Goal: Task Accomplishment & Management: Complete application form

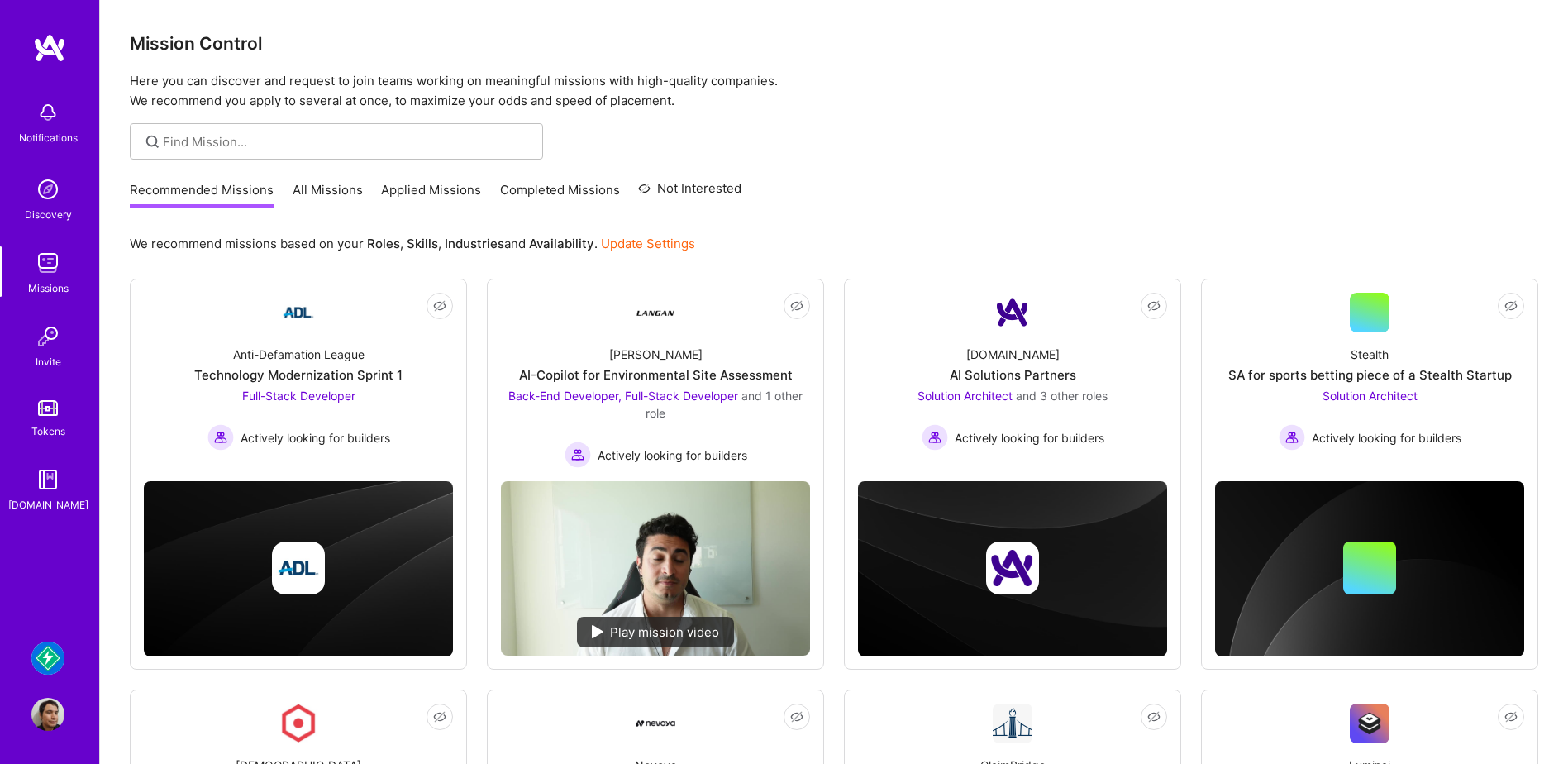
click at [50, 709] on img at bounding box center [47, 714] width 33 height 33
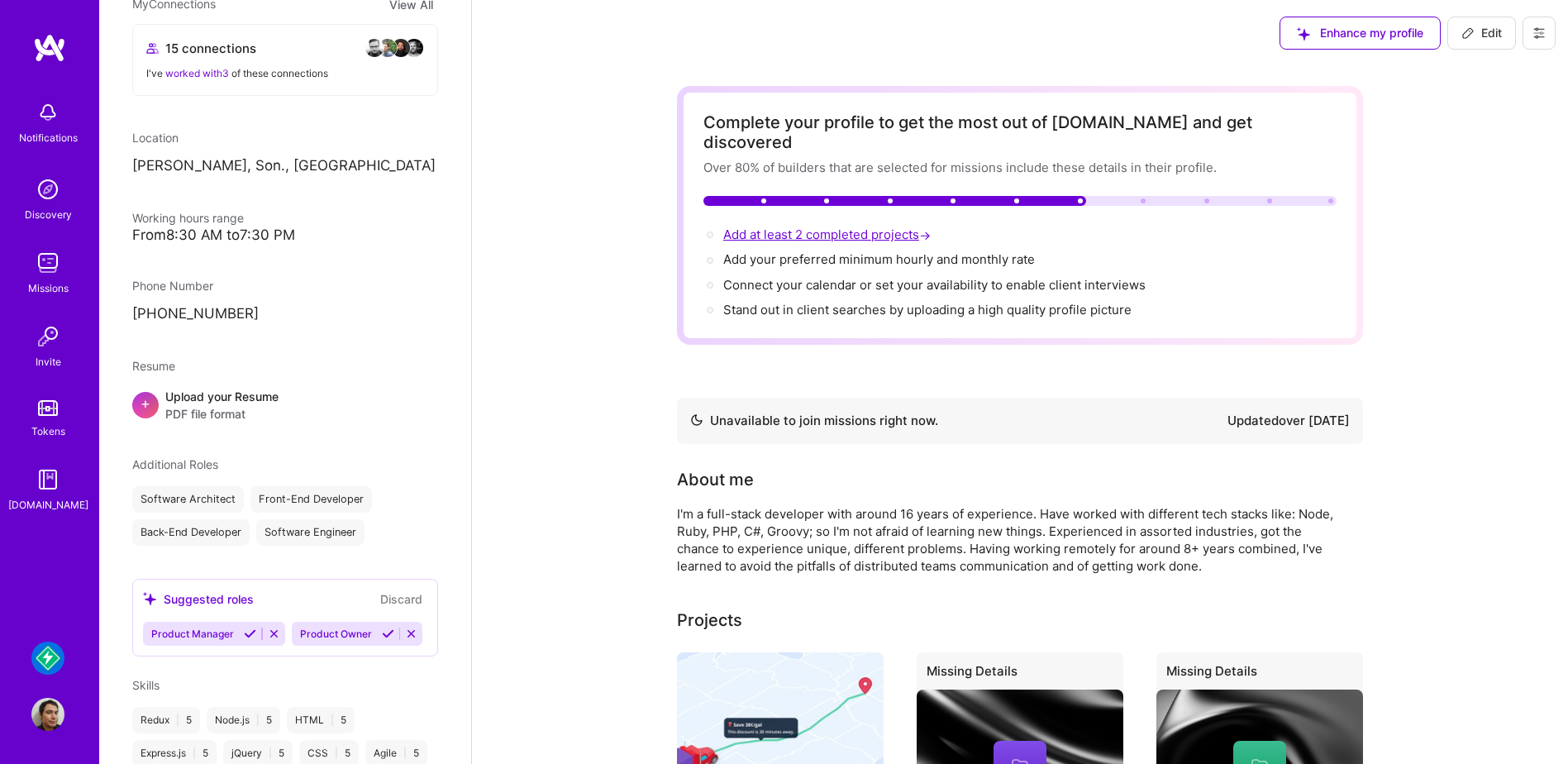
click at [823, 227] on span "Add at least 2 completed projects →" at bounding box center [828, 234] width 211 height 16
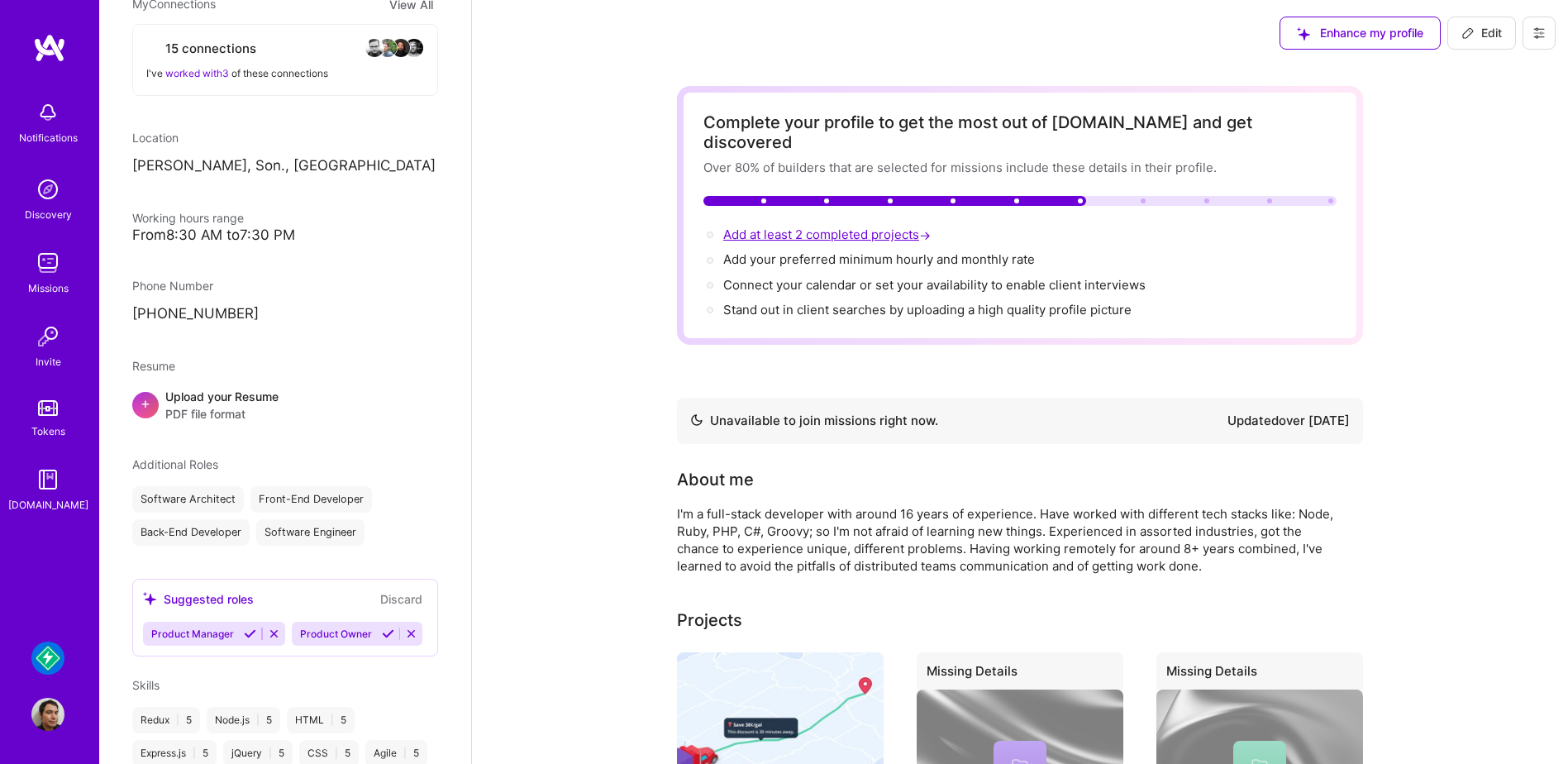
select select "MX"
select select "Not Available"
select select "1 Month"
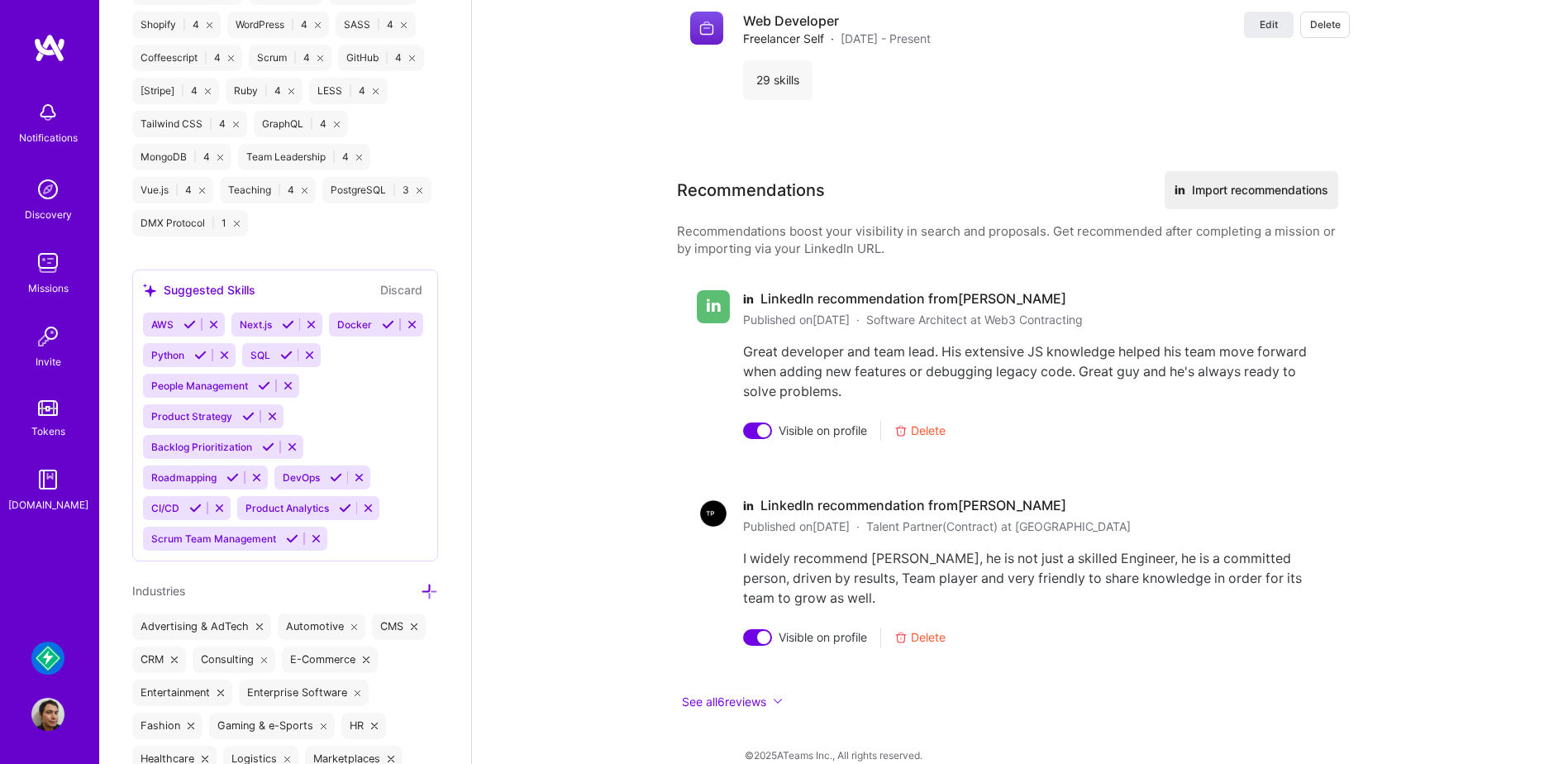
scroll to position [1641, 0]
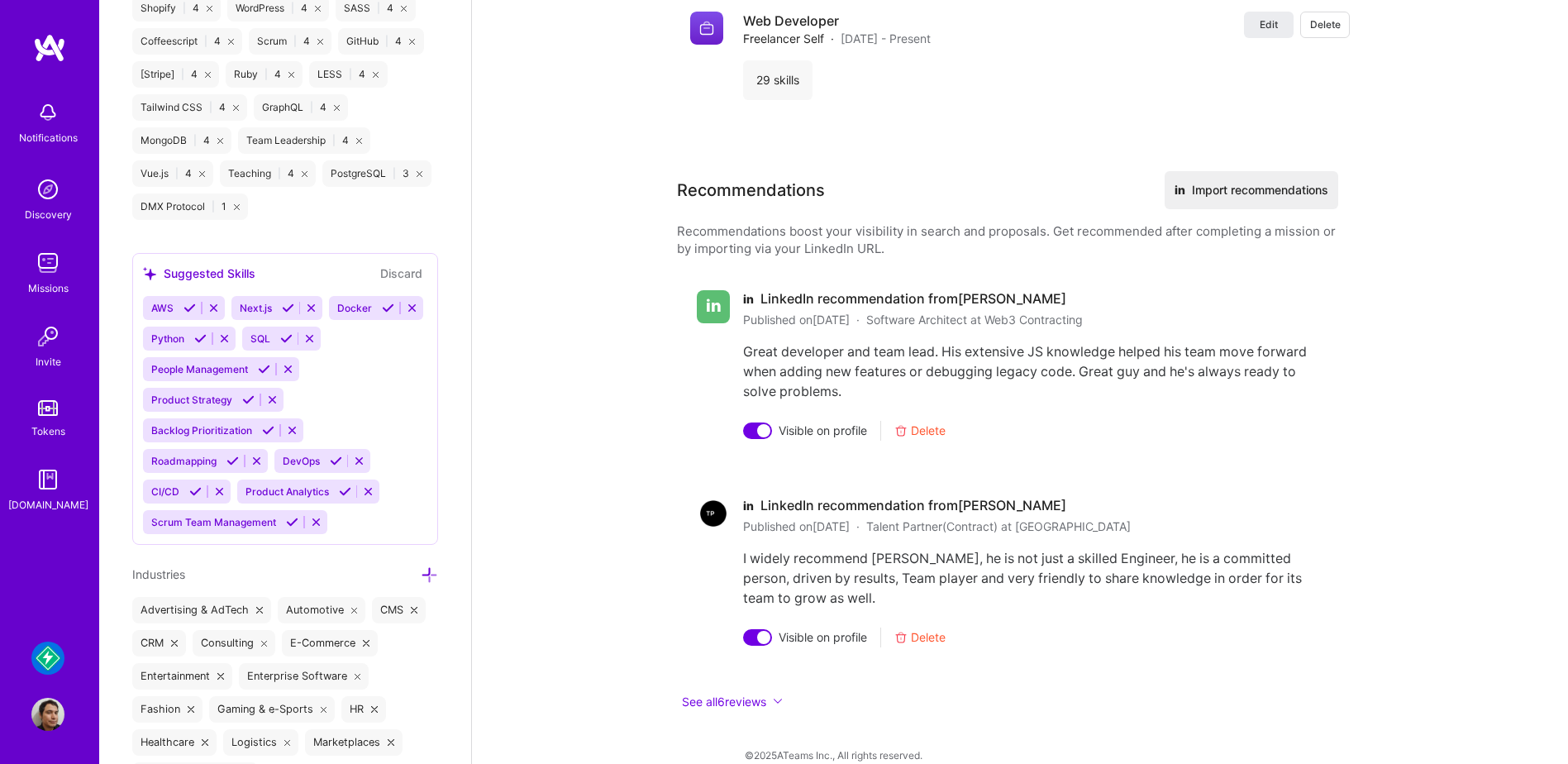
click at [39, 653] on img at bounding box center [47, 657] width 33 height 33
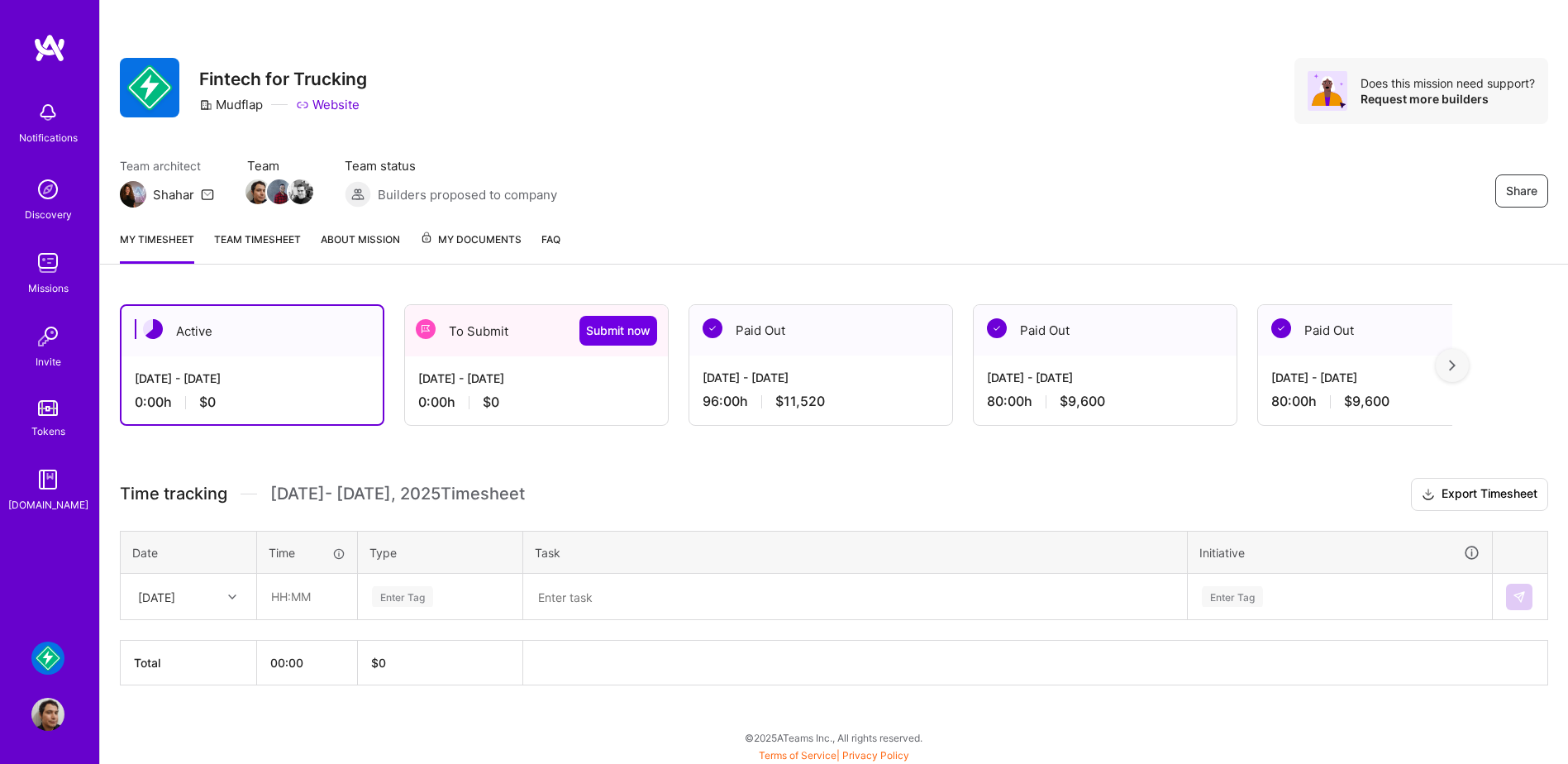
scroll to position [3, 0]
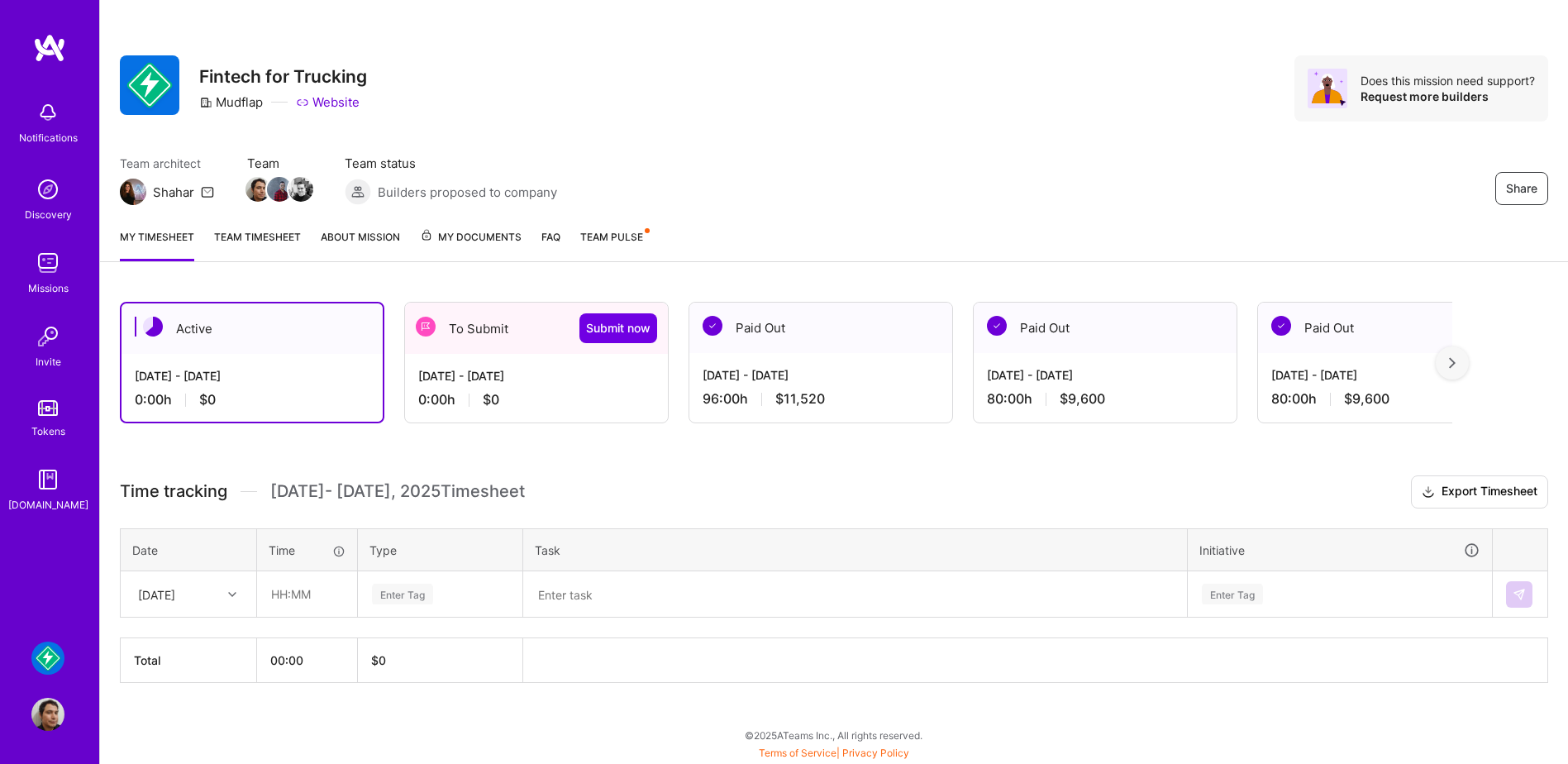
drag, startPoint x: 626, startPoint y: 331, endPoint x: 212, endPoint y: 608, distance: 498.1
click at [248, 606] on div "Active [DATE] - [DATE] 0:00 h $0 To Submit Submit now [DATE] - [DATE] 0:00 h $0…" at bounding box center [834, 523] width 1468 height 482
click at [209, 608] on div "[DATE]" at bounding box center [175, 594] width 91 height 28
click at [490, 361] on div "[DATE] - [DATE] 0:00 h $0" at bounding box center [535, 388] width 263 height 68
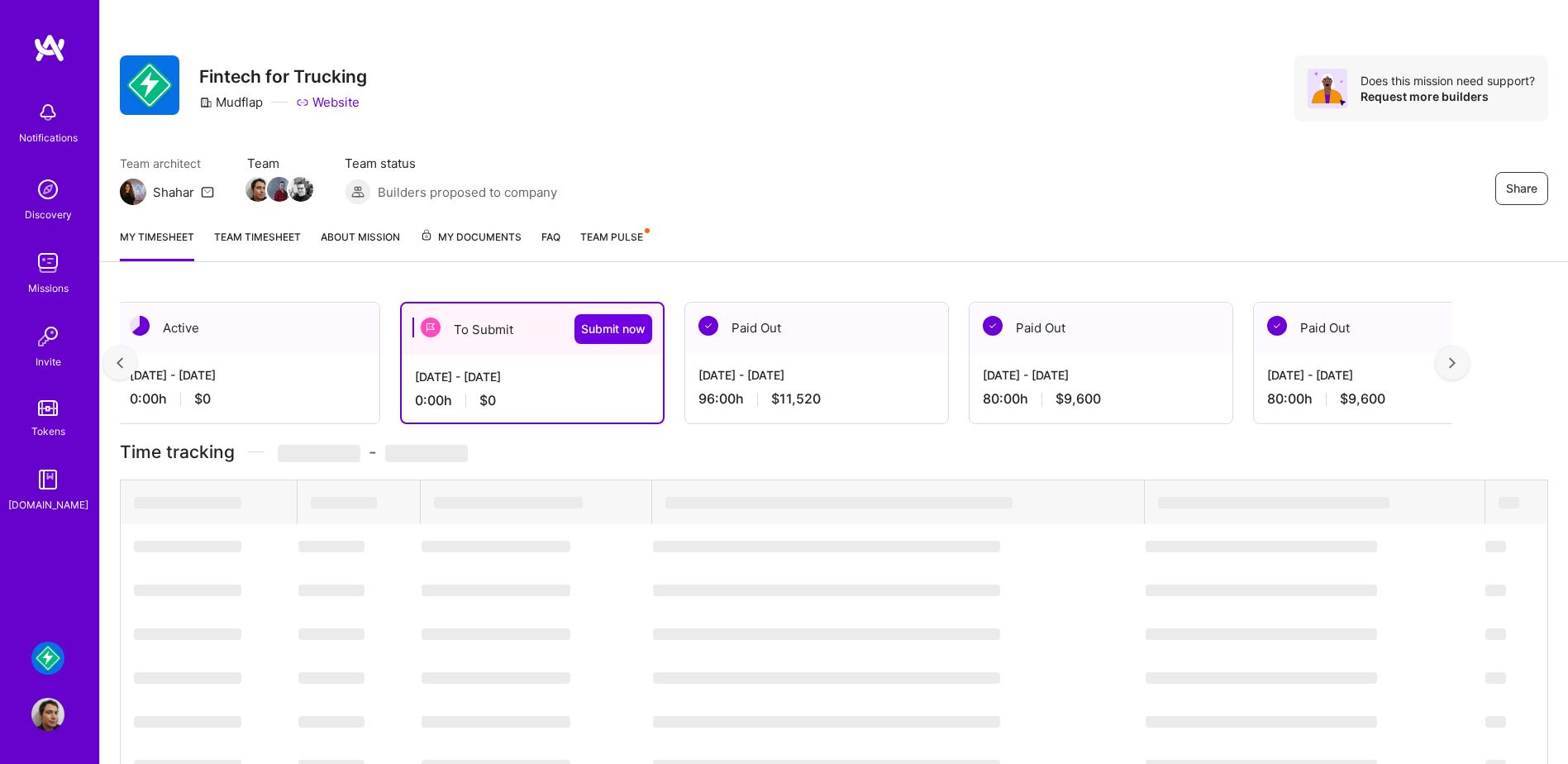
click at [470, 330] on div "To Submit Submit now" at bounding box center [532, 328] width 261 height 51
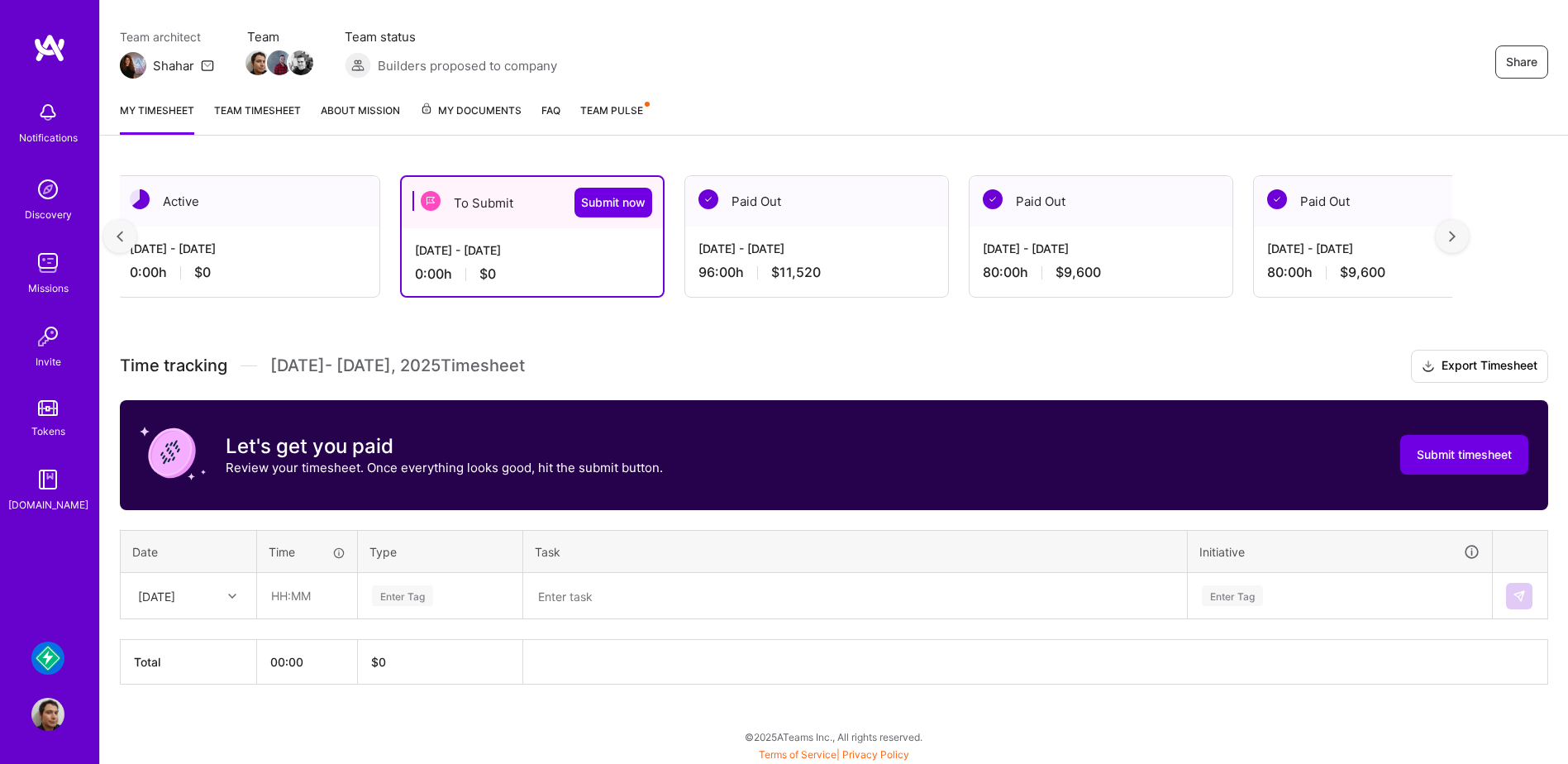
scroll to position [131, 0]
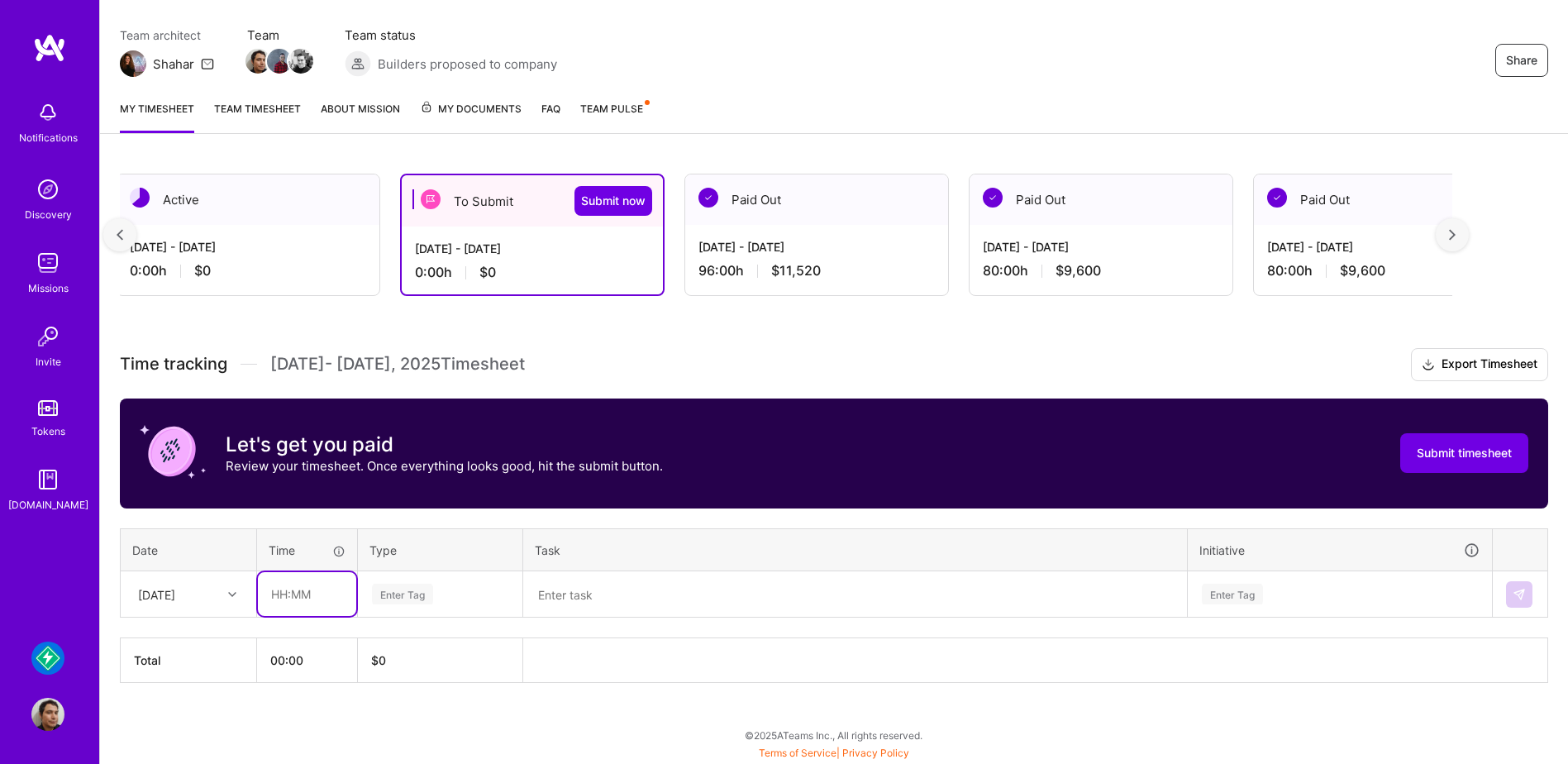
click at [306, 587] on input "text" at bounding box center [306, 594] width 98 height 44
type input "08:00"
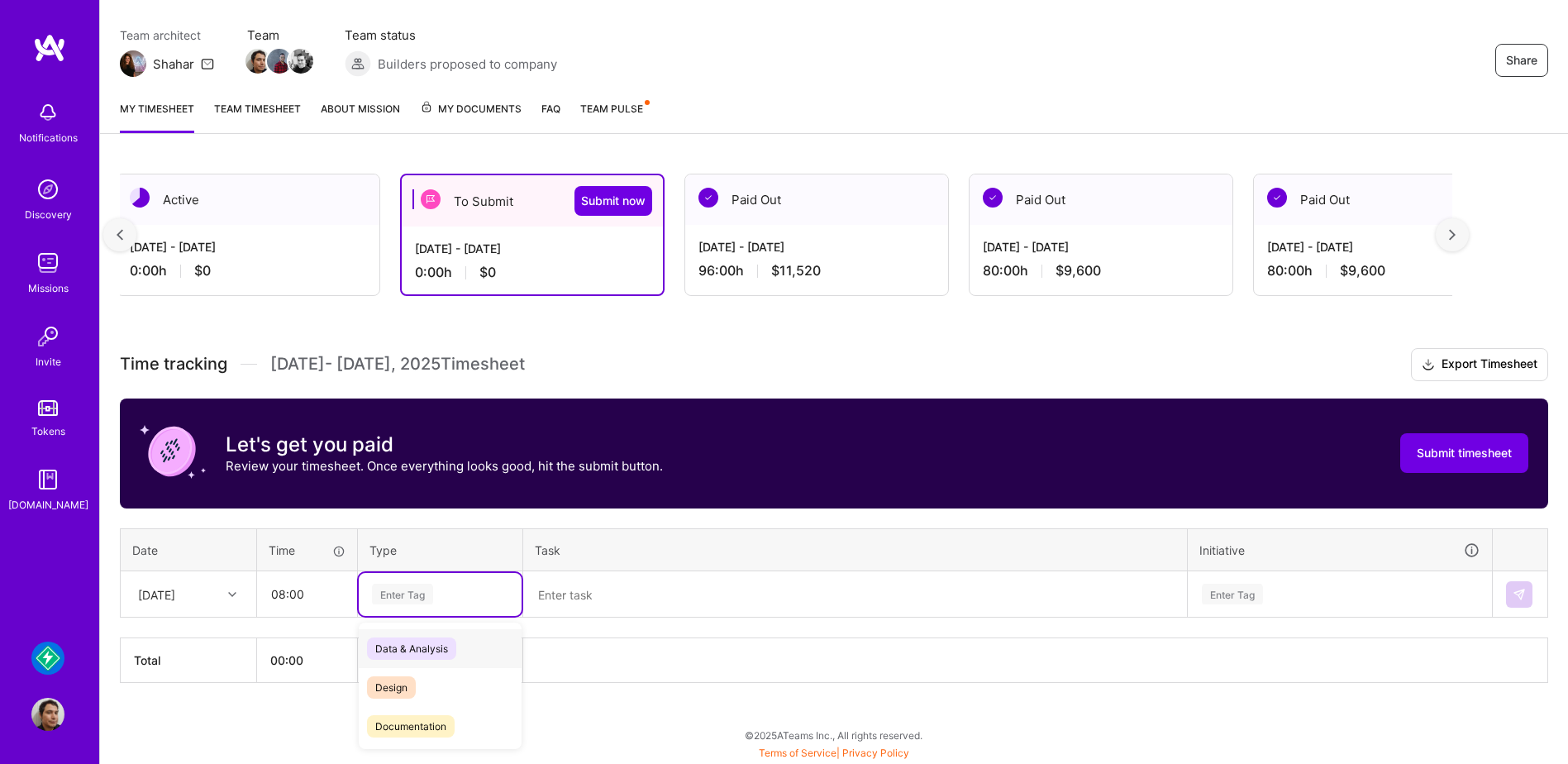
click at [407, 589] on div "Enter Tag" at bounding box center [402, 594] width 61 height 26
click at [425, 681] on span "Engineering" at bounding box center [402, 683] width 71 height 23
click at [572, 595] on textarea at bounding box center [855, 594] width 661 height 43
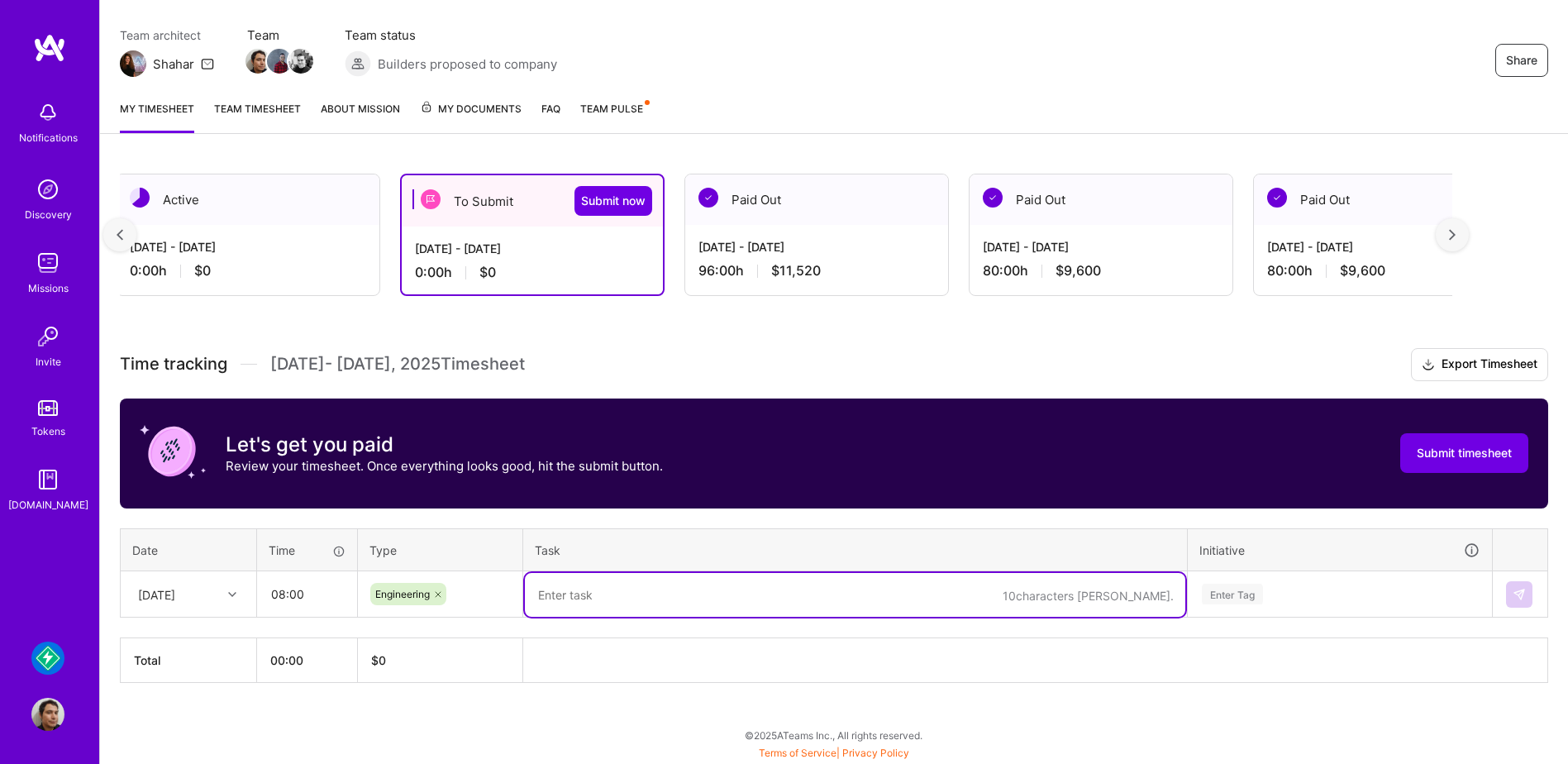
click at [774, 253] on div "[DATE] - [DATE]" at bounding box center [817, 247] width 237 height 18
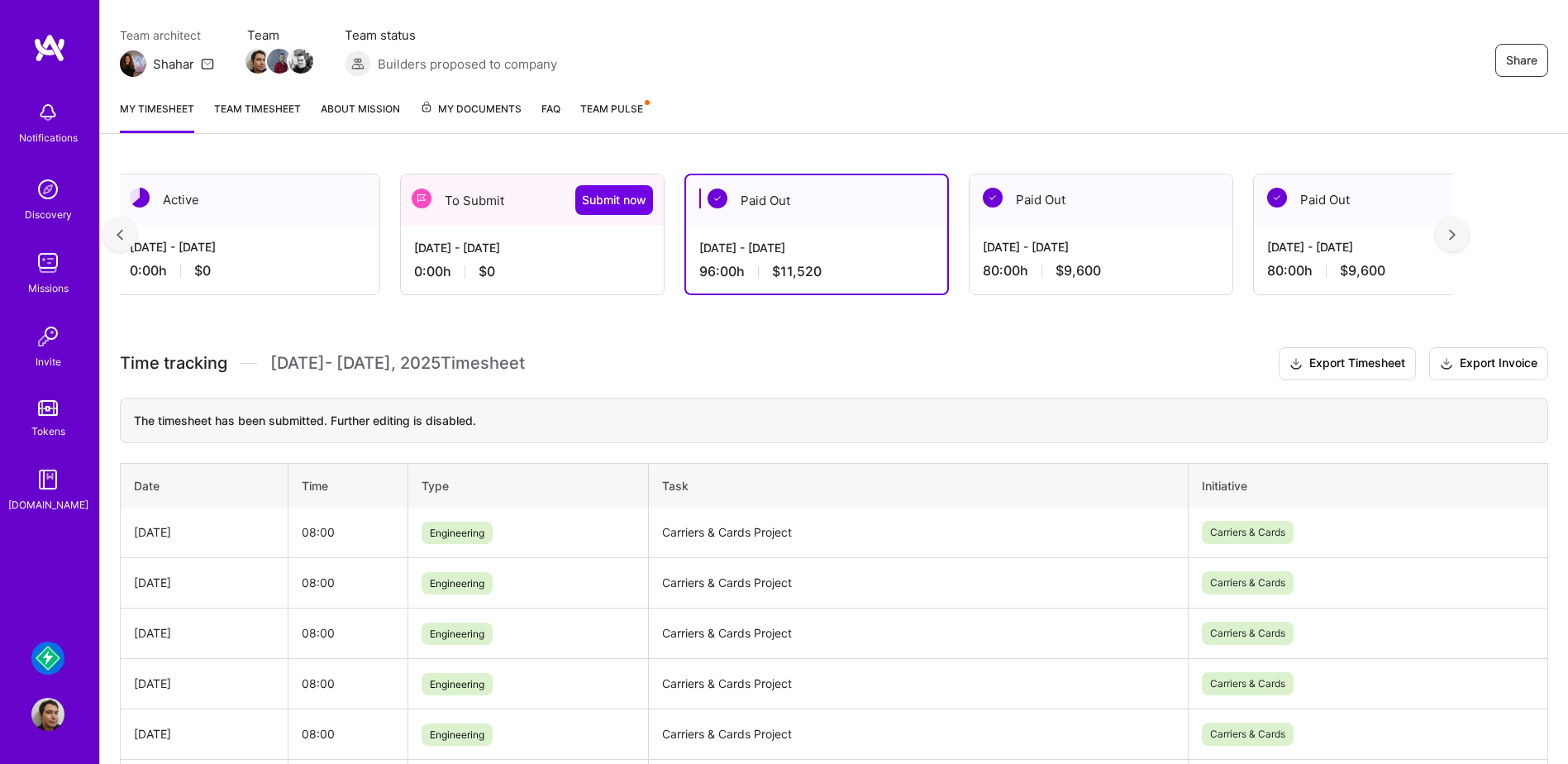
click at [722, 530] on td "Carriers & Cards Project" at bounding box center [917, 533] width 540 height 50
copy td "Carriers & Cards Project"
click at [550, 264] on div "0:00 h $0" at bounding box center [532, 271] width 237 height 18
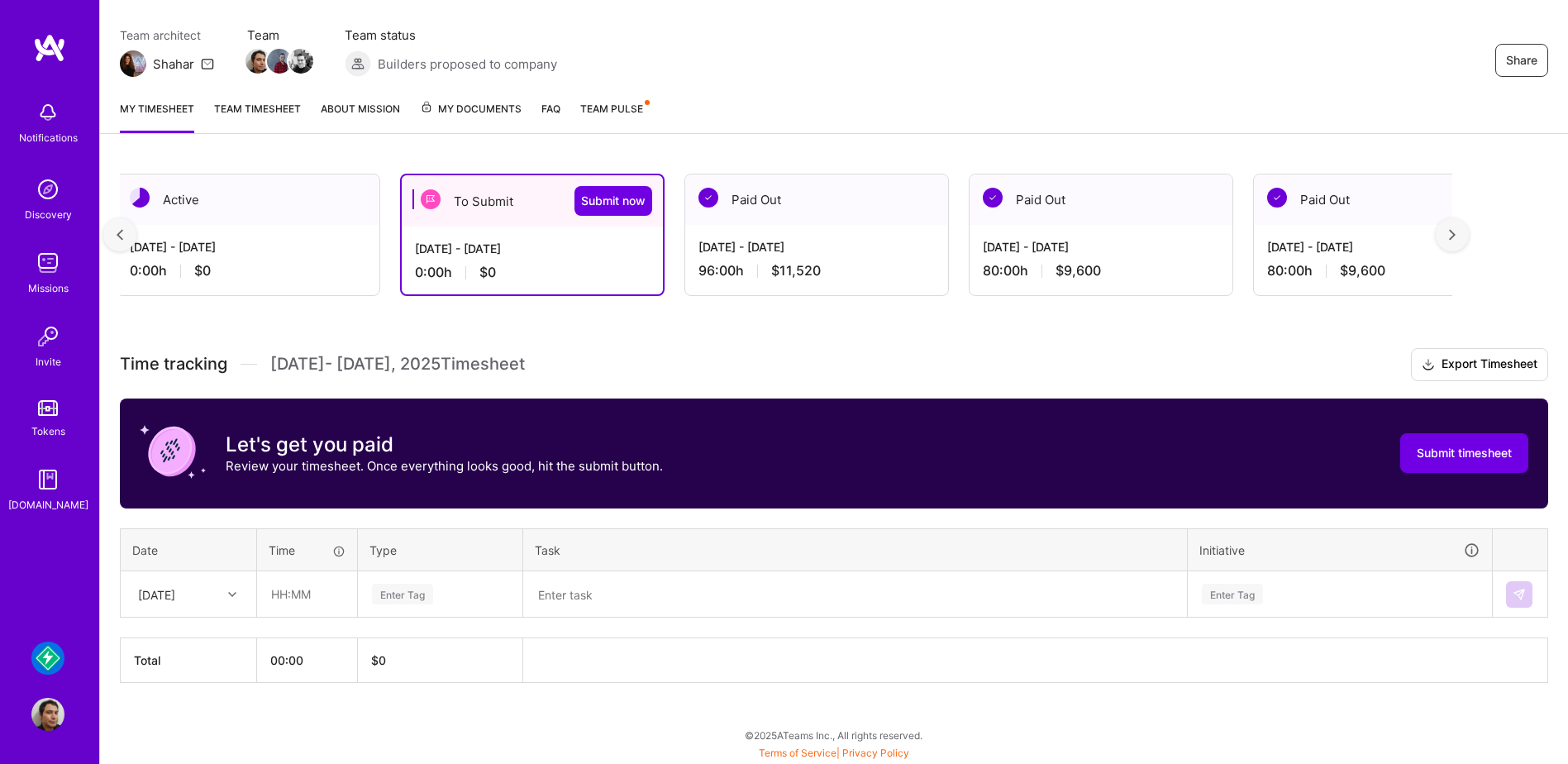
click at [661, 609] on textarea at bounding box center [855, 594] width 661 height 43
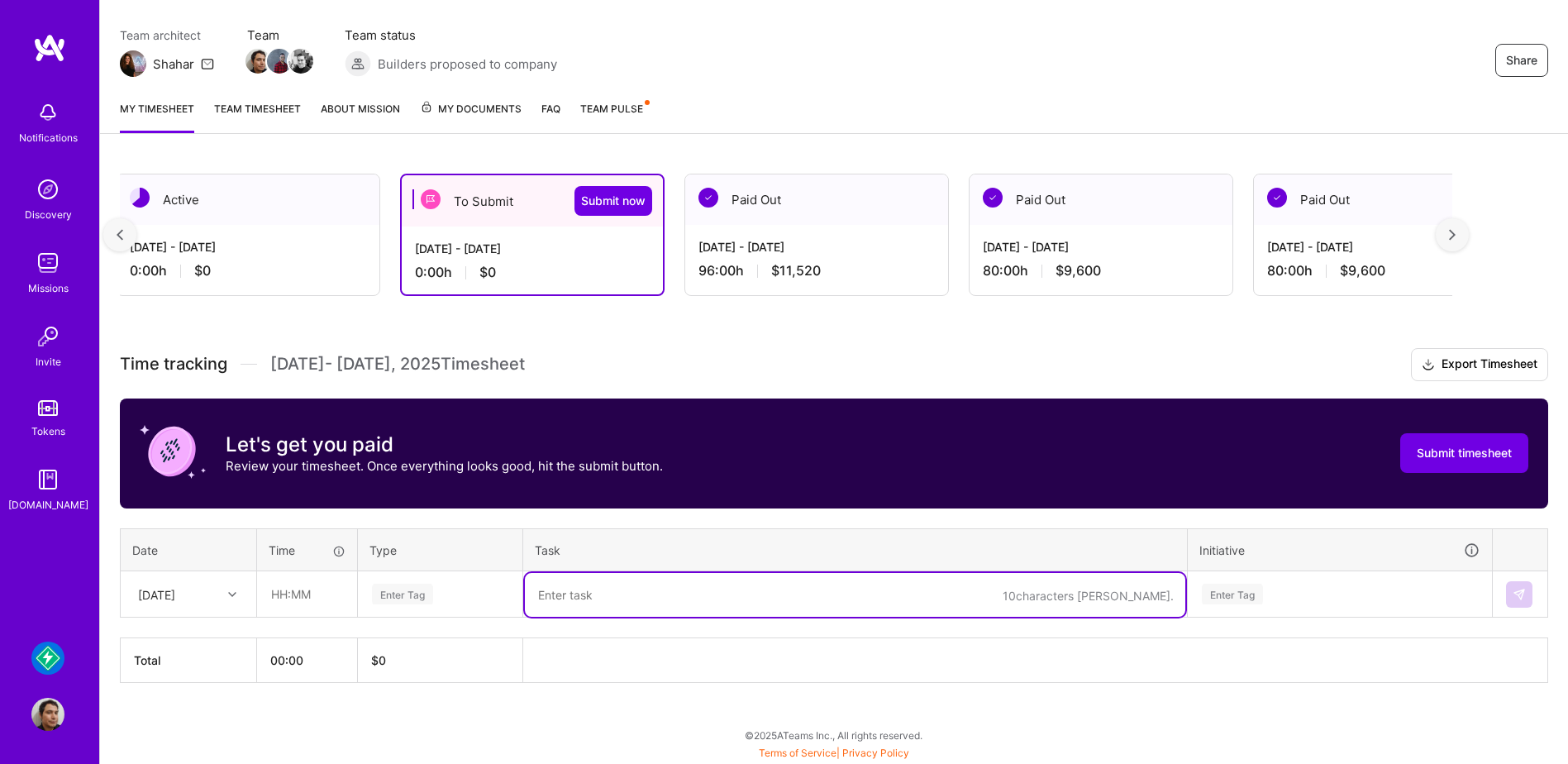
paste textarea "Carriers & Cards Project"
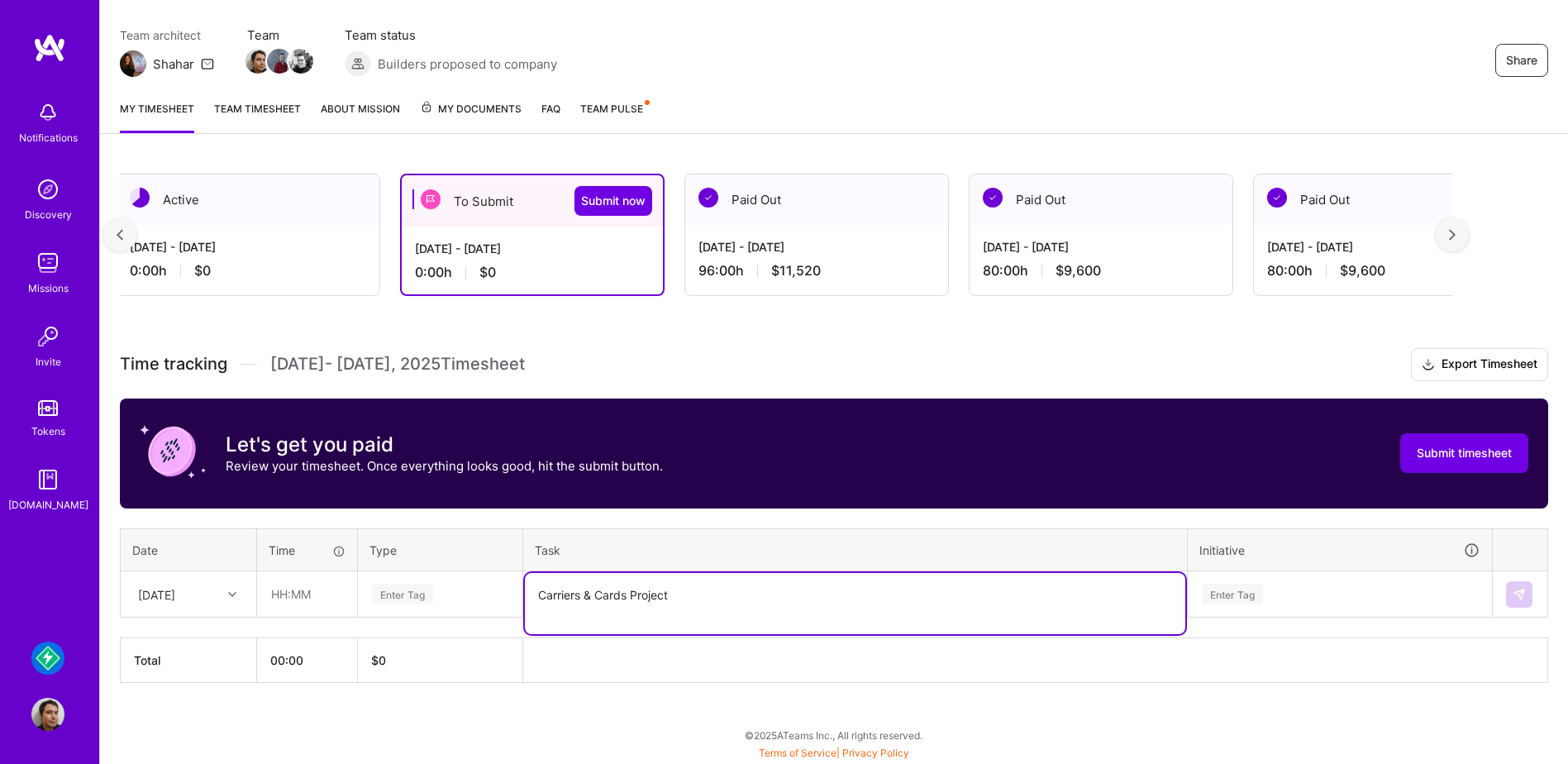
type textarea "Carriers & Cards Project"
click at [431, 597] on div "Enter Tag" at bounding box center [402, 594] width 61 height 26
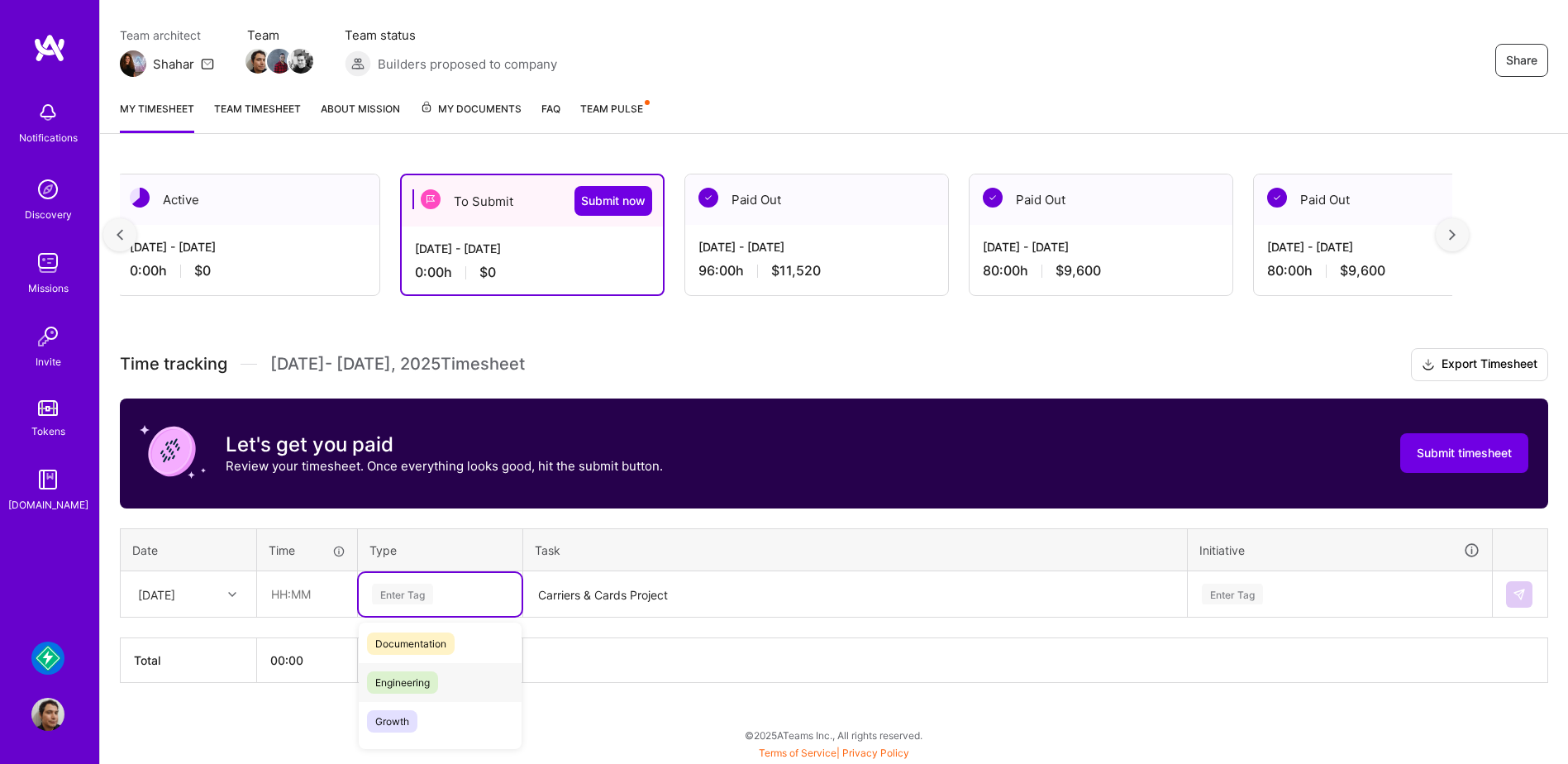
click at [435, 689] on span "Engineering" at bounding box center [402, 683] width 71 height 23
click at [250, 591] on div "[DATE]" at bounding box center [189, 594] width 134 height 44
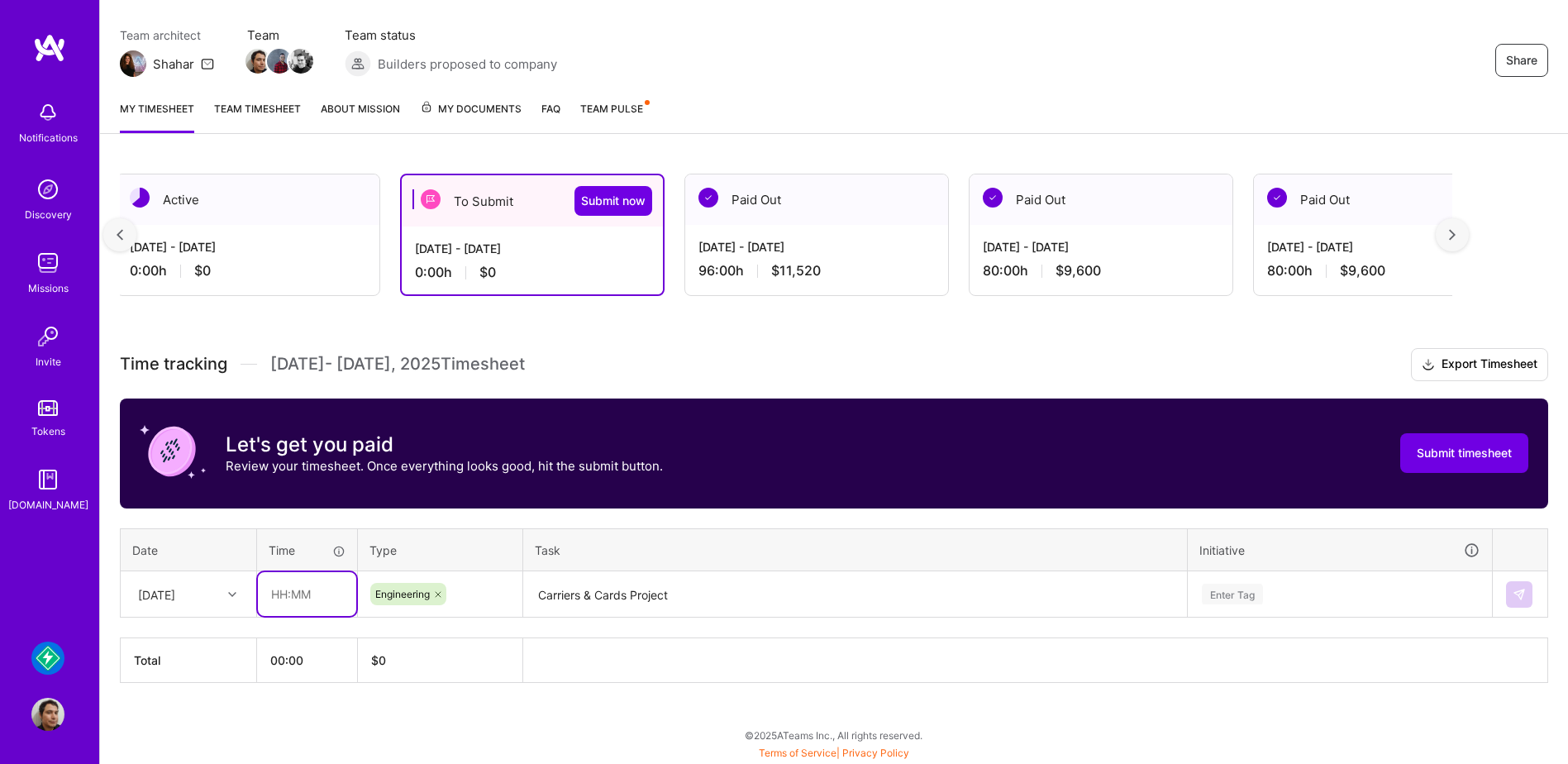
click at [323, 591] on input "text" at bounding box center [306, 594] width 98 height 44
click at [300, 599] on input "text" at bounding box center [306, 594] width 98 height 44
click at [280, 591] on input "text" at bounding box center [306, 594] width 98 height 44
type input "08:00"
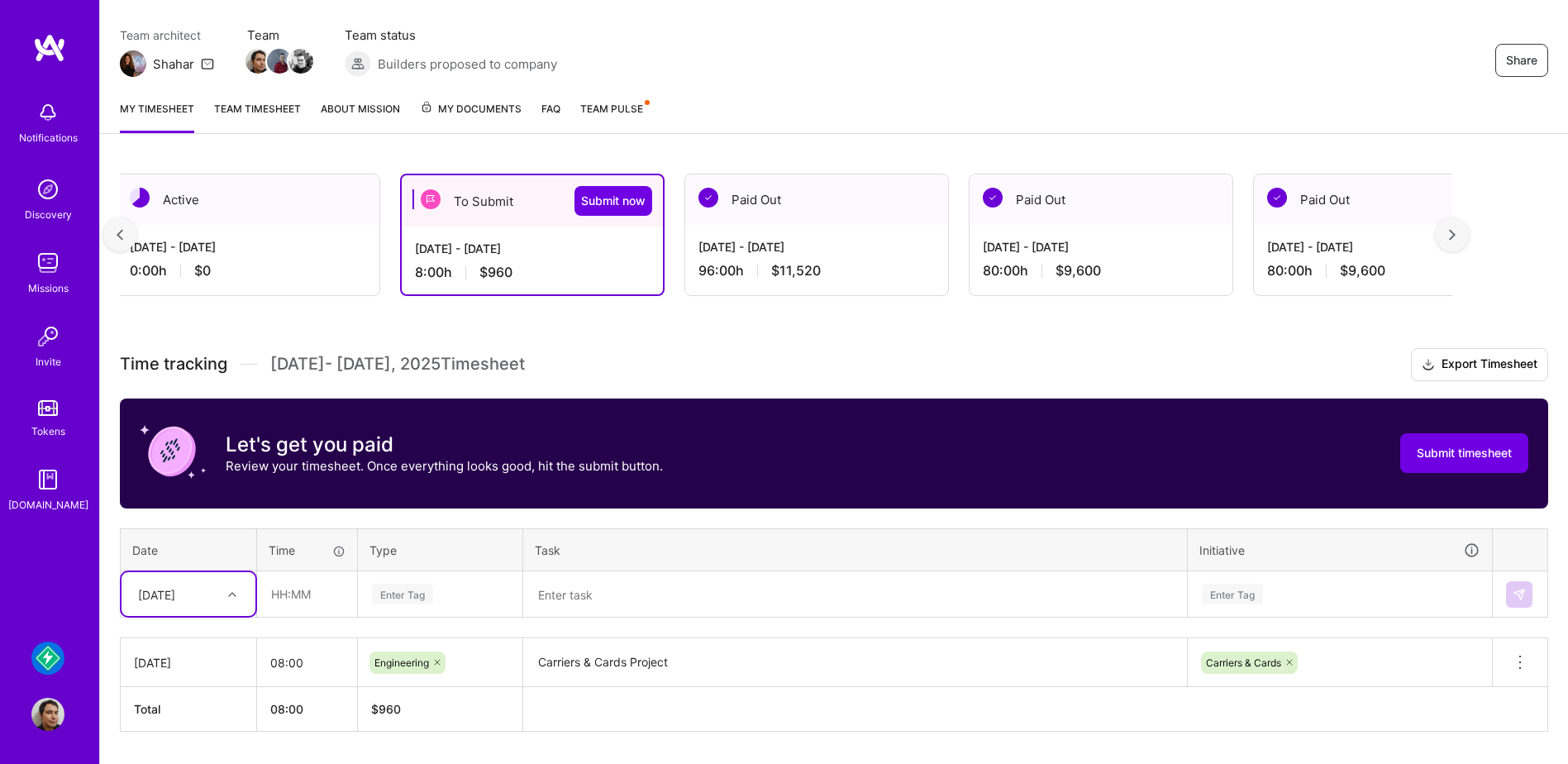
scroll to position [180, 0]
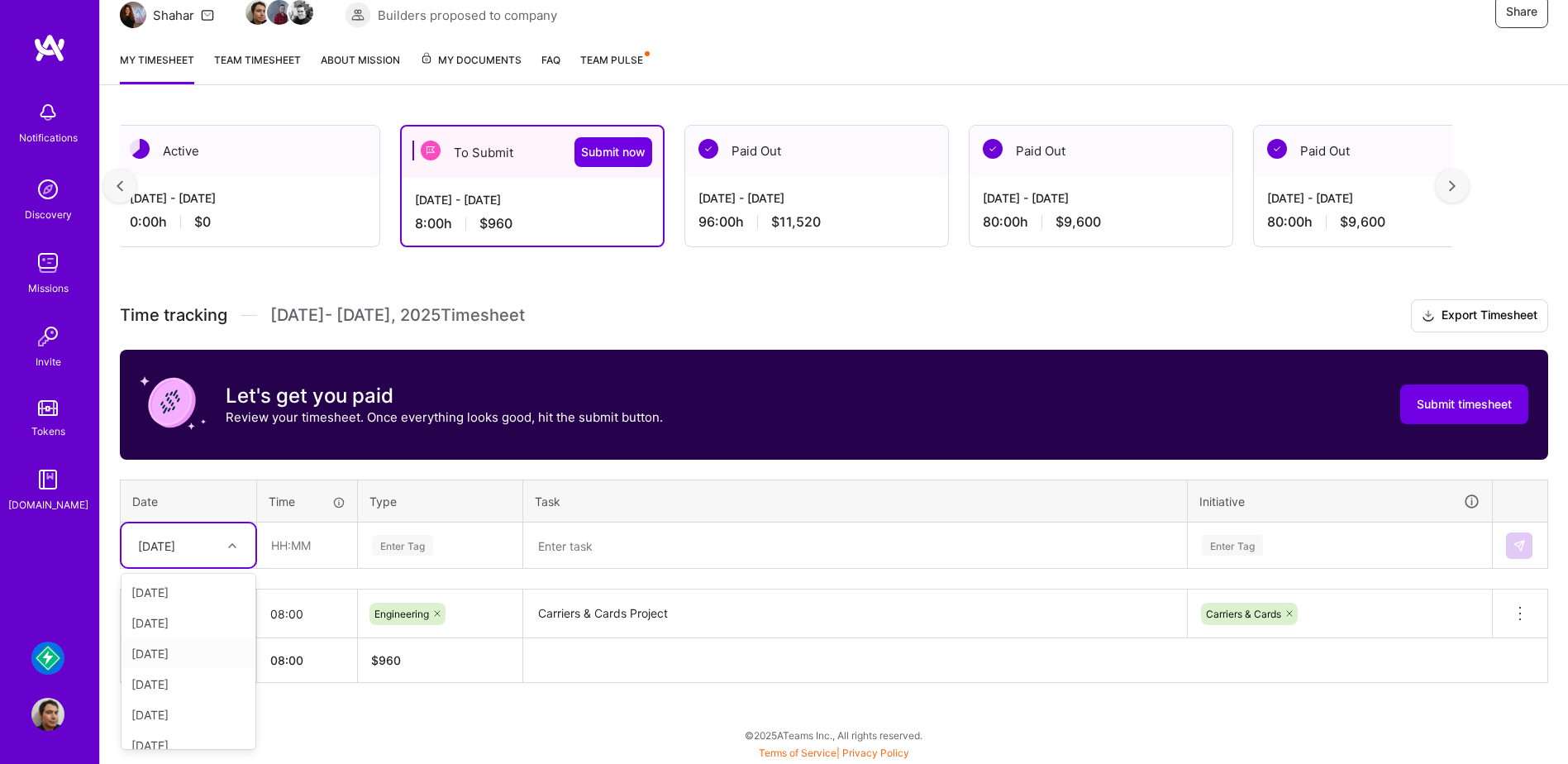
click at [191, 648] on div "[DATE]" at bounding box center [189, 653] width 134 height 30
type input "08:00"
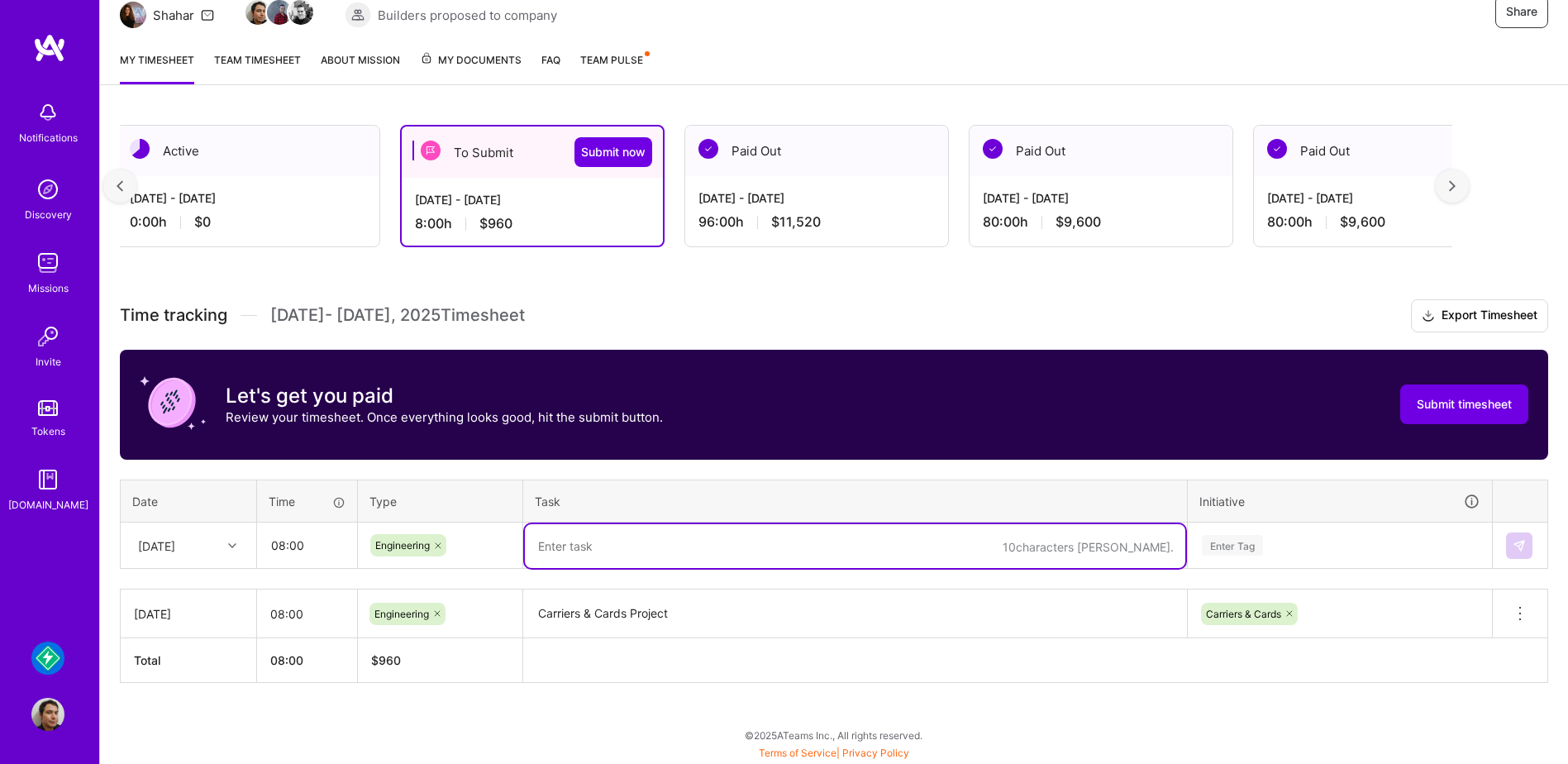
paste textarea "Carriers & Cards Project"
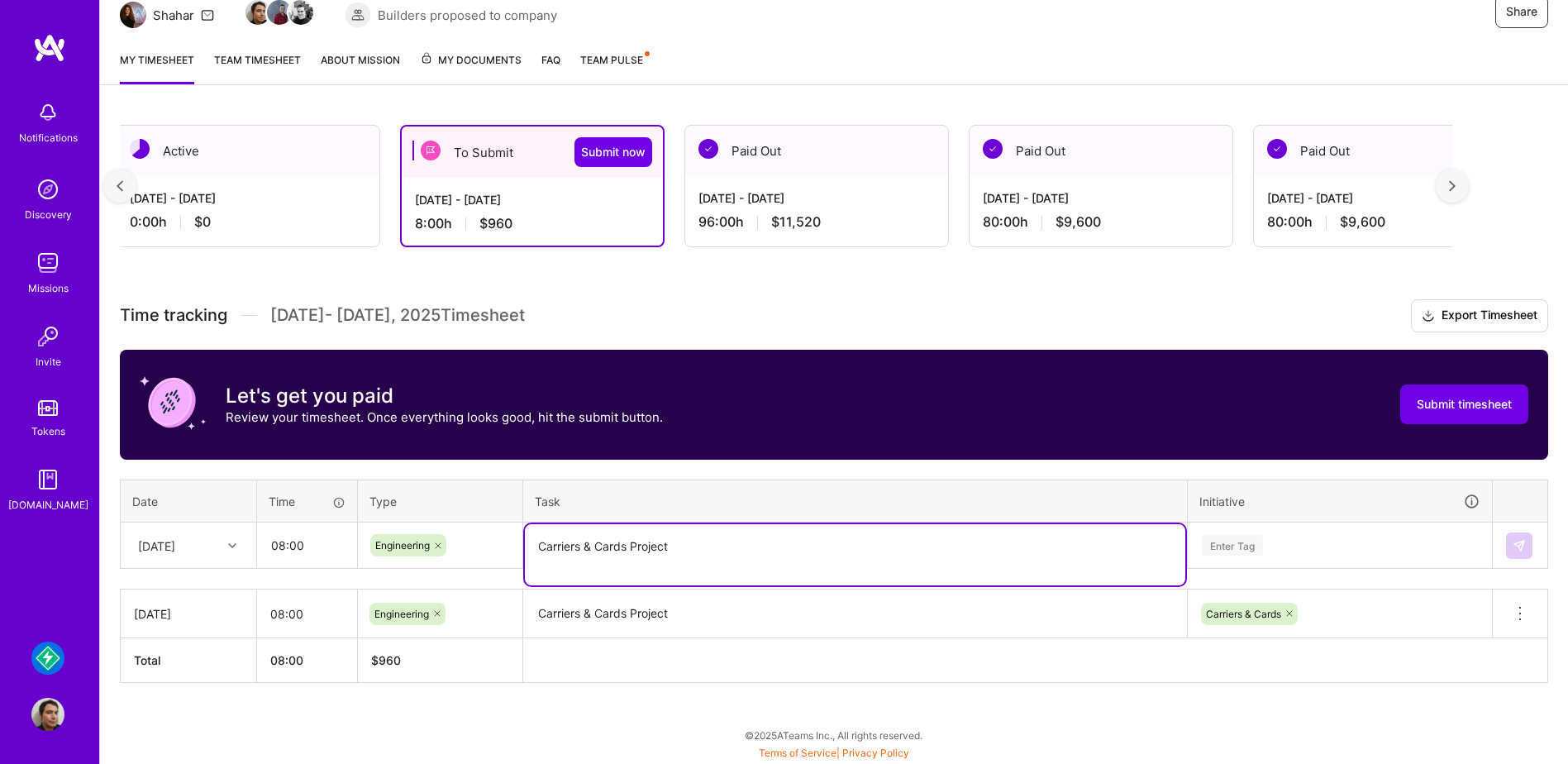
type textarea "Carriers & Cards Project"
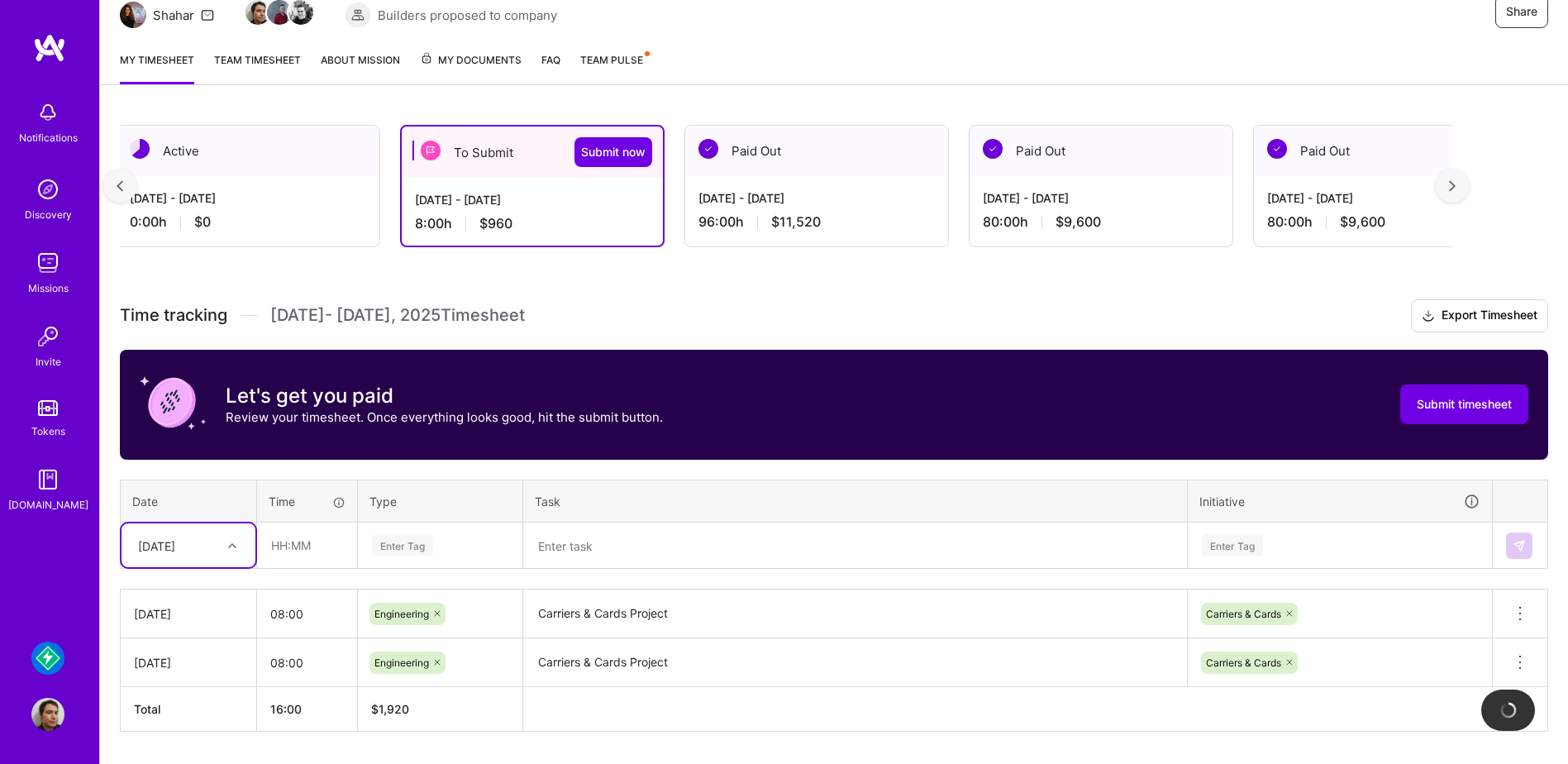
scroll to position [228, 0]
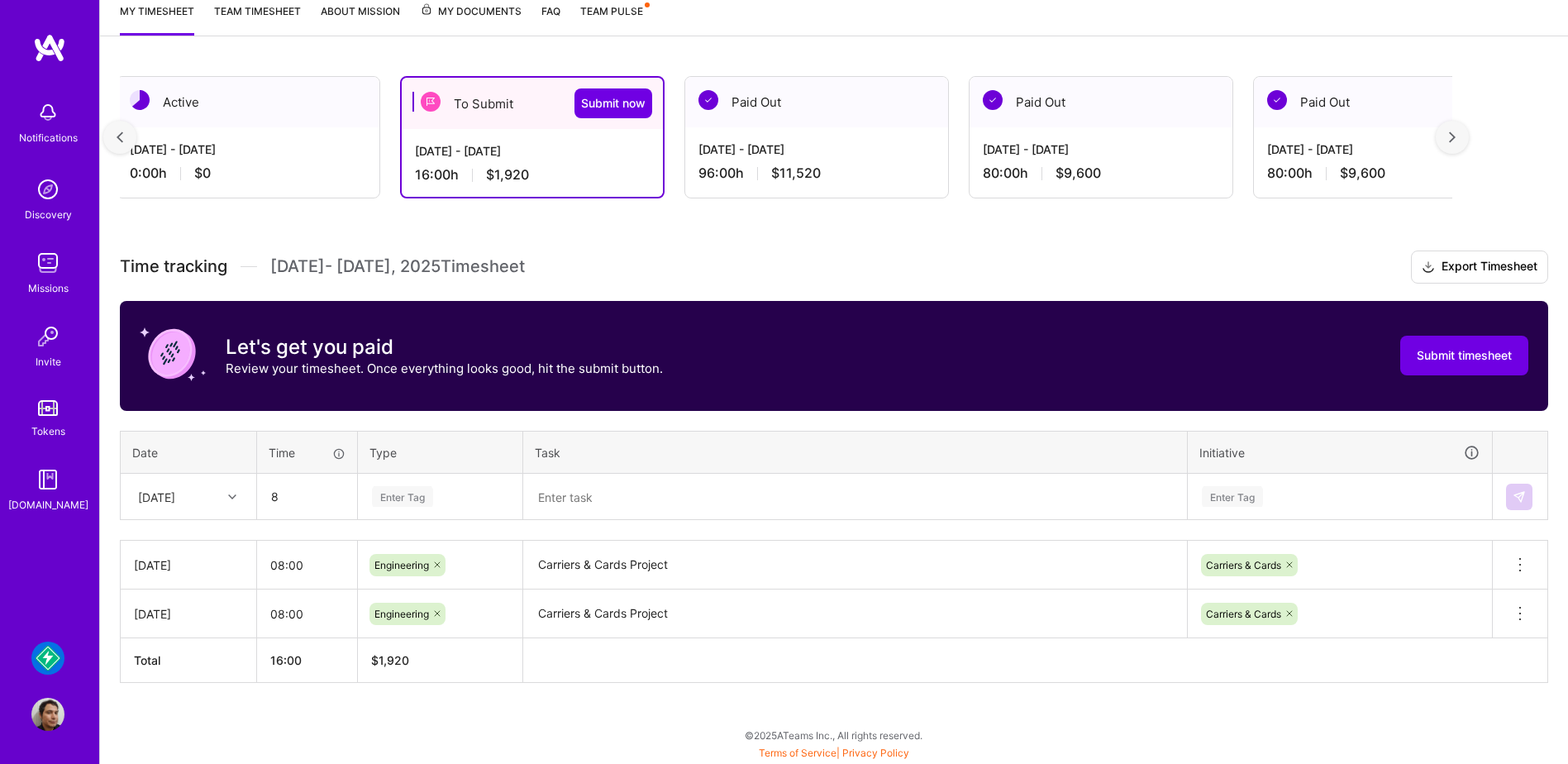
type input "08:00"
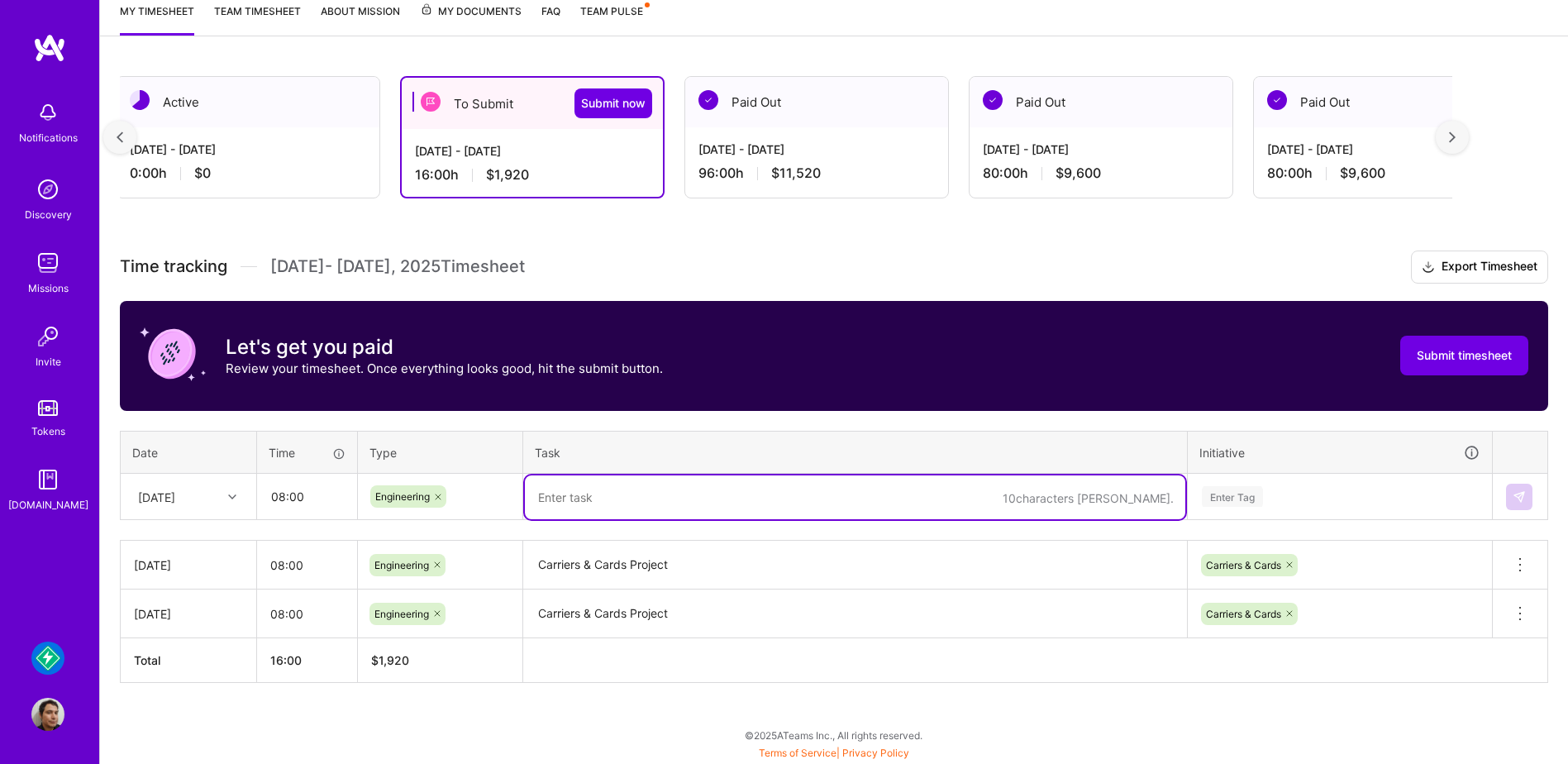
paste textarea "Carriers & Cards Project"
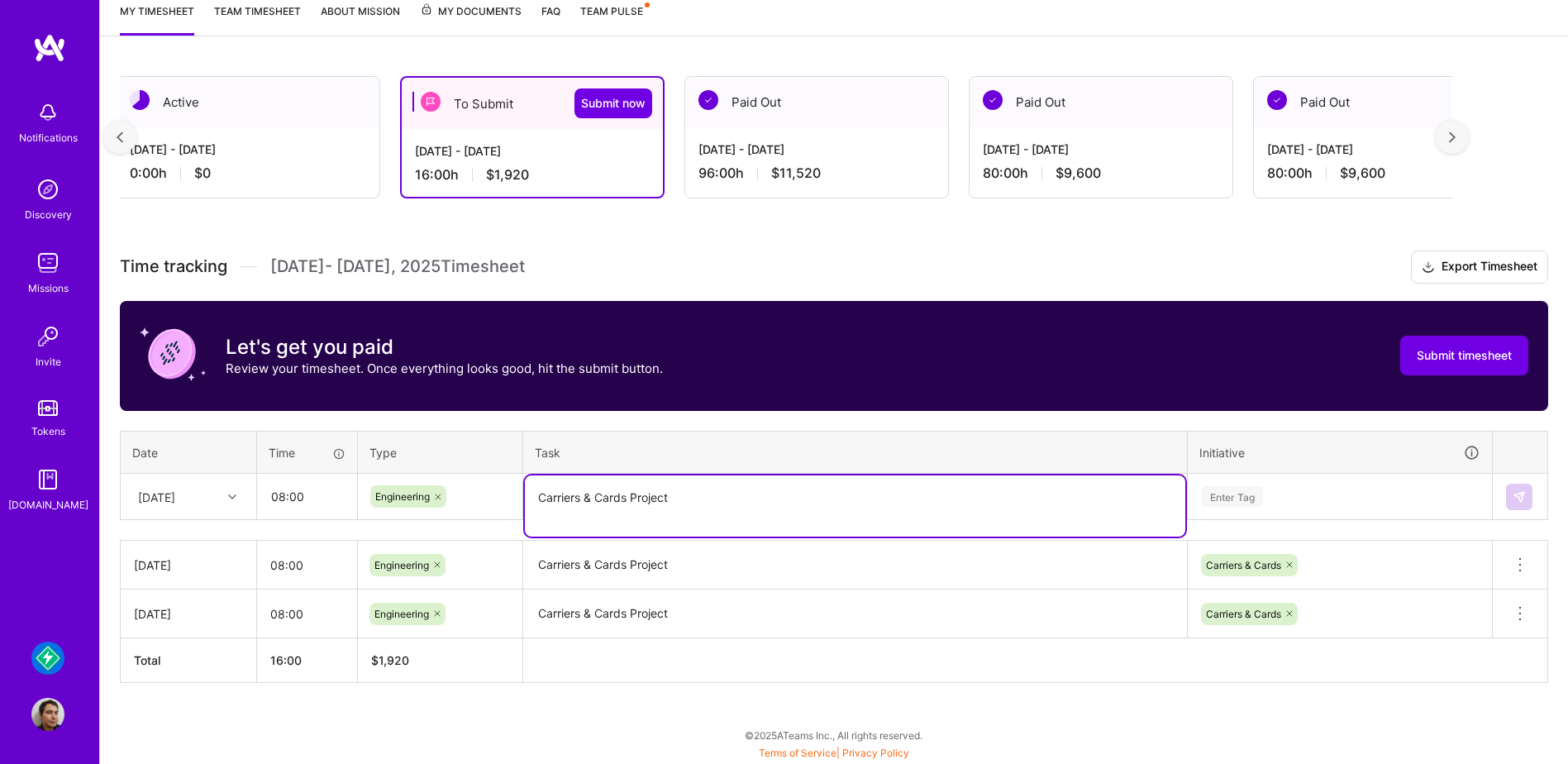
type textarea "Carriers & Cards Project"
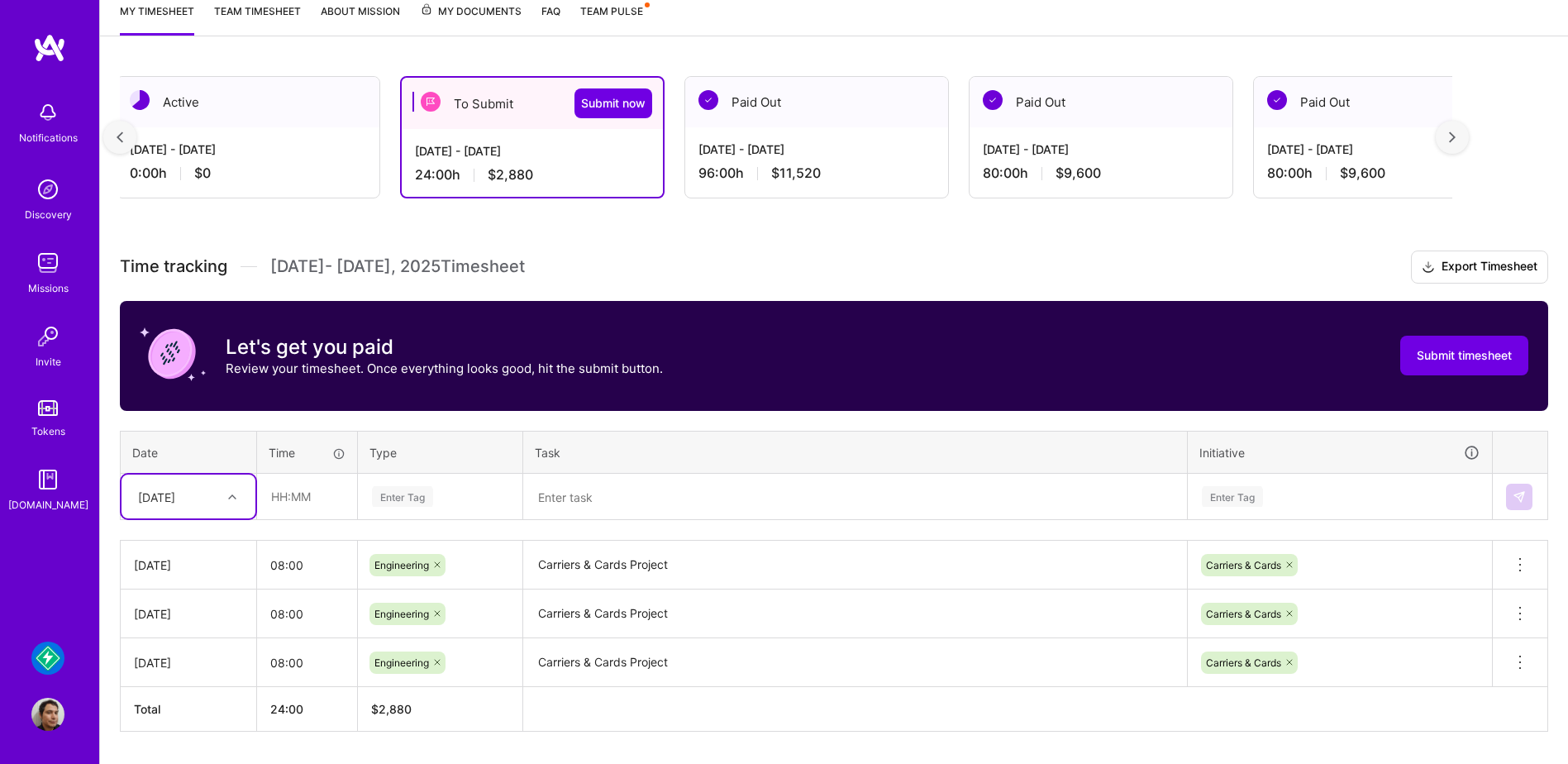
scroll to position [244, 0]
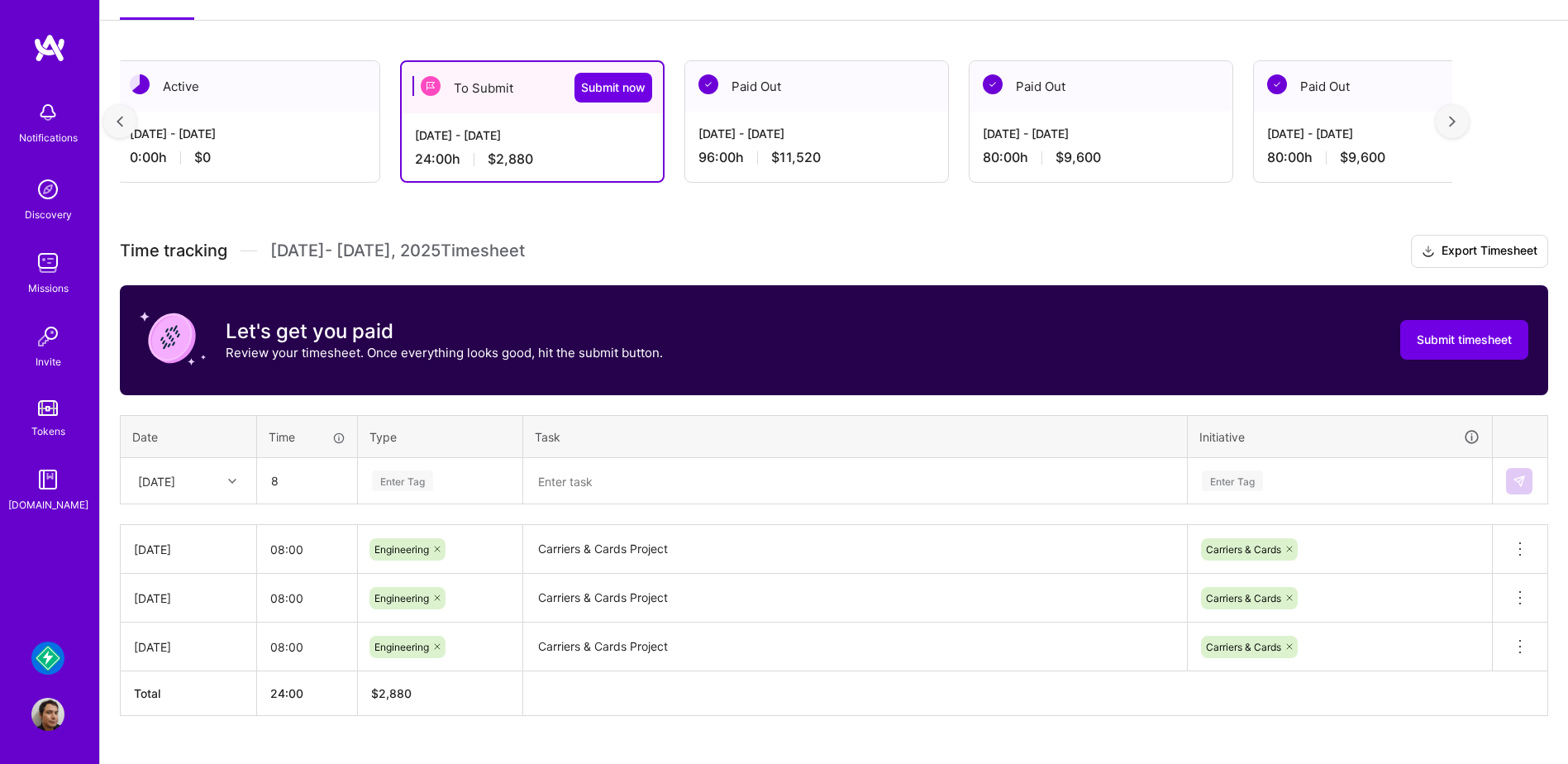
type input "08:00"
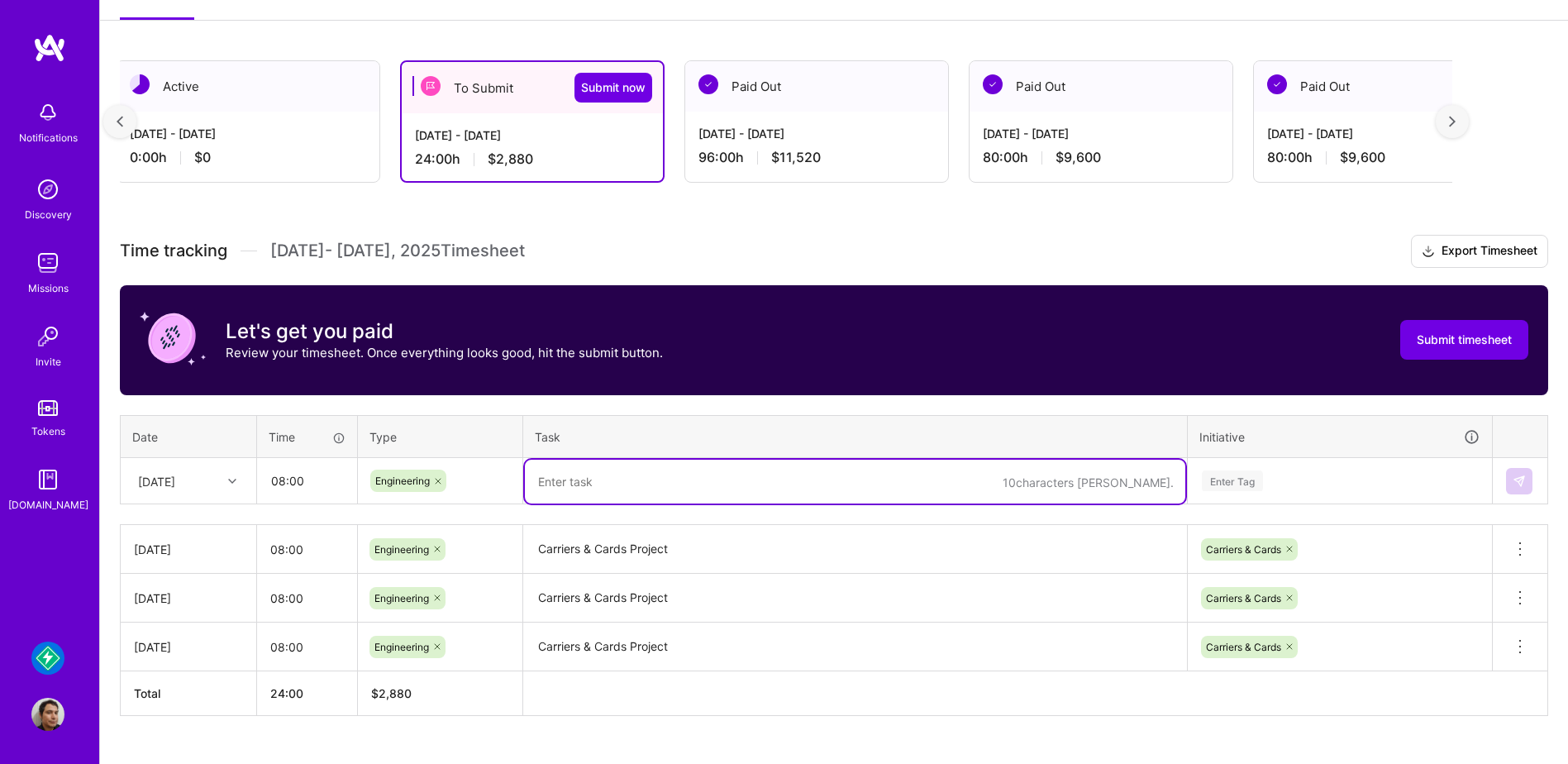
paste textarea "Carriers & Cards Project"
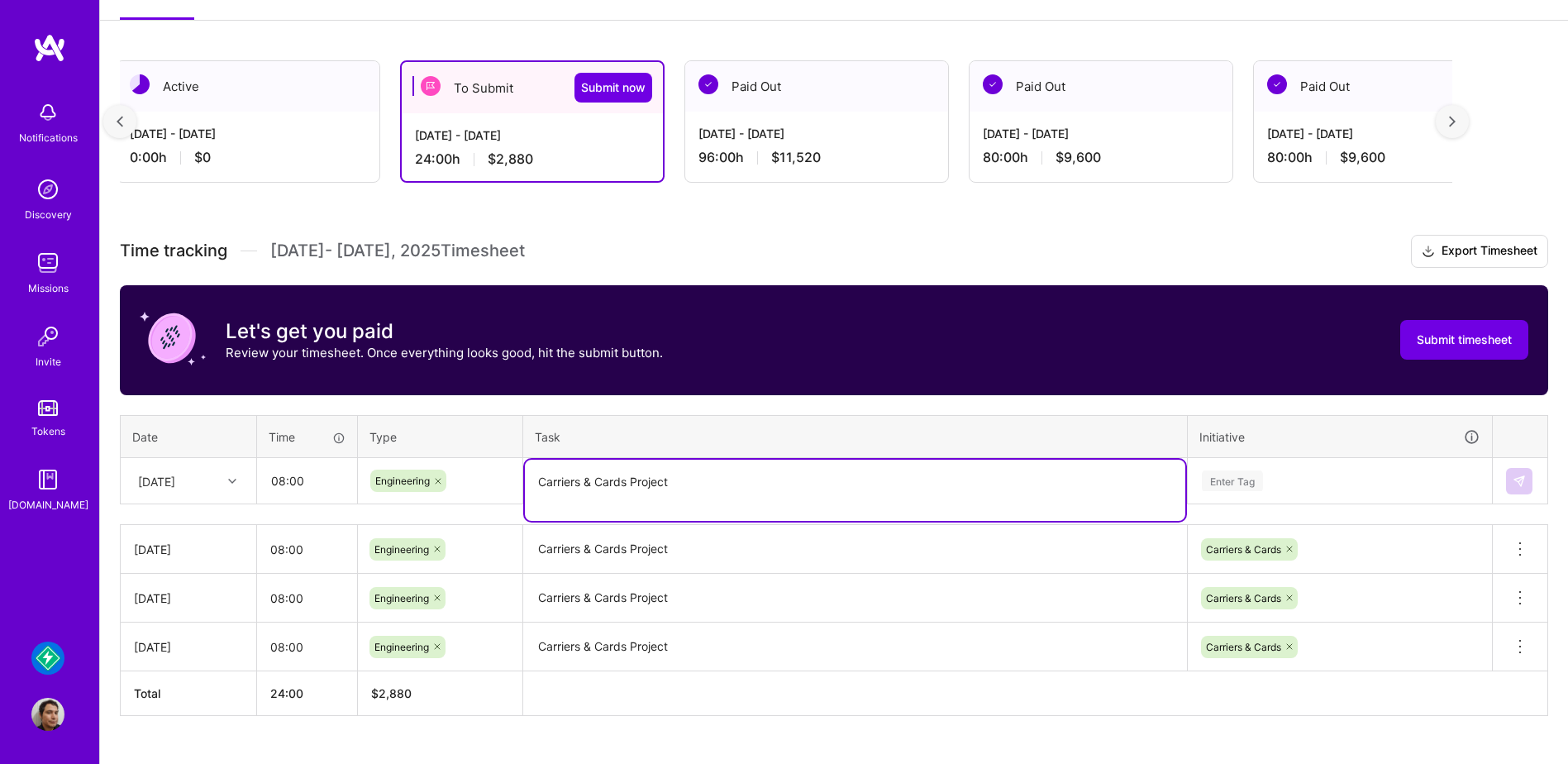
type textarea "Carriers & Cards Project"
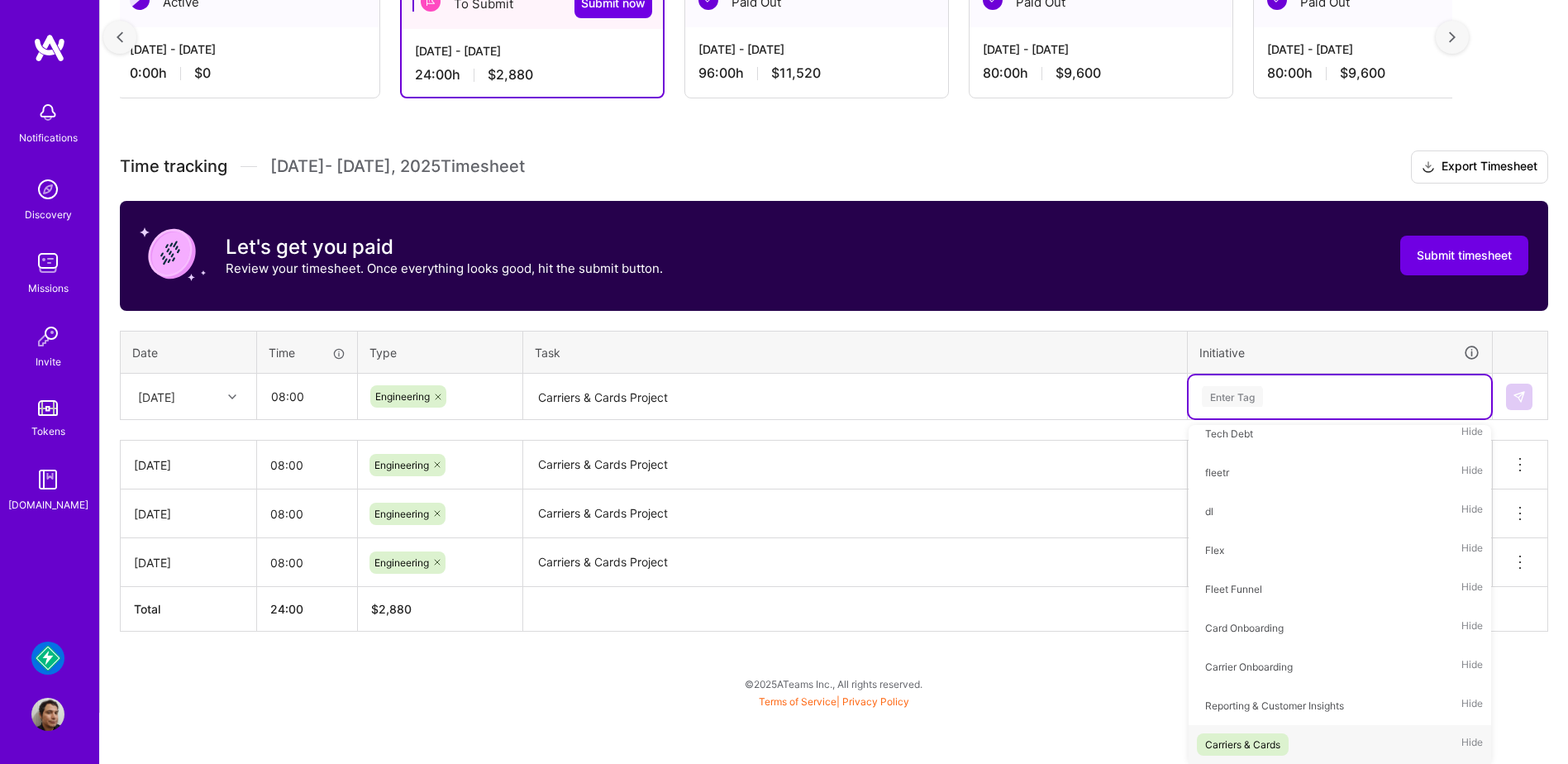
scroll to position [277, 0]
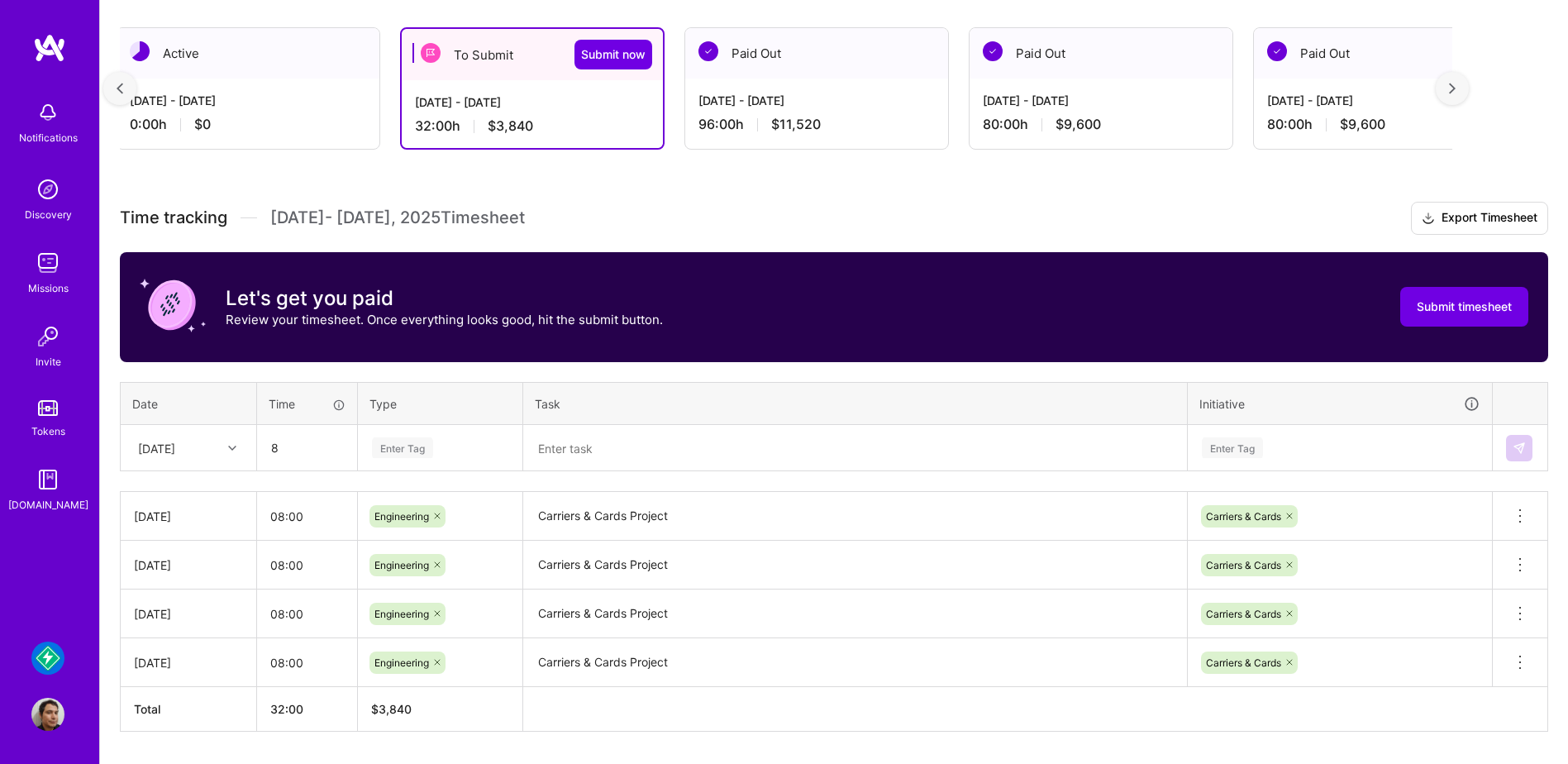
type input "08:00"
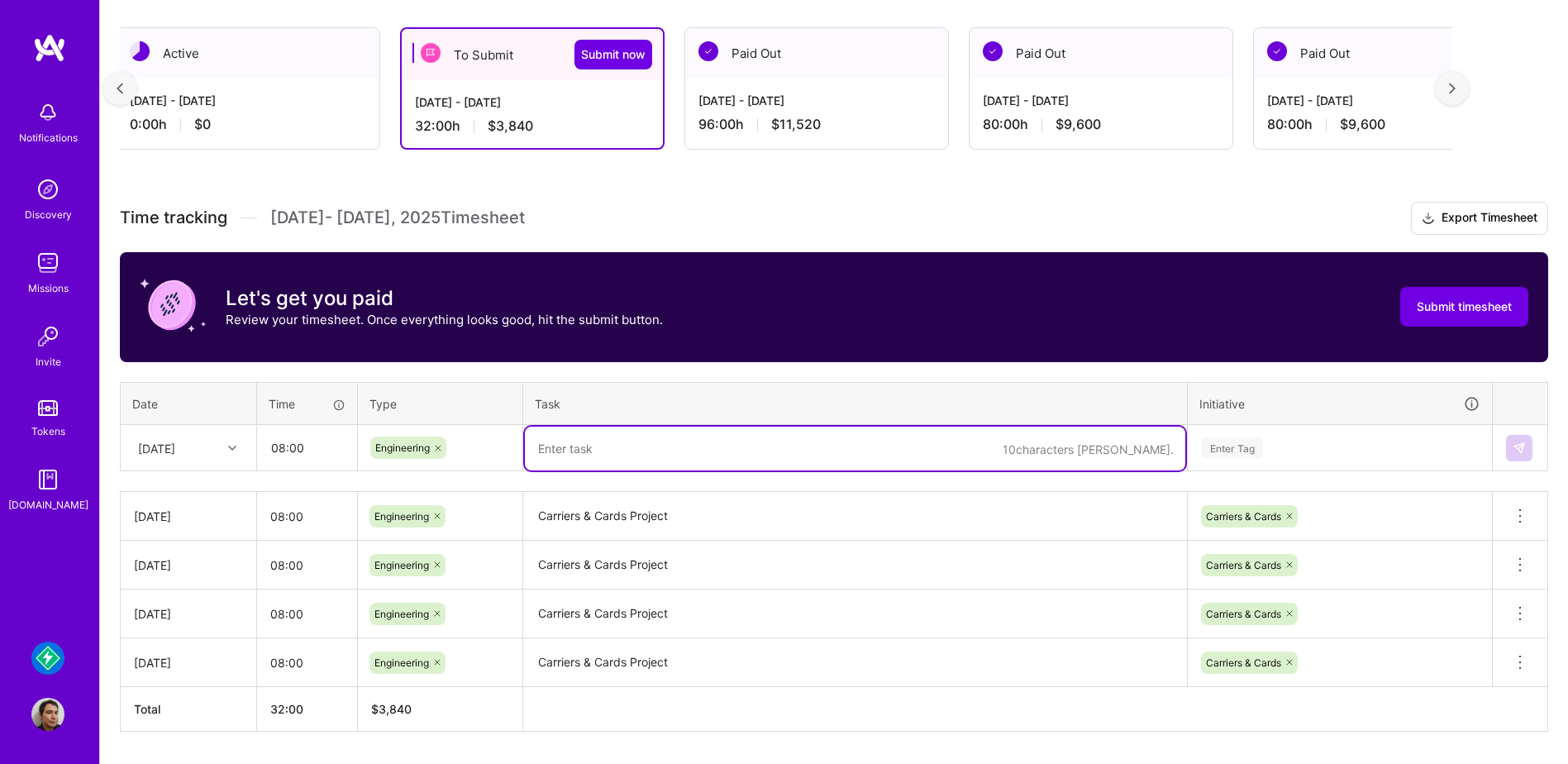
paste textarea "Carriers & Cards Project"
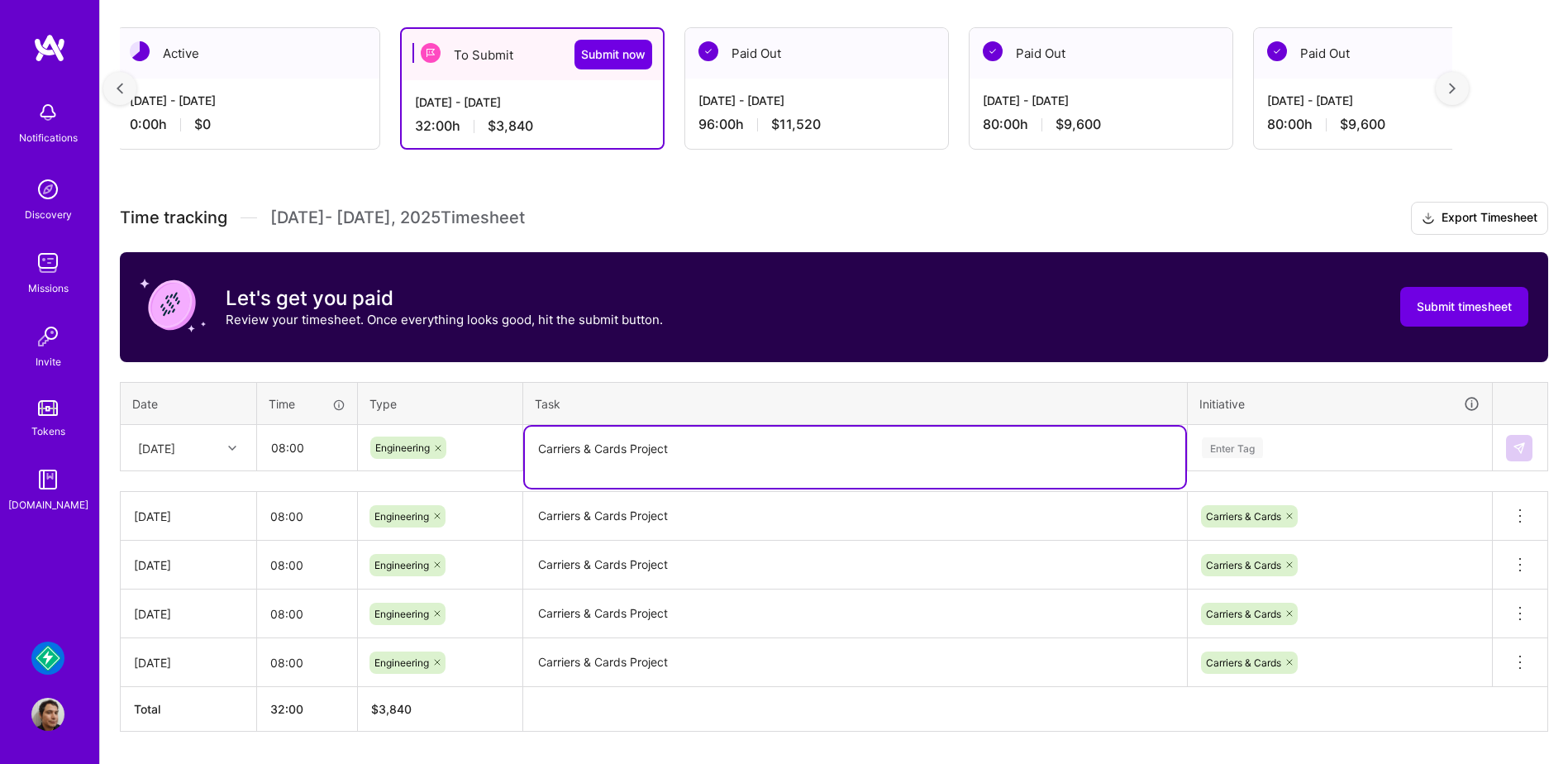
type textarea "Carriers & Cards Project"
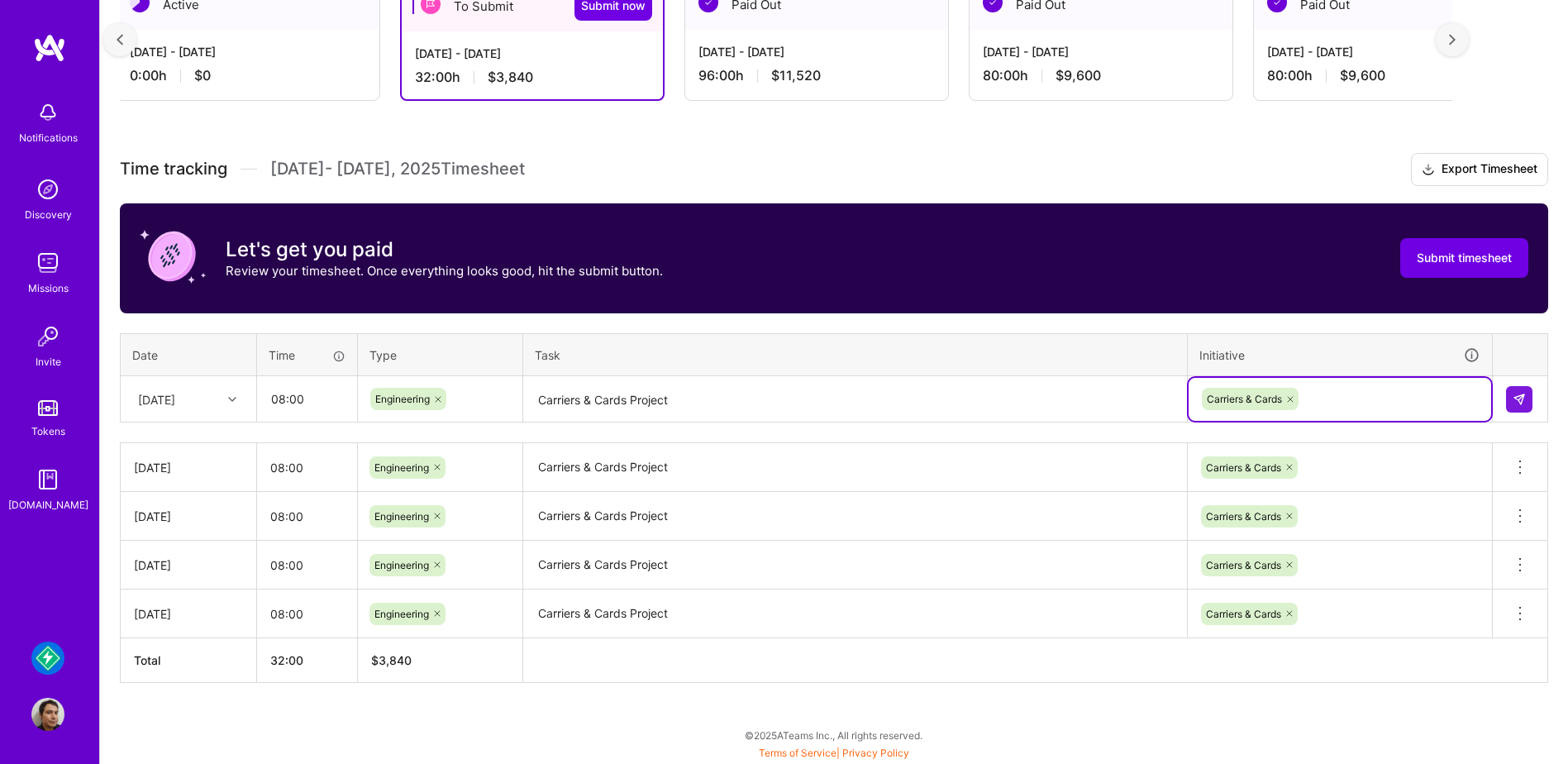
scroll to position [326, 0]
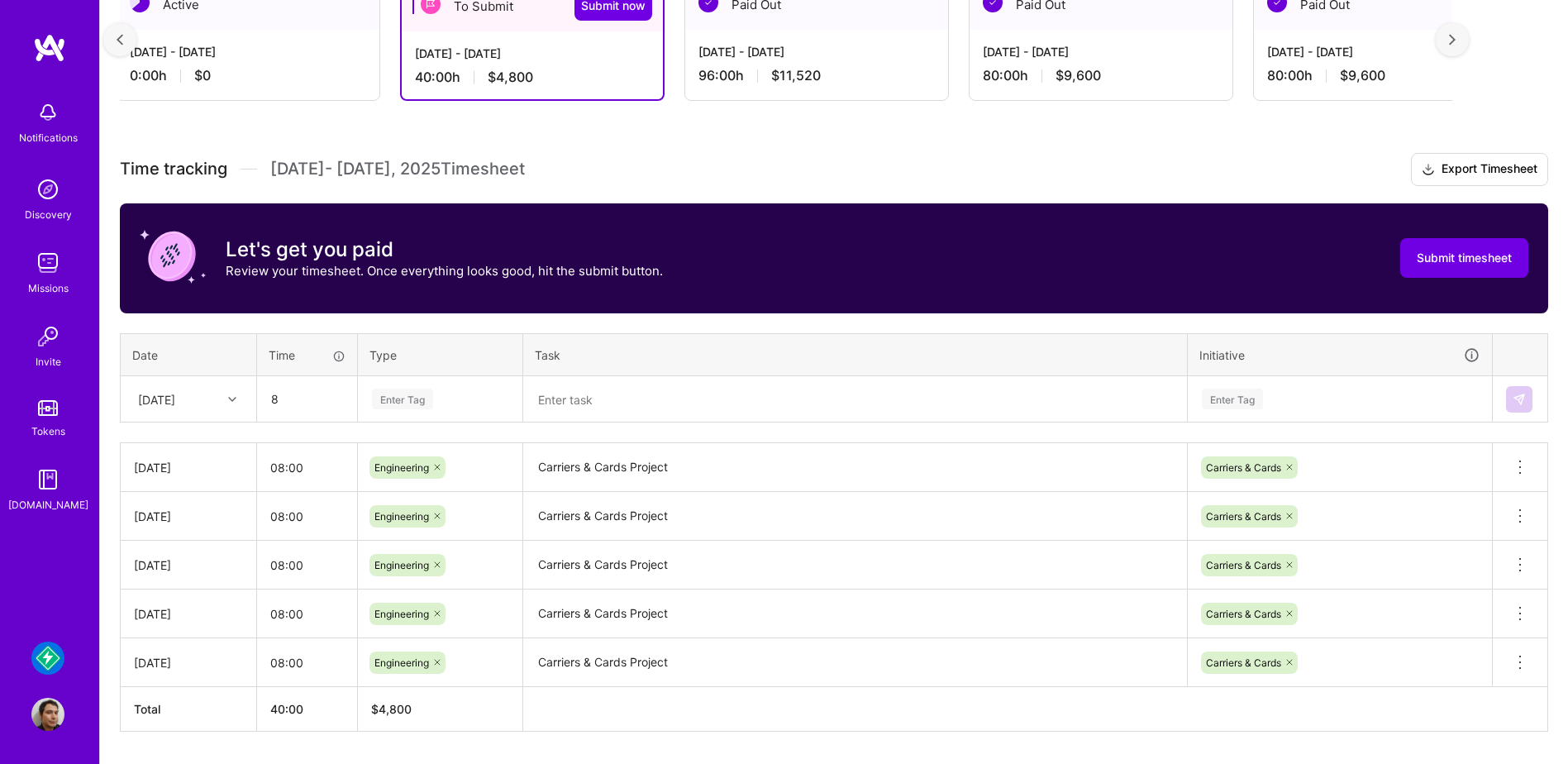
type input "08:00"
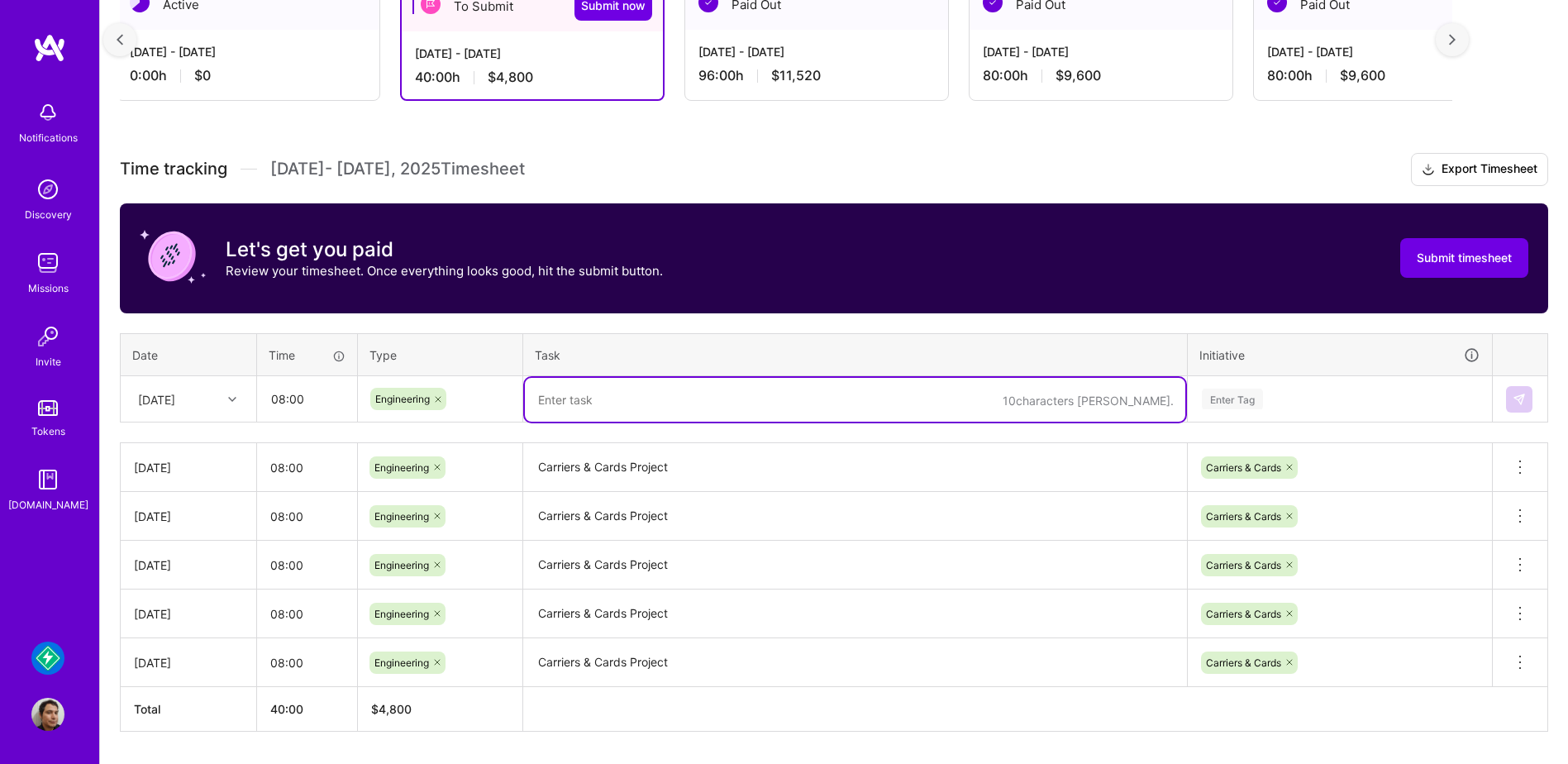
paste textarea "Carriers & Cards Project"
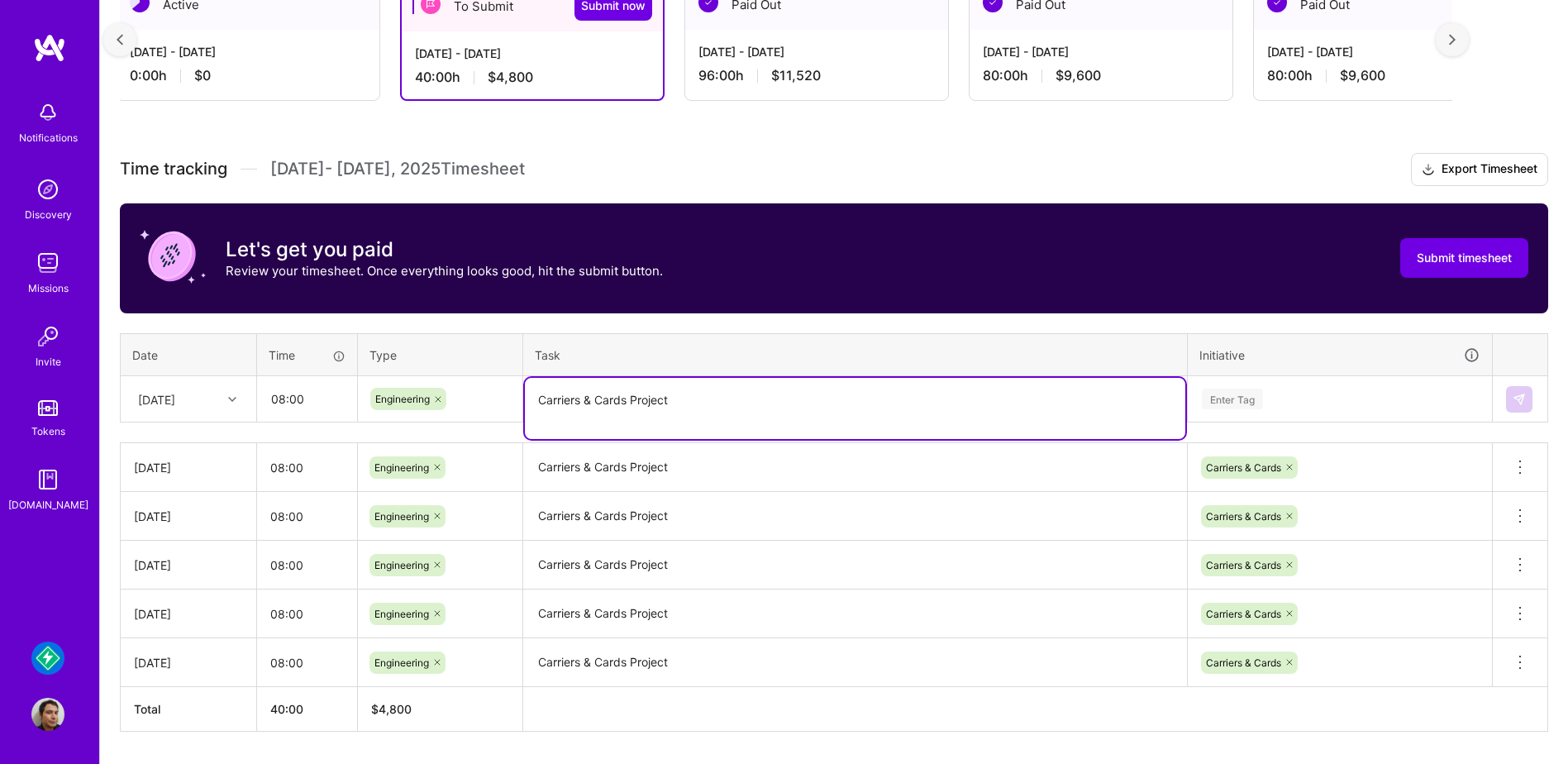
type textarea "Carriers & Cards Project"
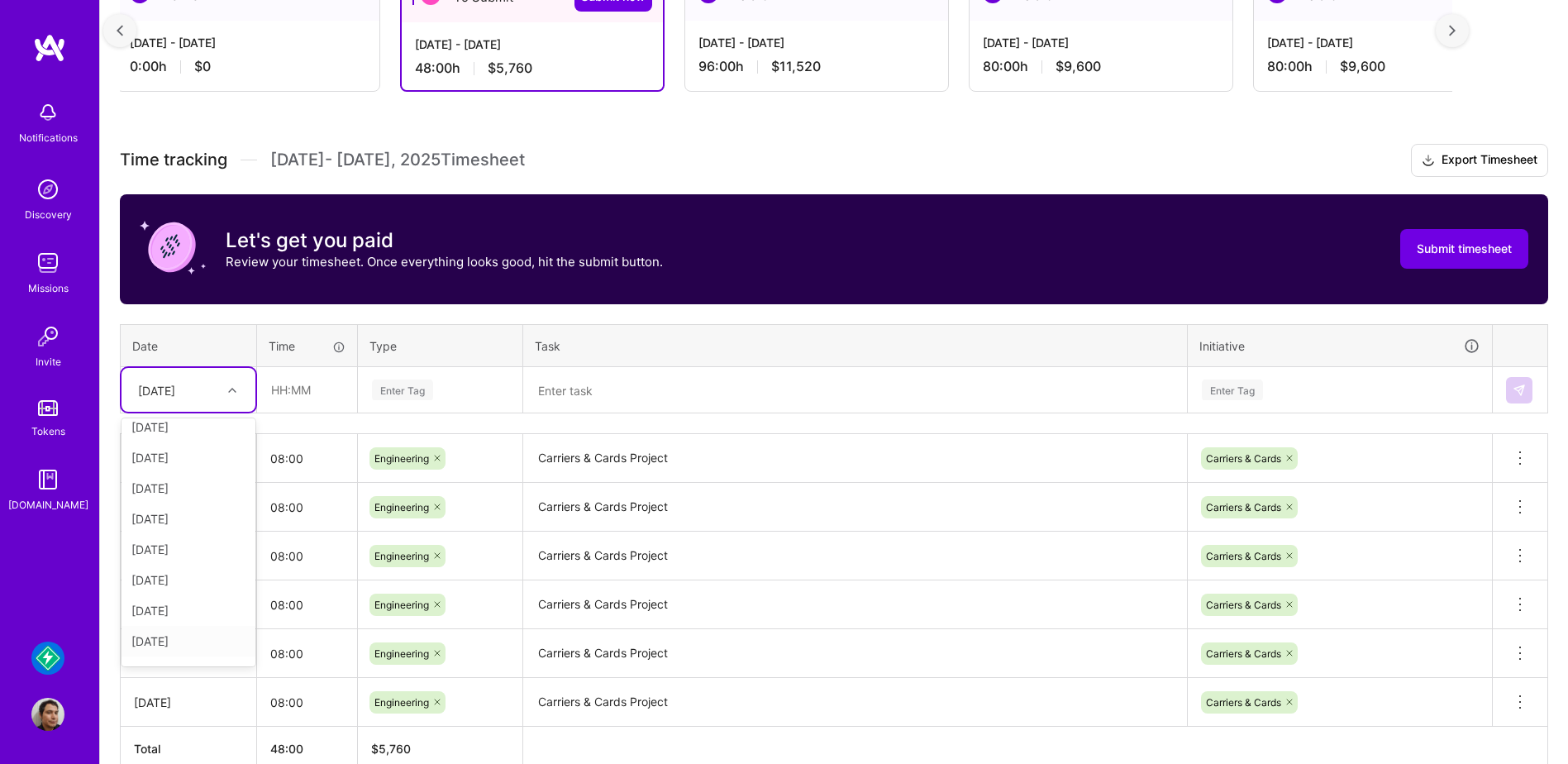
scroll to position [71, 0]
type input "08:00"
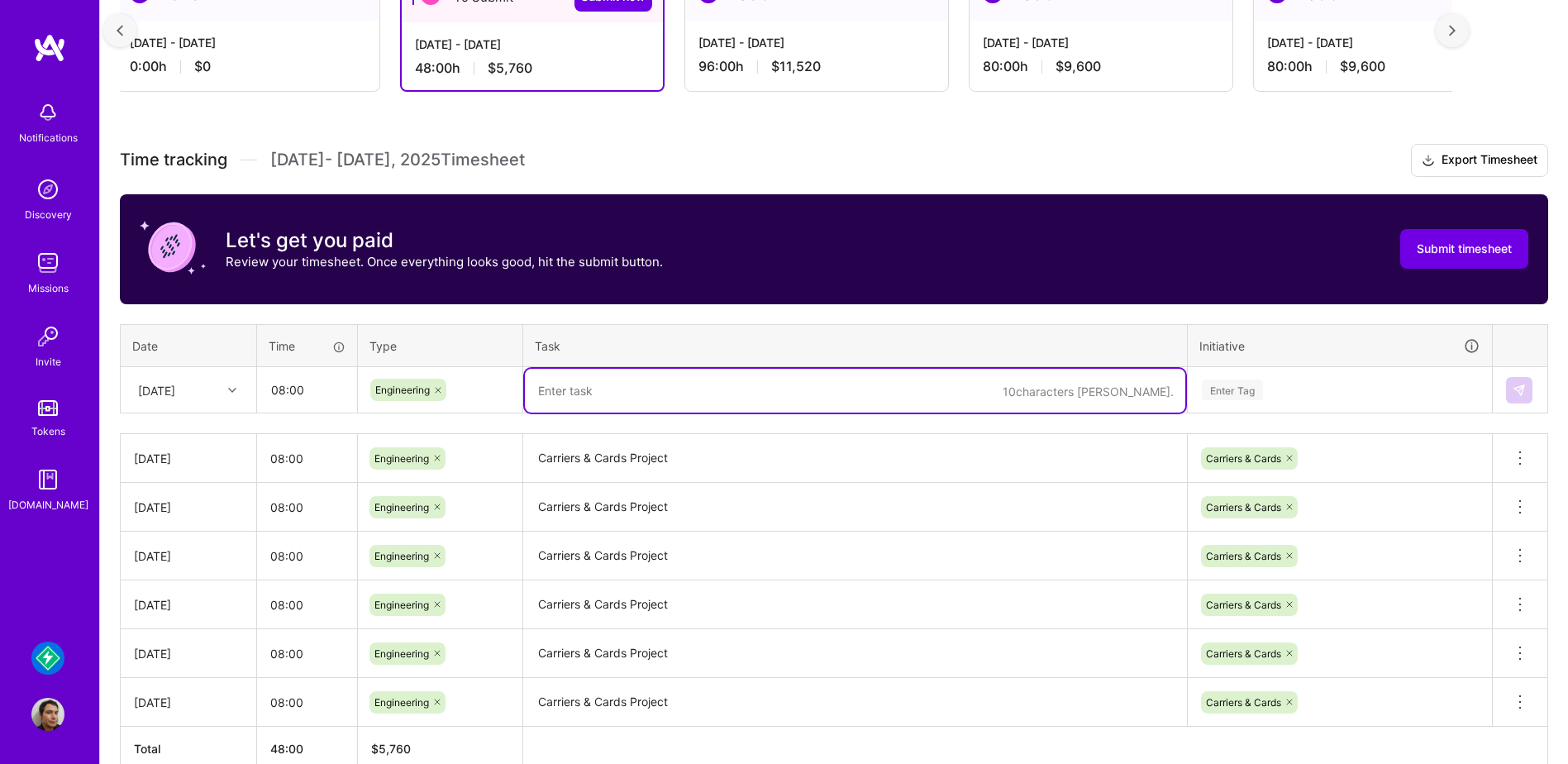
paste textarea "Carriers & Cards Project"
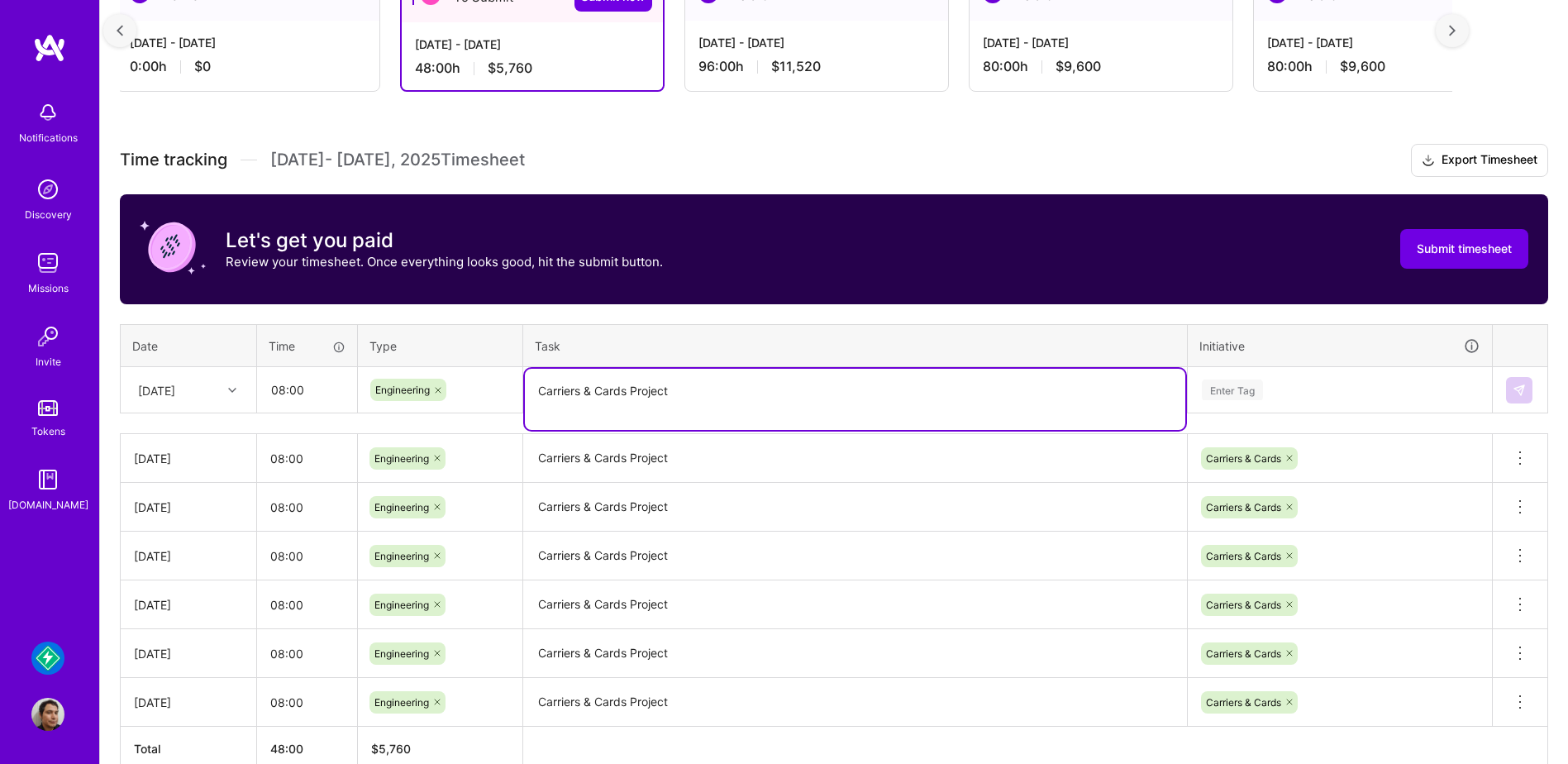
type textarea "Carriers & Cards Project"
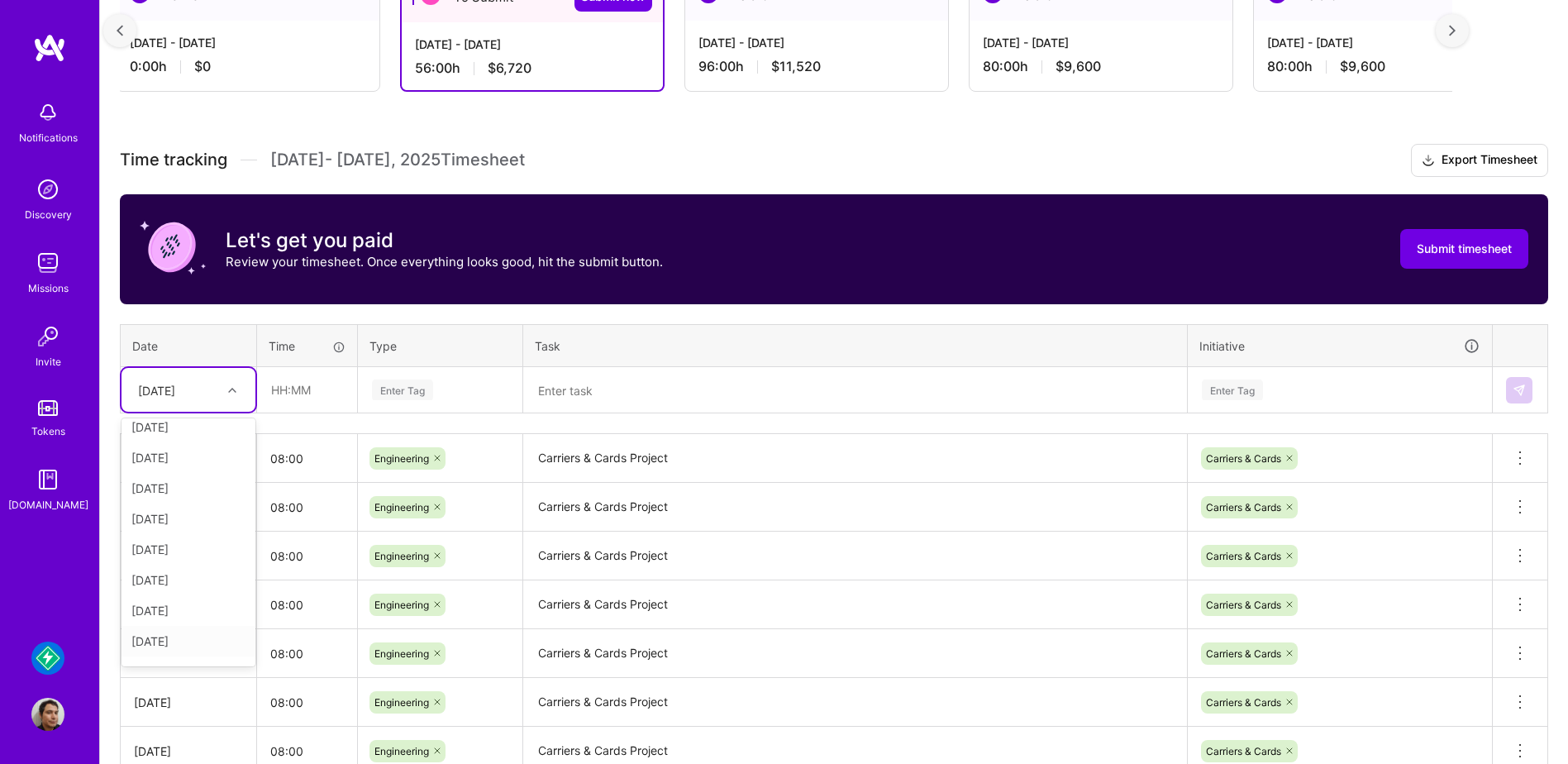
scroll to position [102, 0]
type input "08:00"
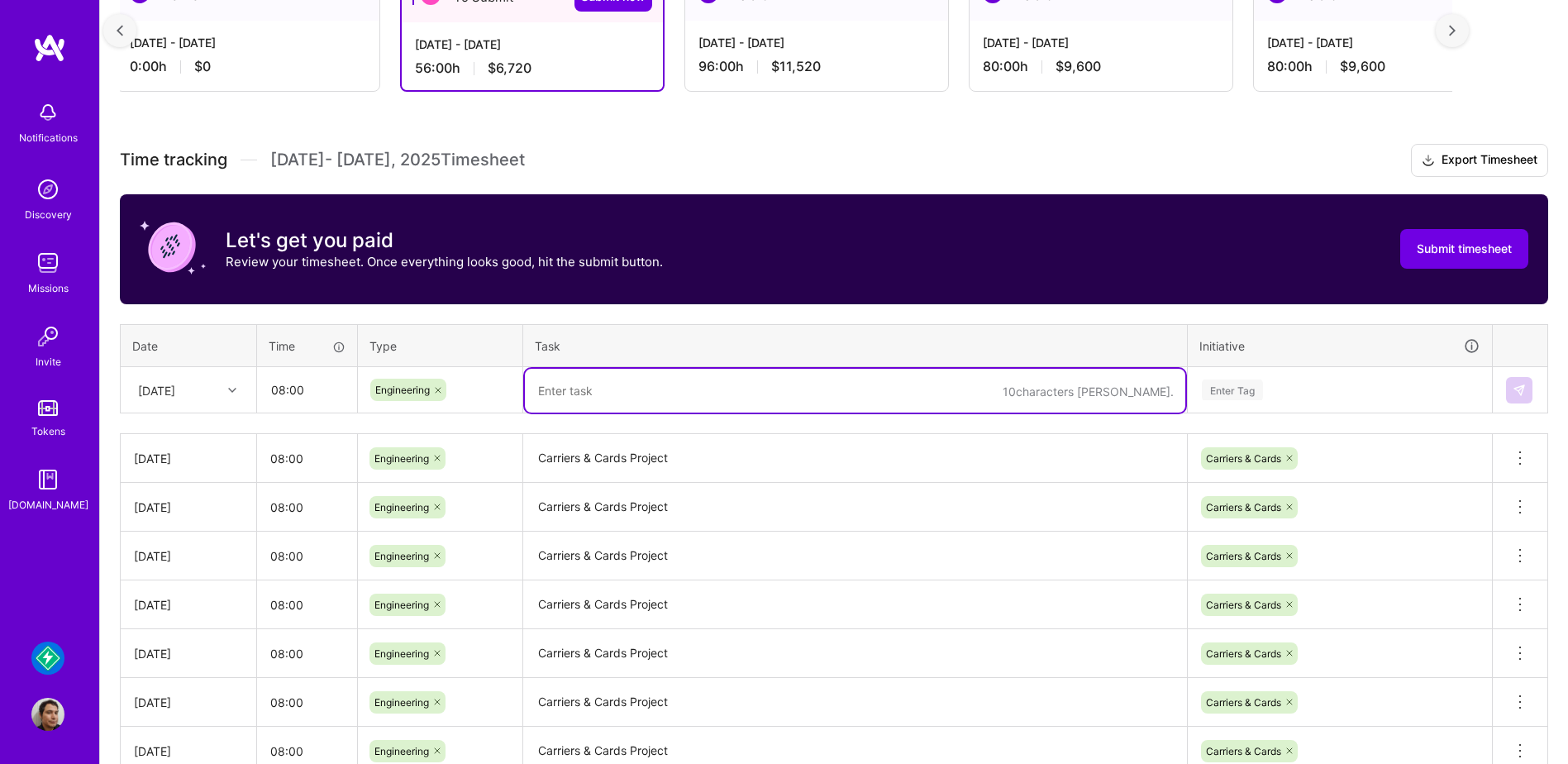
paste textarea "Carriers & Cards Project"
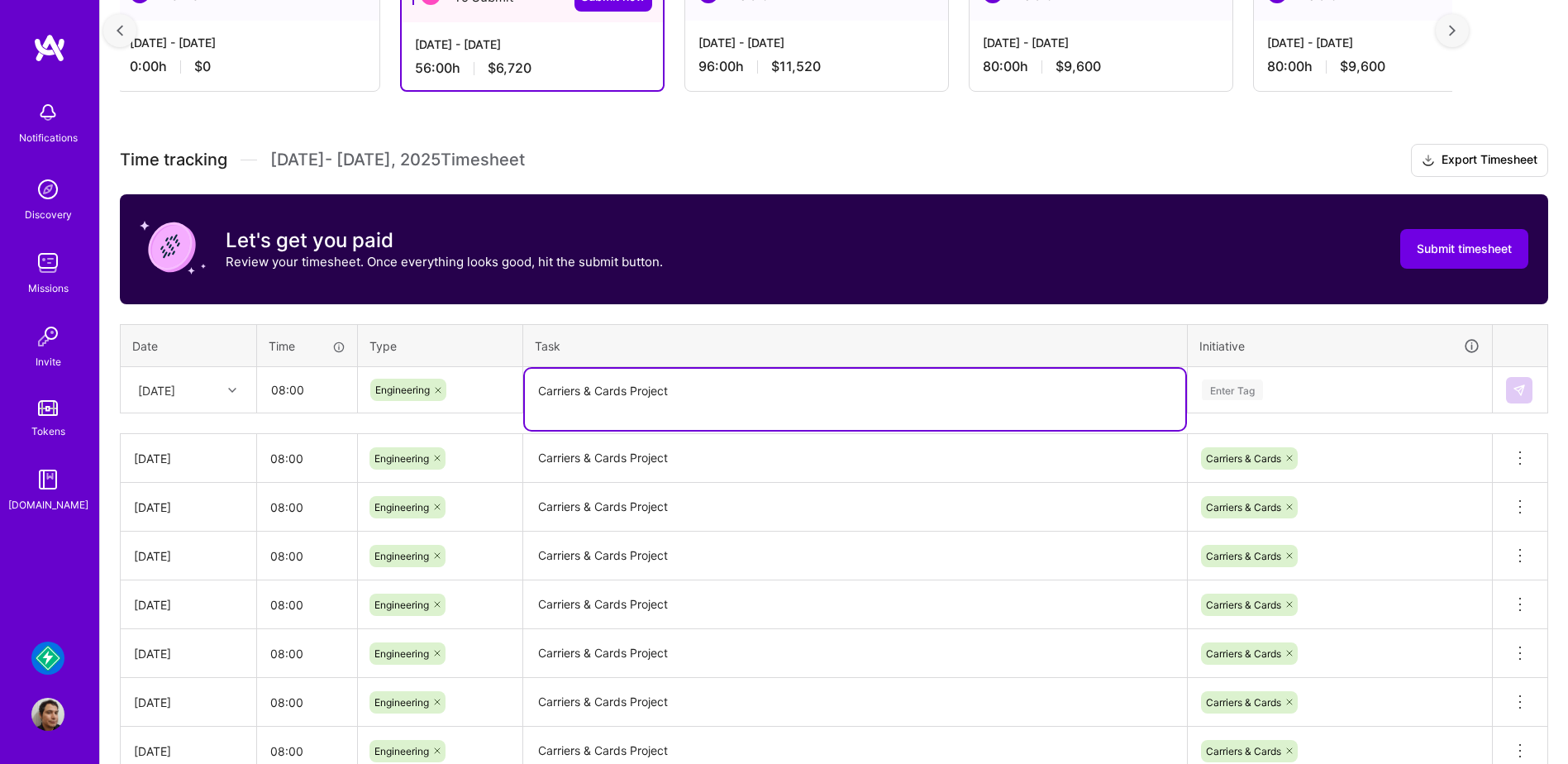
type textarea "Carriers & Cards Project"
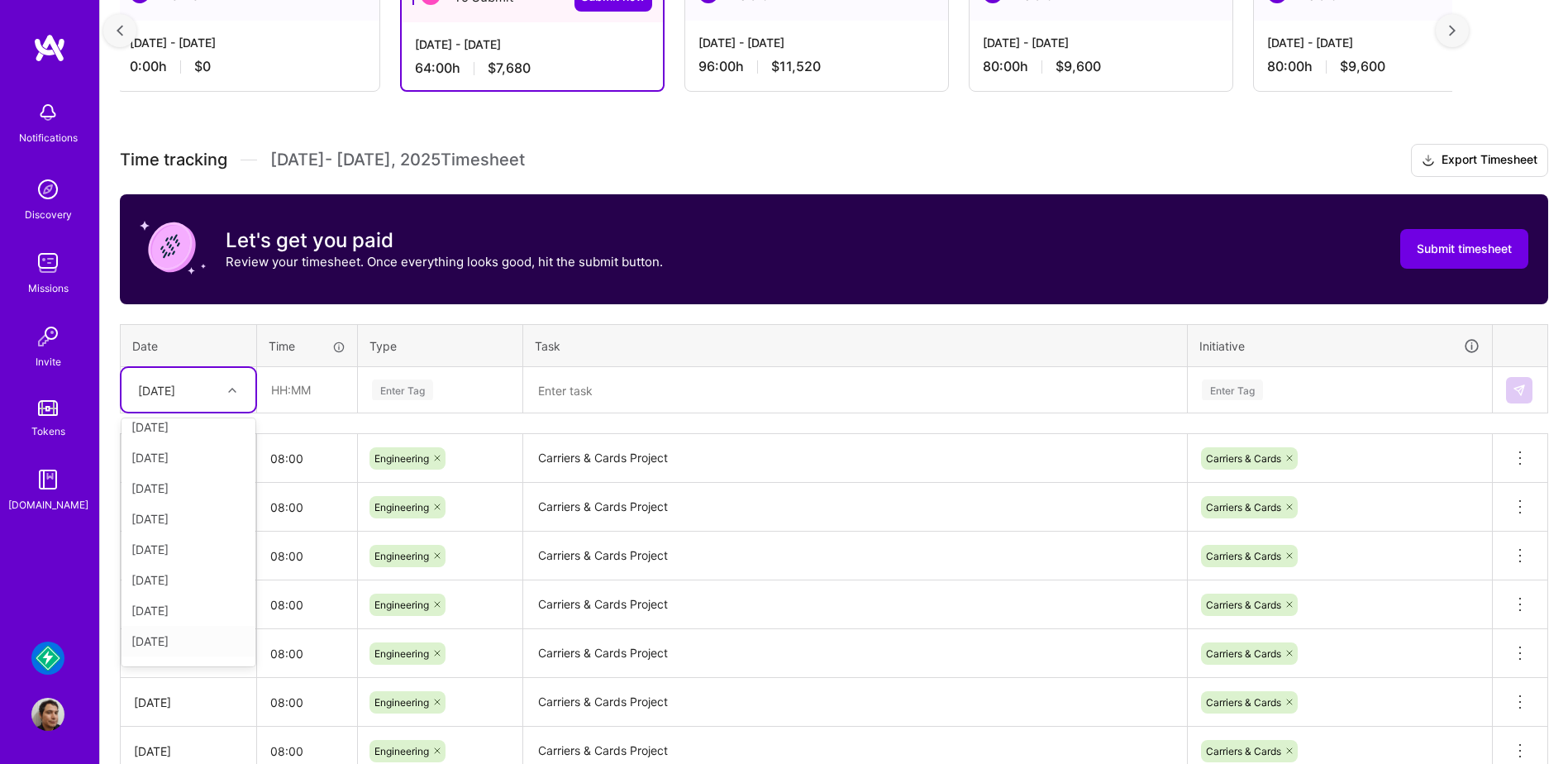
scroll to position [163, 0]
type input "08:00"
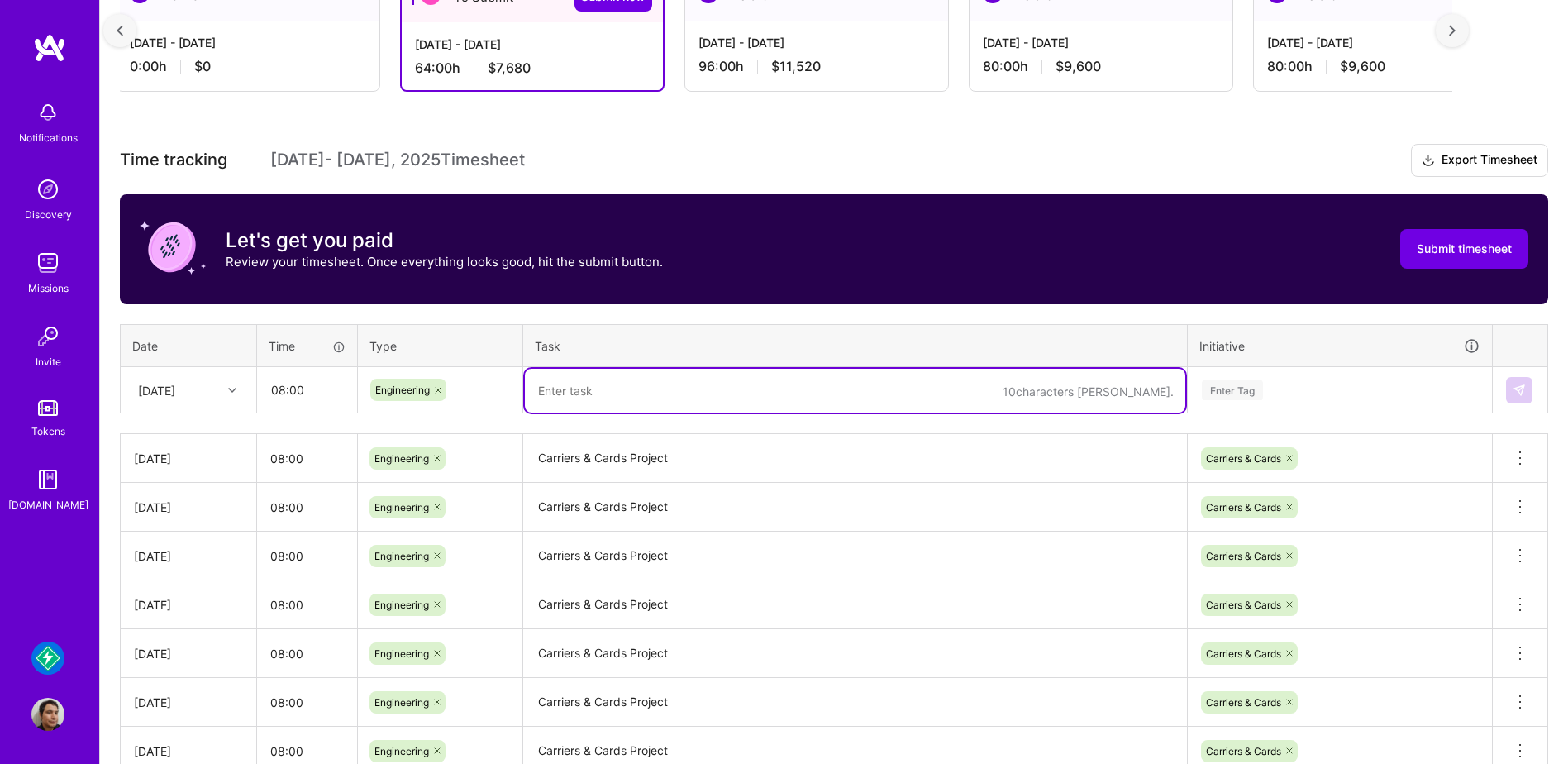
paste textarea "Carriers & Cards Project"
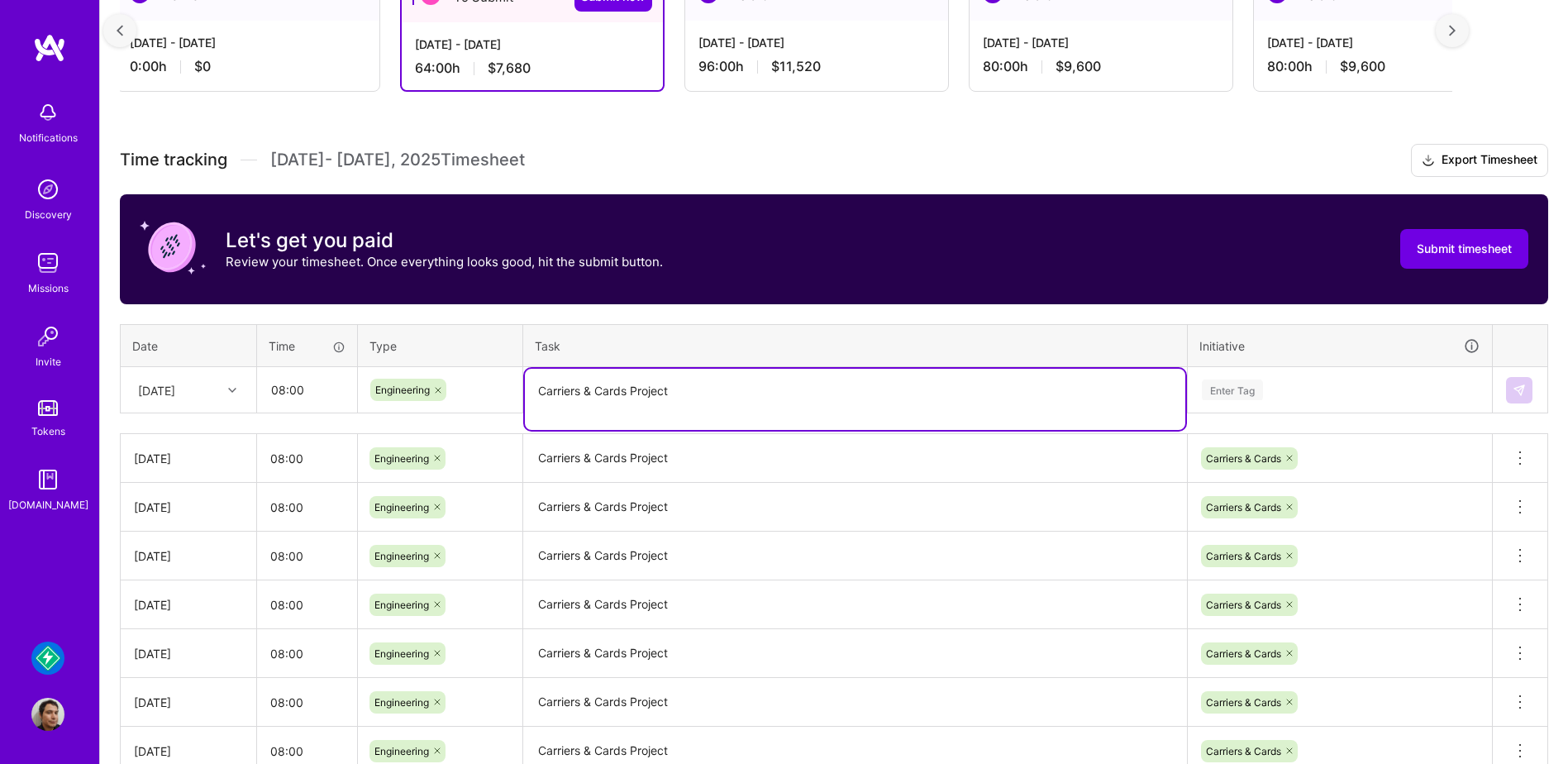
type textarea "Carriers & Cards Project"
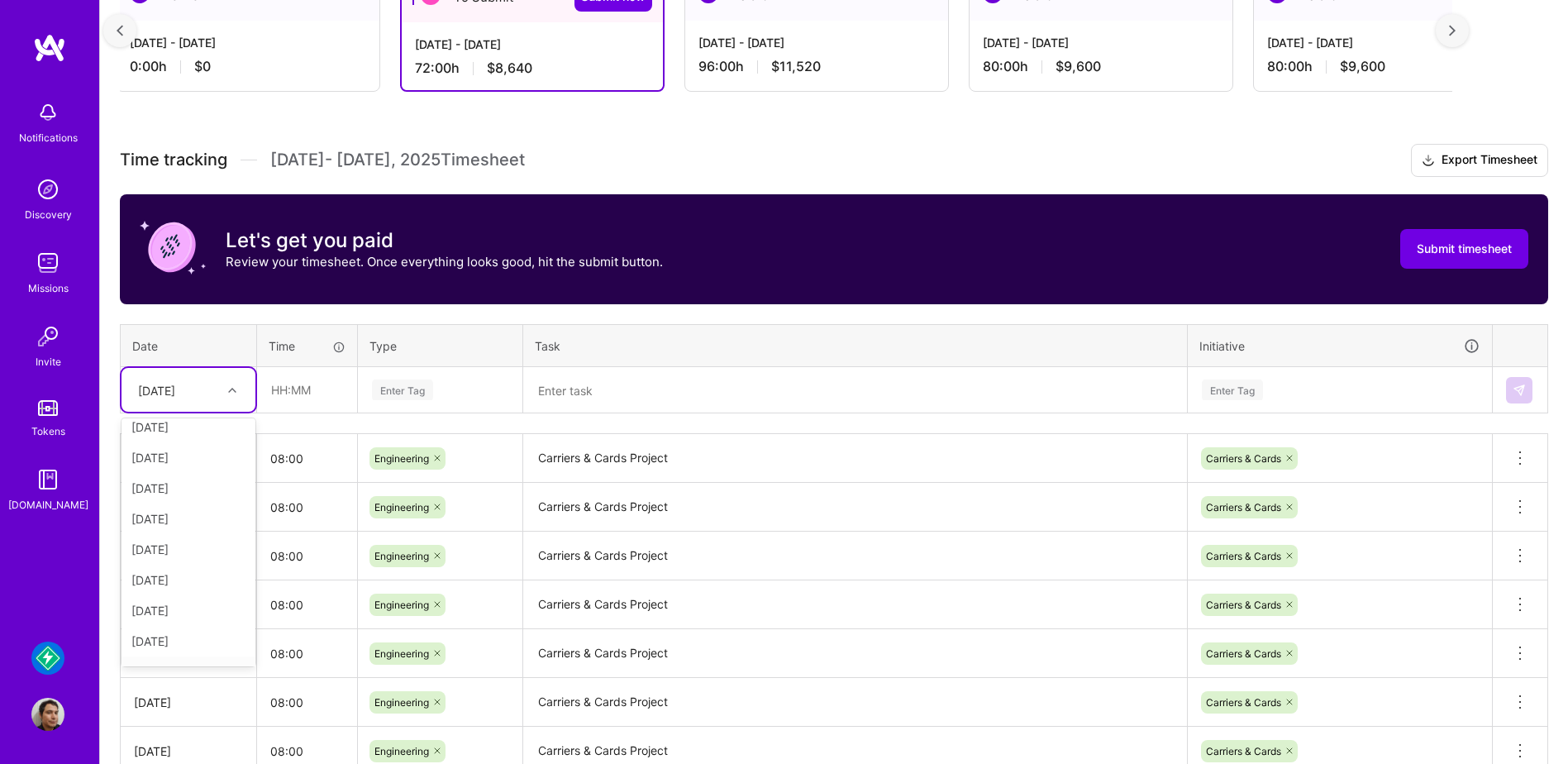
scroll to position [187, 0]
type input "08:00"
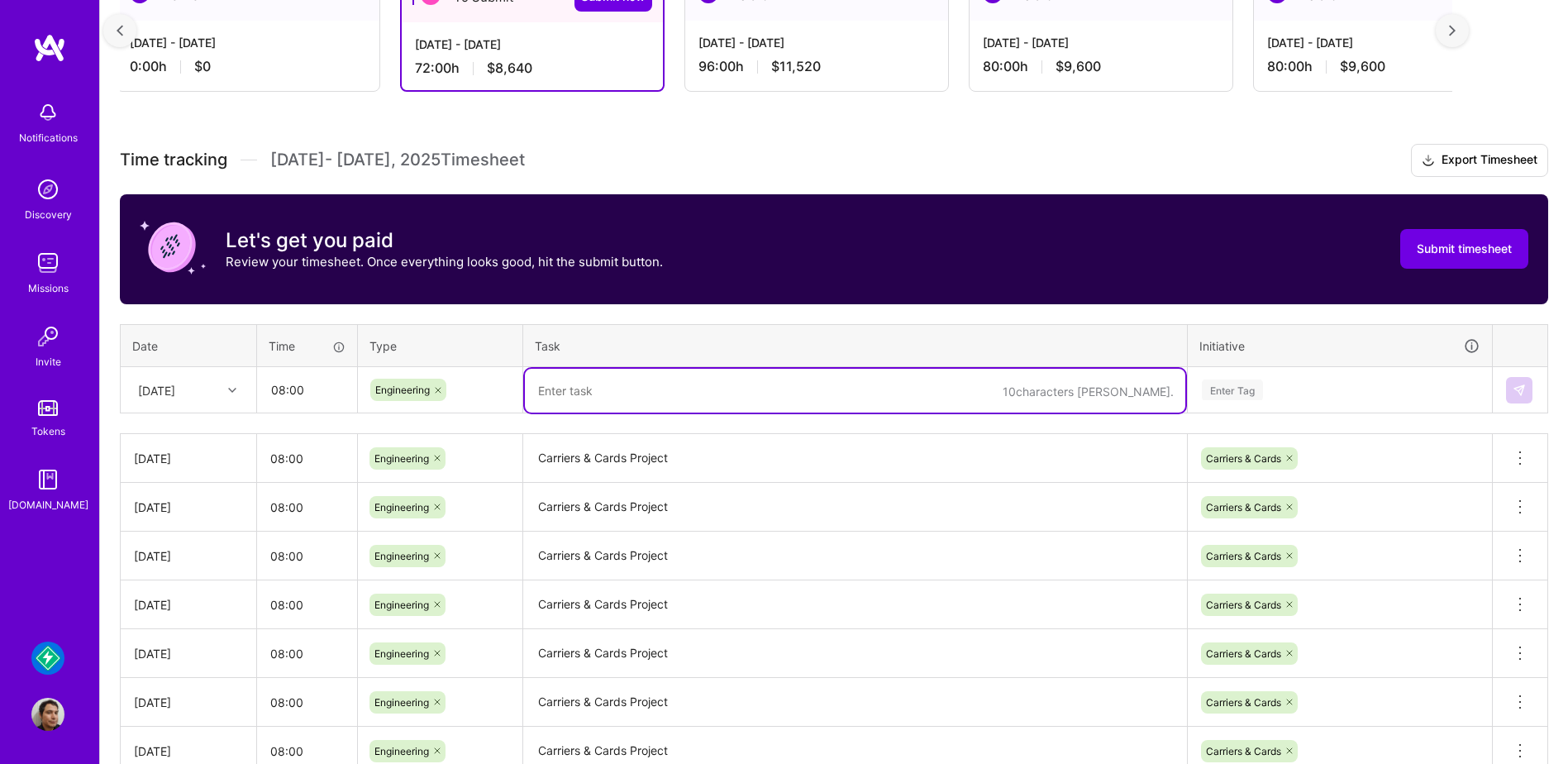
paste textarea "Carriers & Cards Project"
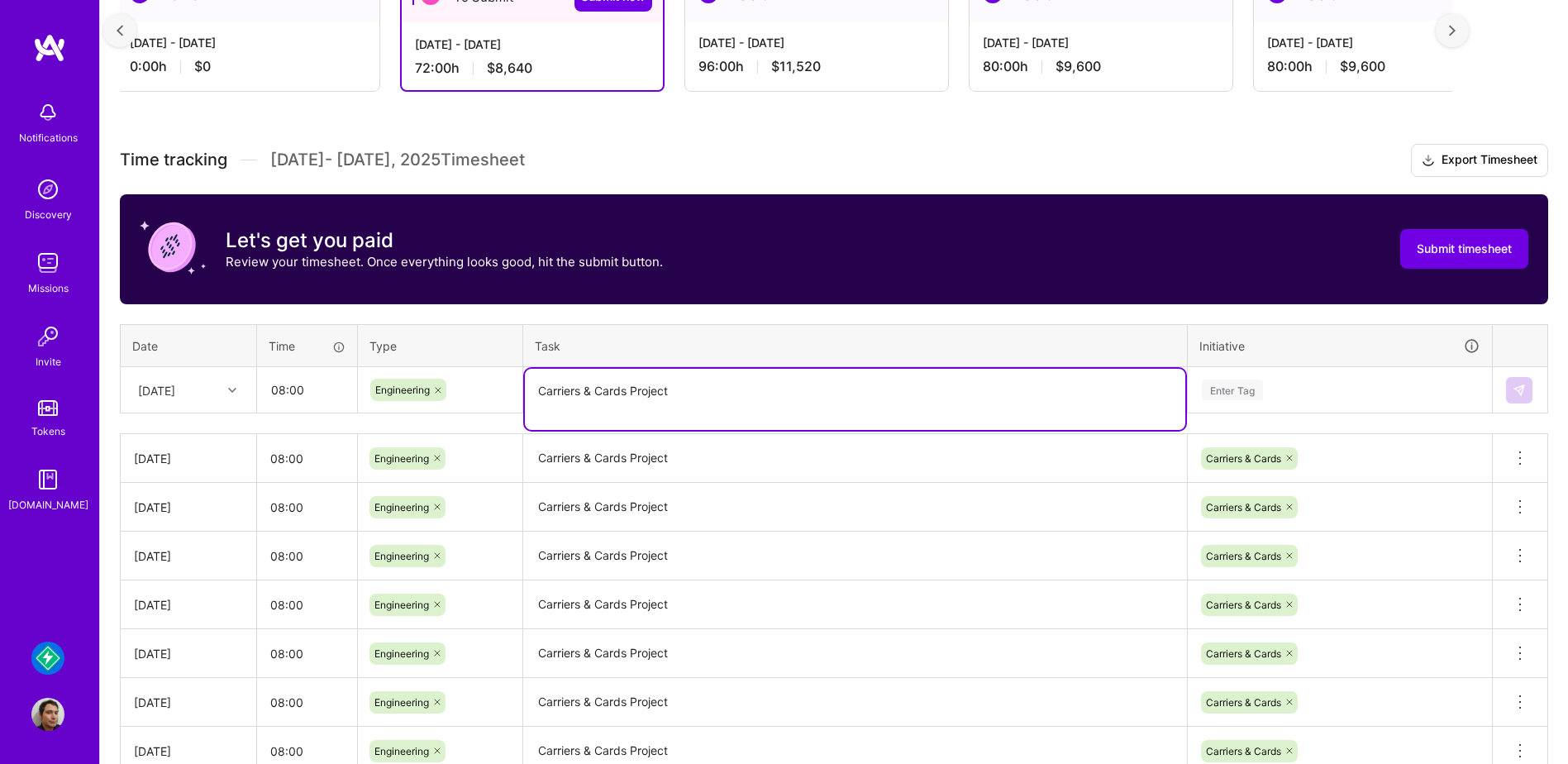
type textarea "Carriers & Cards Project"
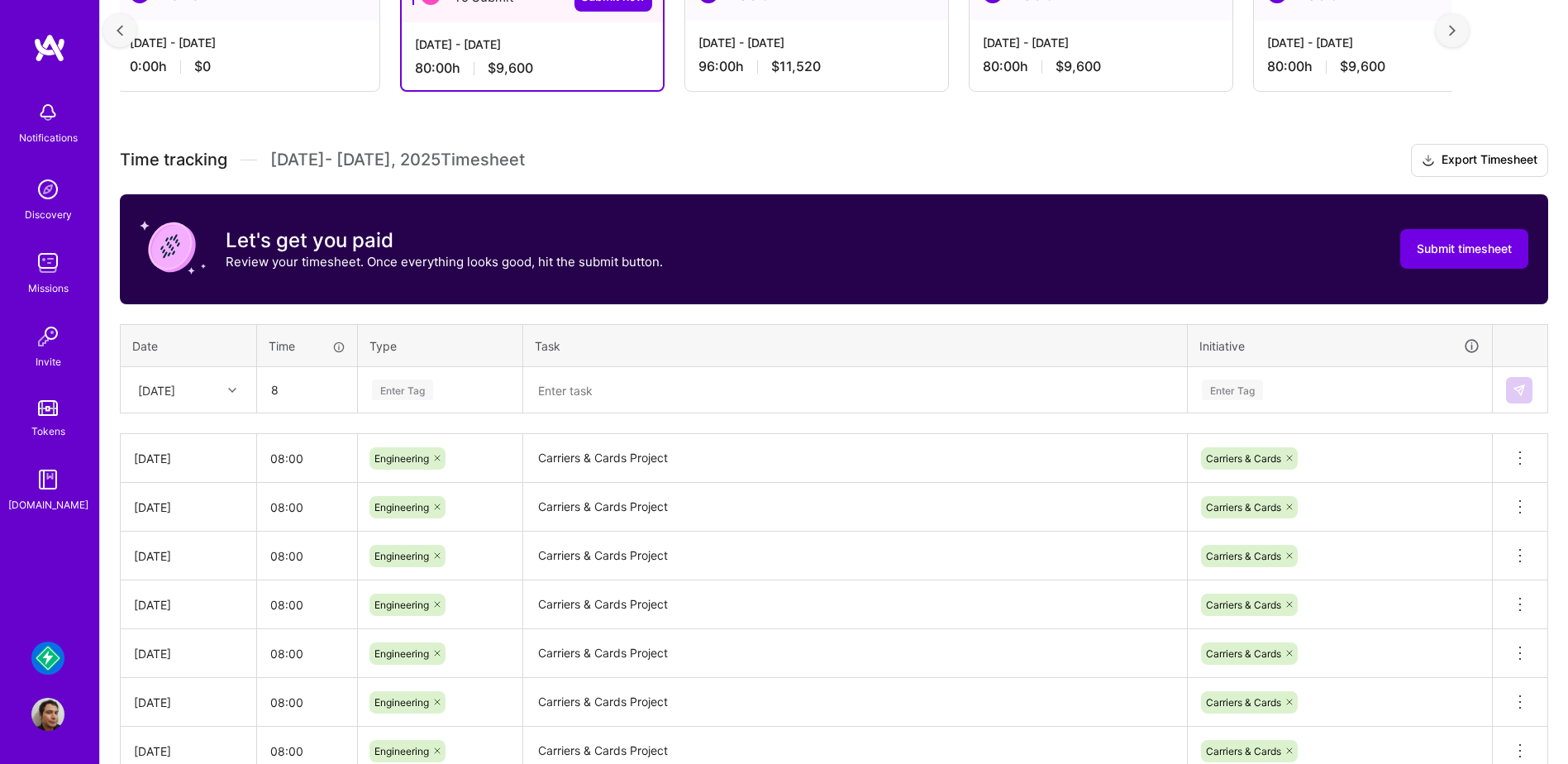
type input "08:00"
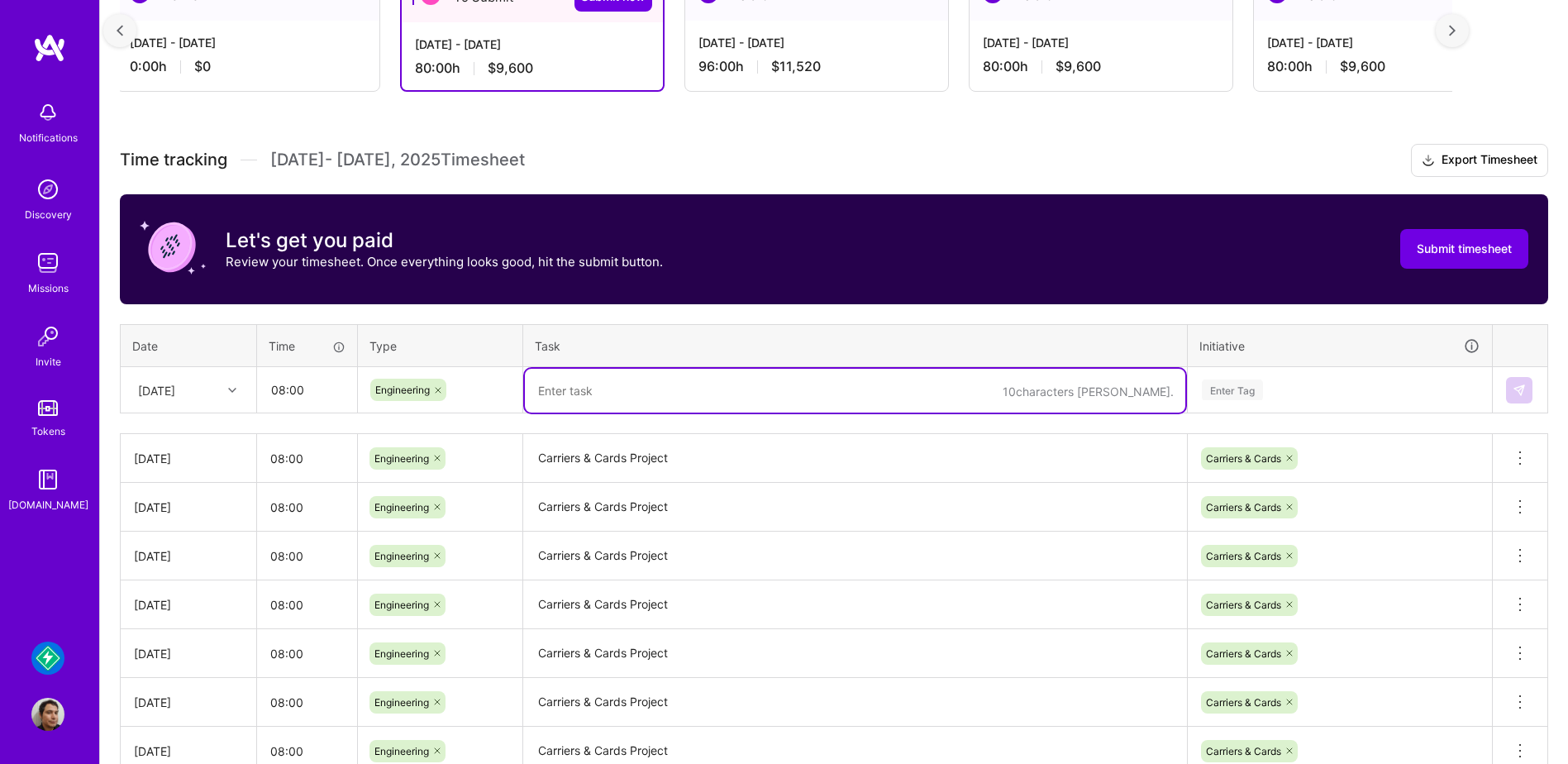
paste textarea "Carriers & Cards Project"
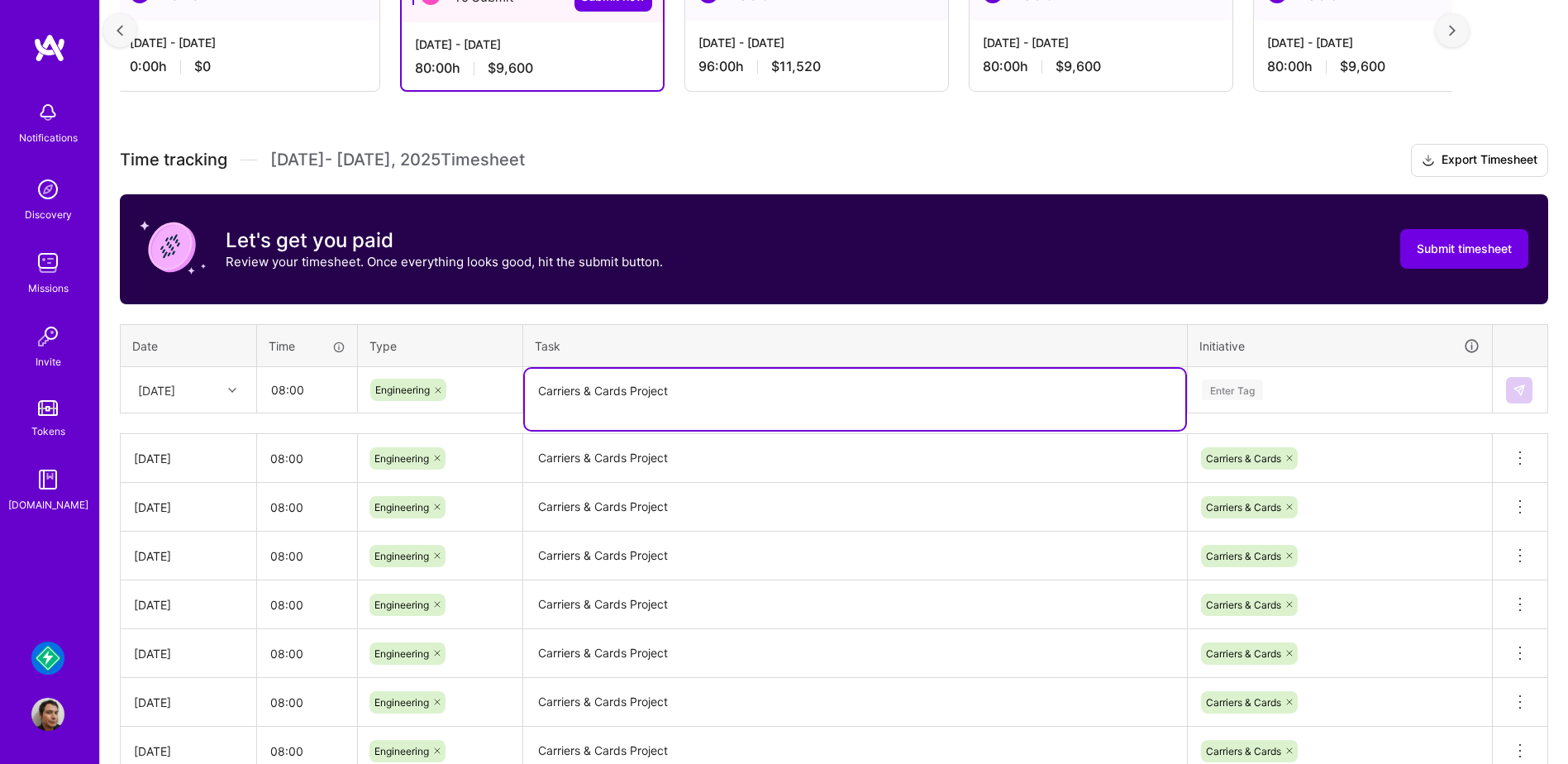
type textarea "Carriers & Cards Project"
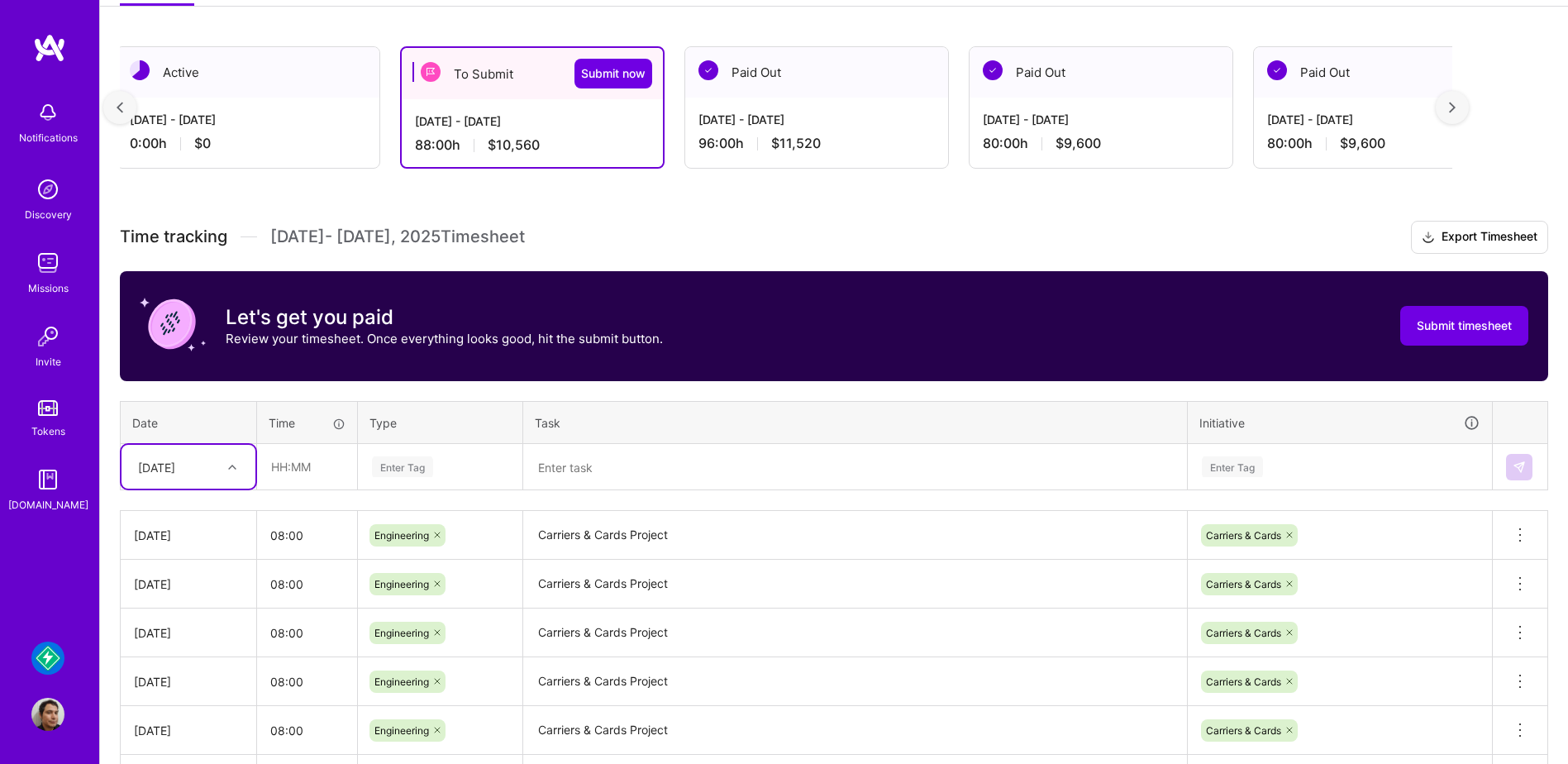
scroll to position [254, 0]
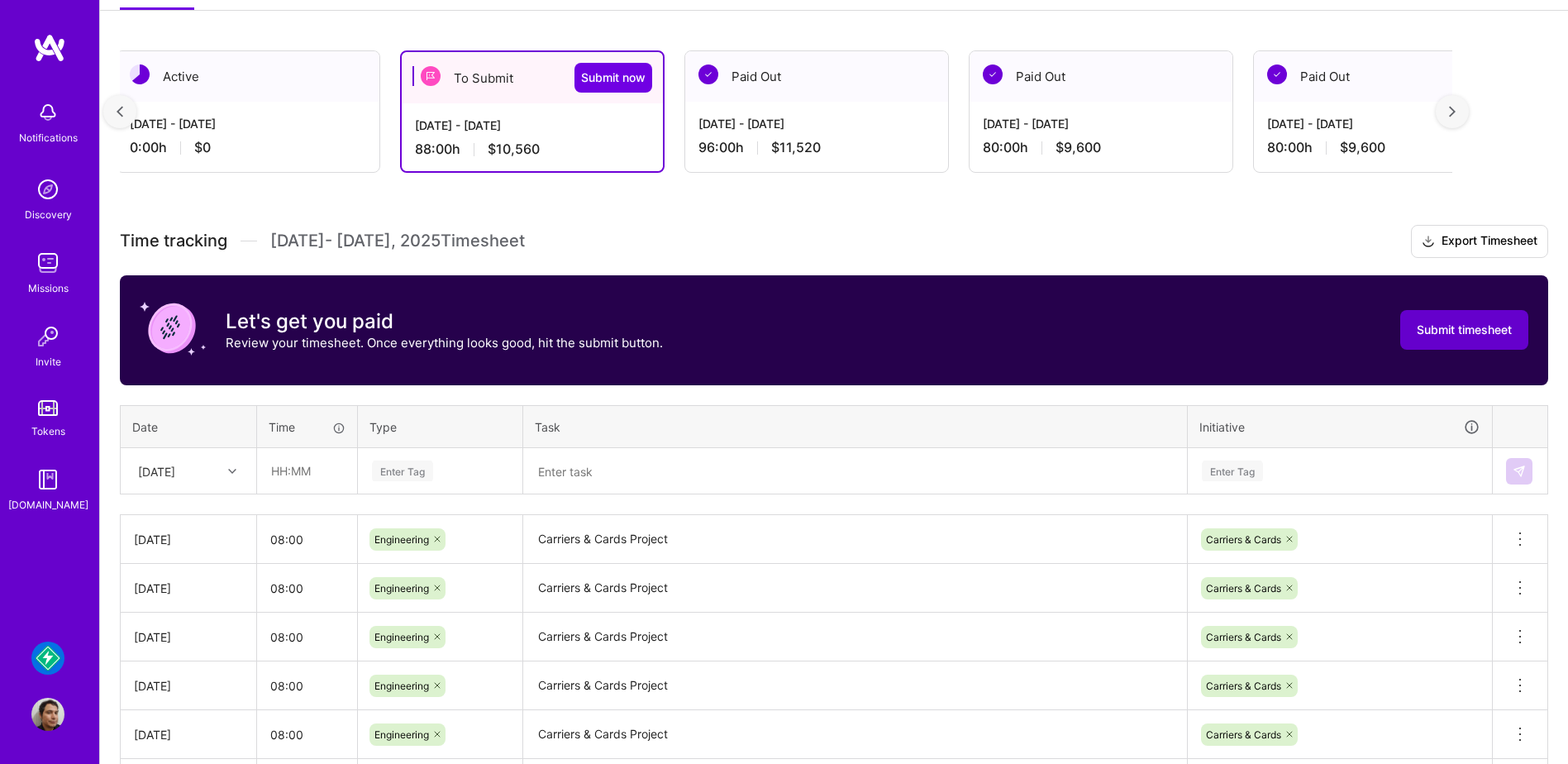
click at [1465, 314] on button "Submit timesheet" at bounding box center [1464, 329] width 128 height 39
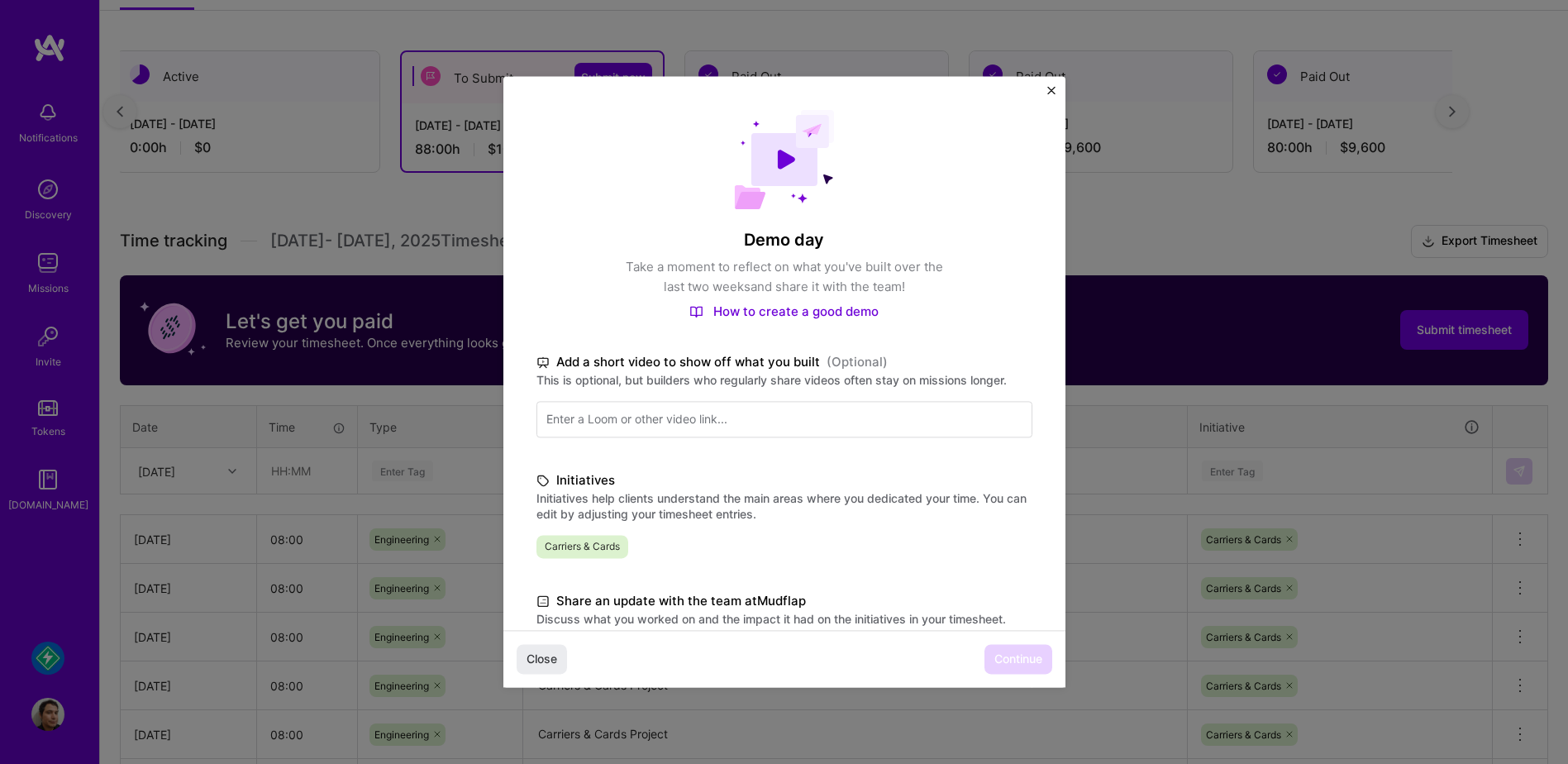
click at [1034, 655] on div "Close Continue" at bounding box center [785, 659] width 562 height 57
click at [946, 652] on div "Close Continue" at bounding box center [785, 659] width 562 height 57
click at [1004, 656] on span "Continue" at bounding box center [1018, 660] width 48 height 17
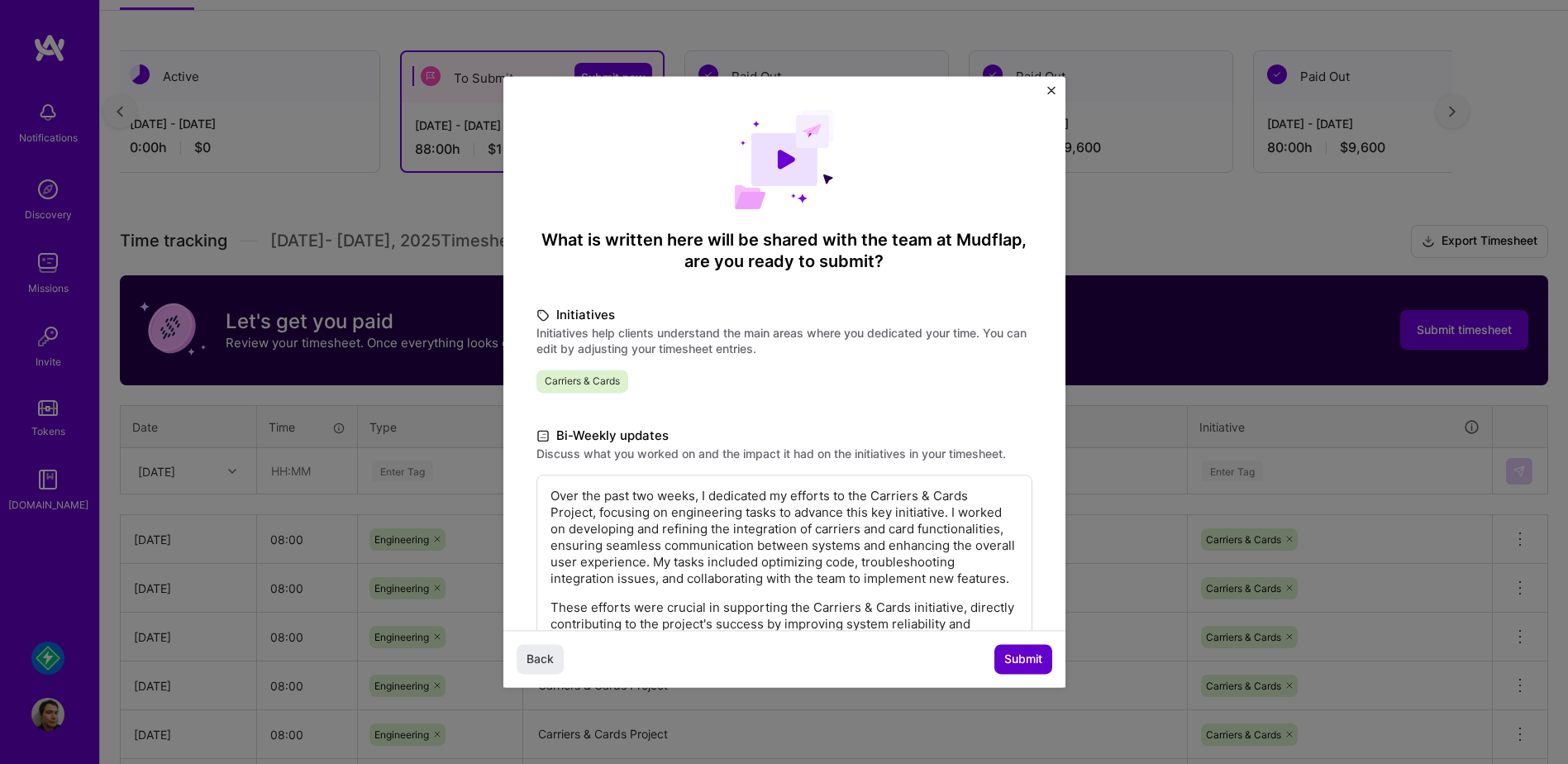
click at [1008, 656] on span "Submit" at bounding box center [1023, 660] width 38 height 17
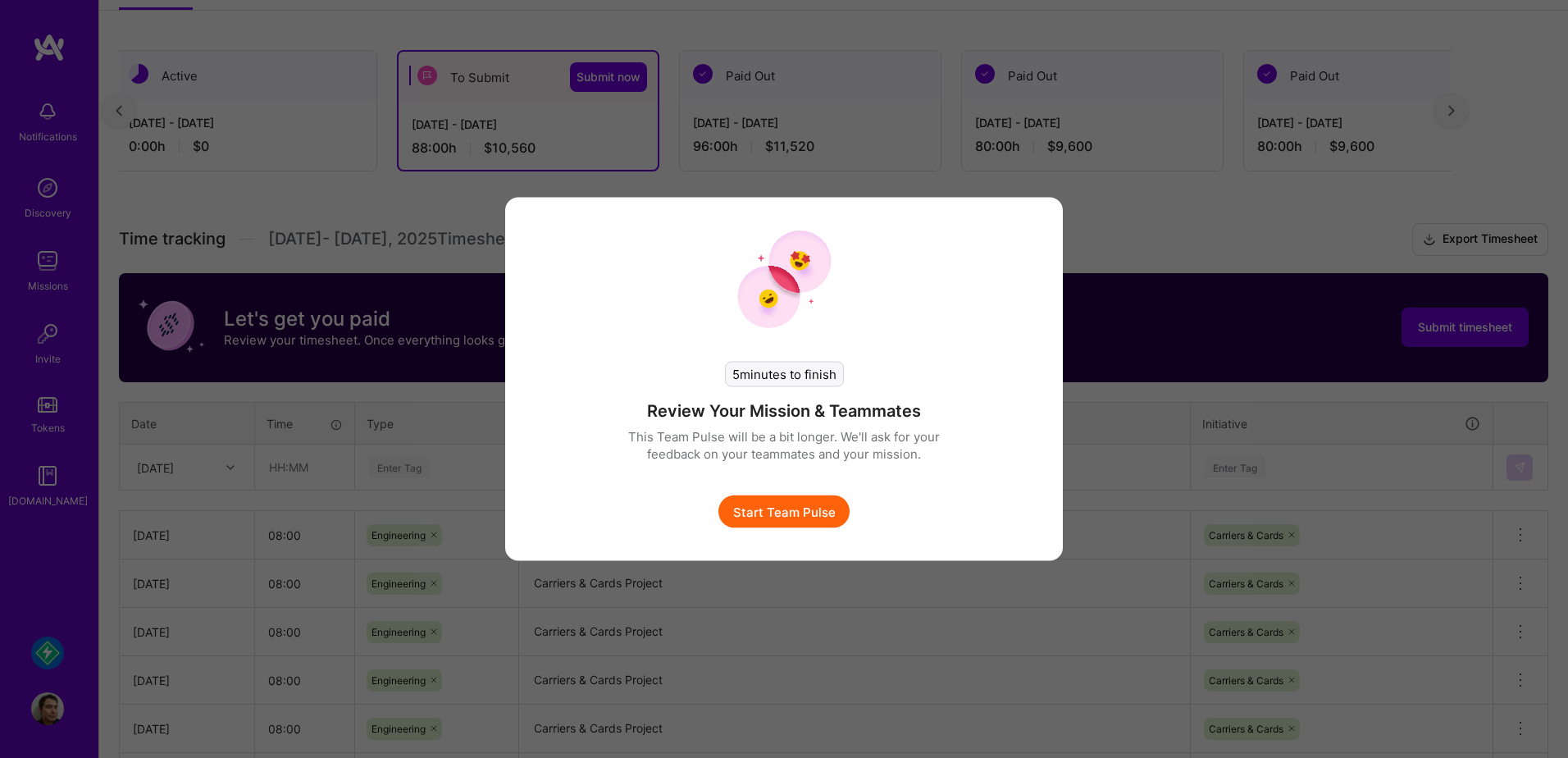
click at [814, 515] on button "Start Team Pulse" at bounding box center [784, 511] width 132 height 32
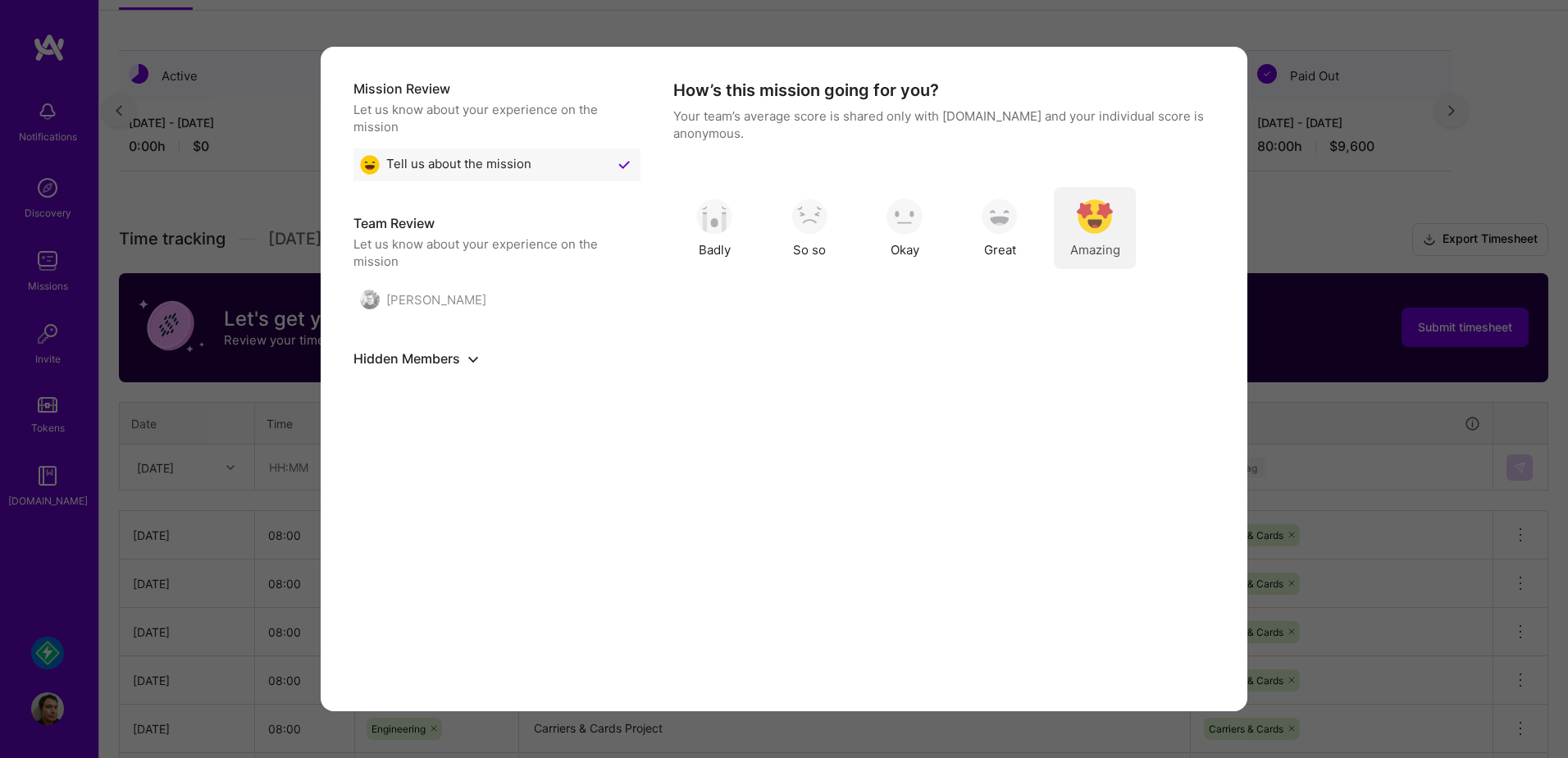
click at [1073, 198] on div "Amazing" at bounding box center [1095, 228] width 82 height 82
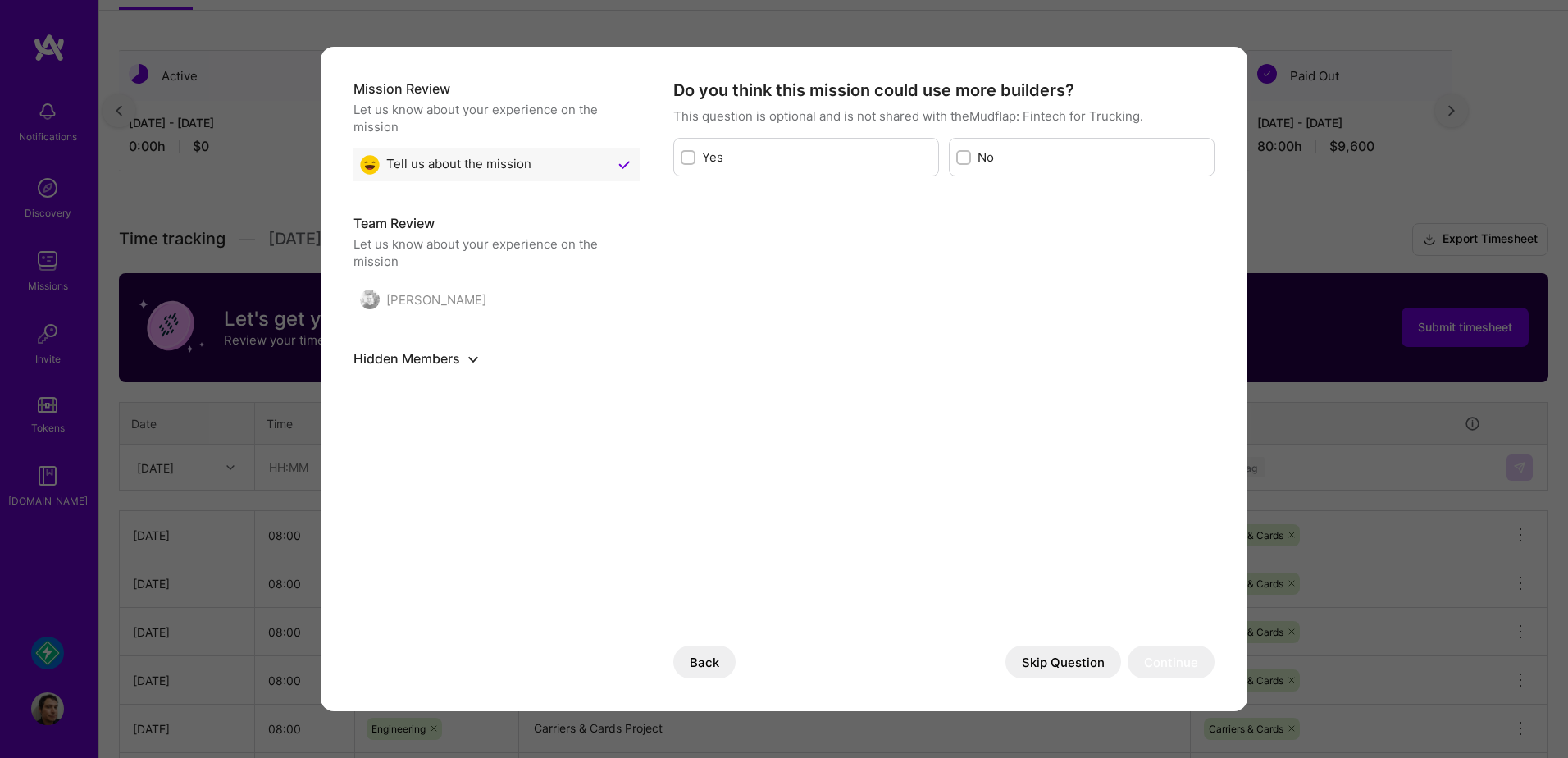
click at [1037, 652] on button "Skip Question" at bounding box center [1063, 661] width 116 height 32
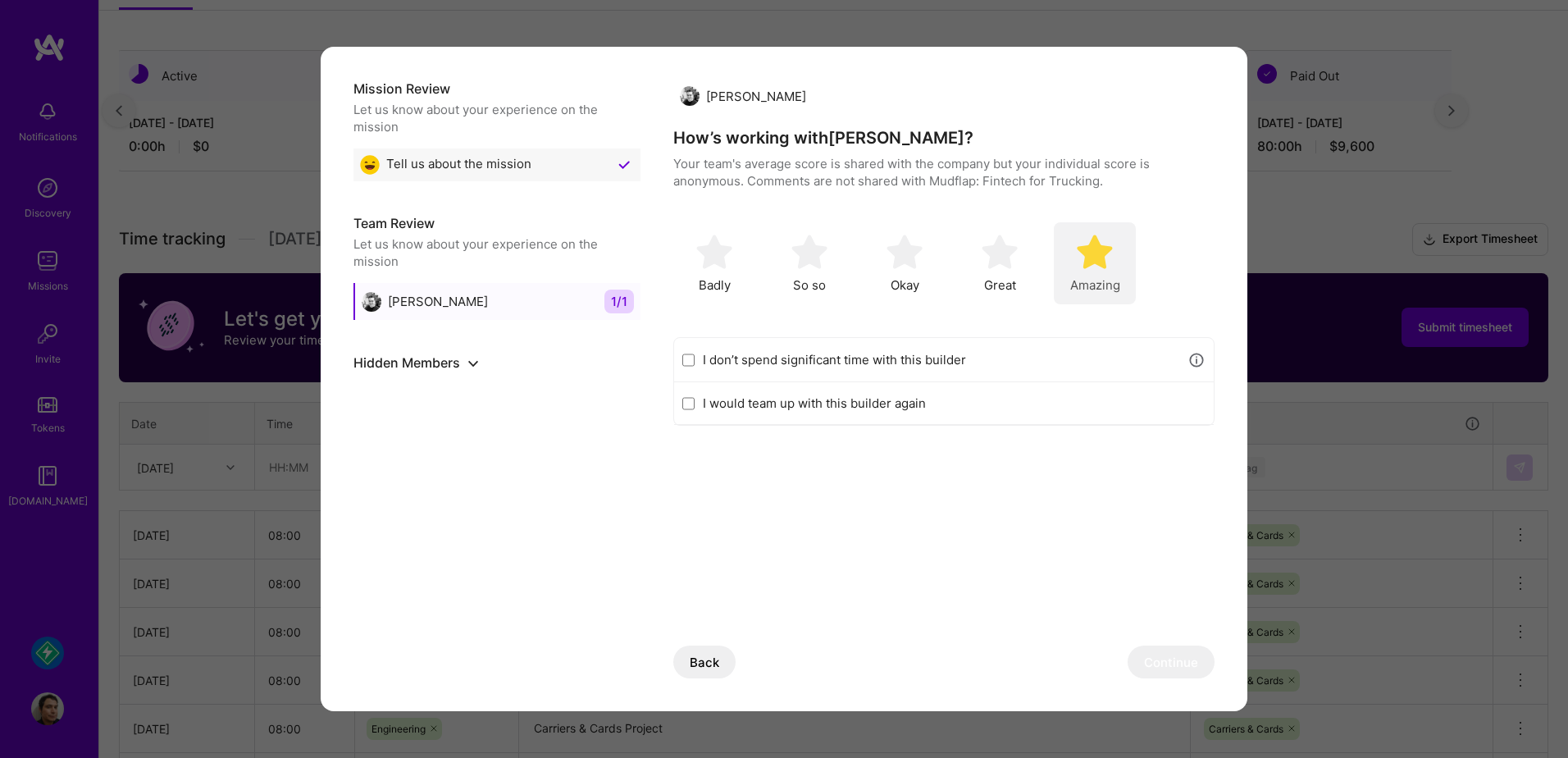
click at [1088, 232] on div "Amazing" at bounding box center [1095, 263] width 82 height 82
click at [969, 412] on div "I would team up with this builder again" at bounding box center [944, 403] width 540 height 42
click at [809, 398] on label "I would team up with this builder again" at bounding box center [954, 403] width 503 height 17
click at [694, 398] on input "I would team up with this builder again" at bounding box center [688, 404] width 12 height 13
checkbox input "true"
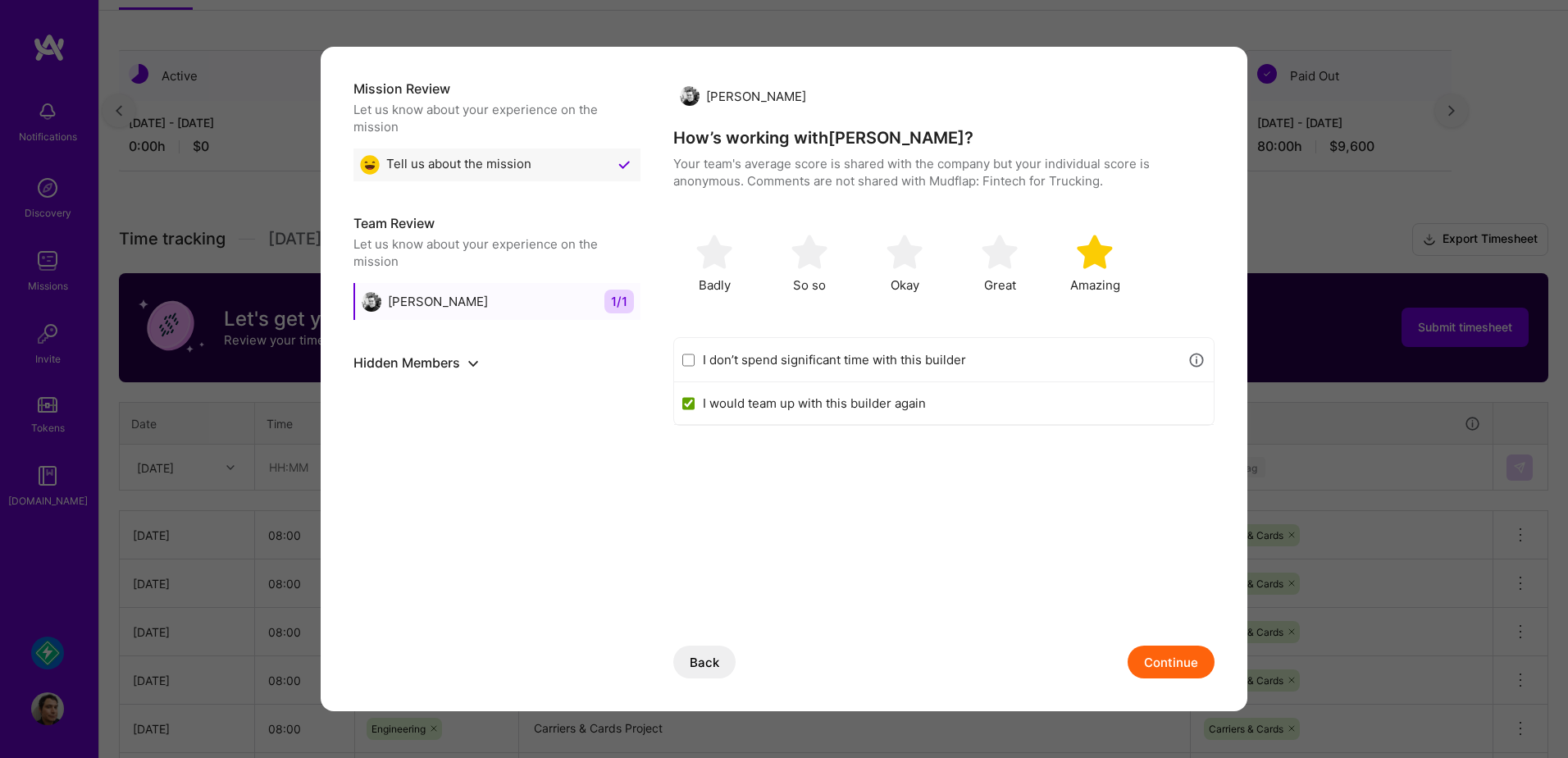
click at [1162, 652] on button "Continue" at bounding box center [1171, 661] width 87 height 32
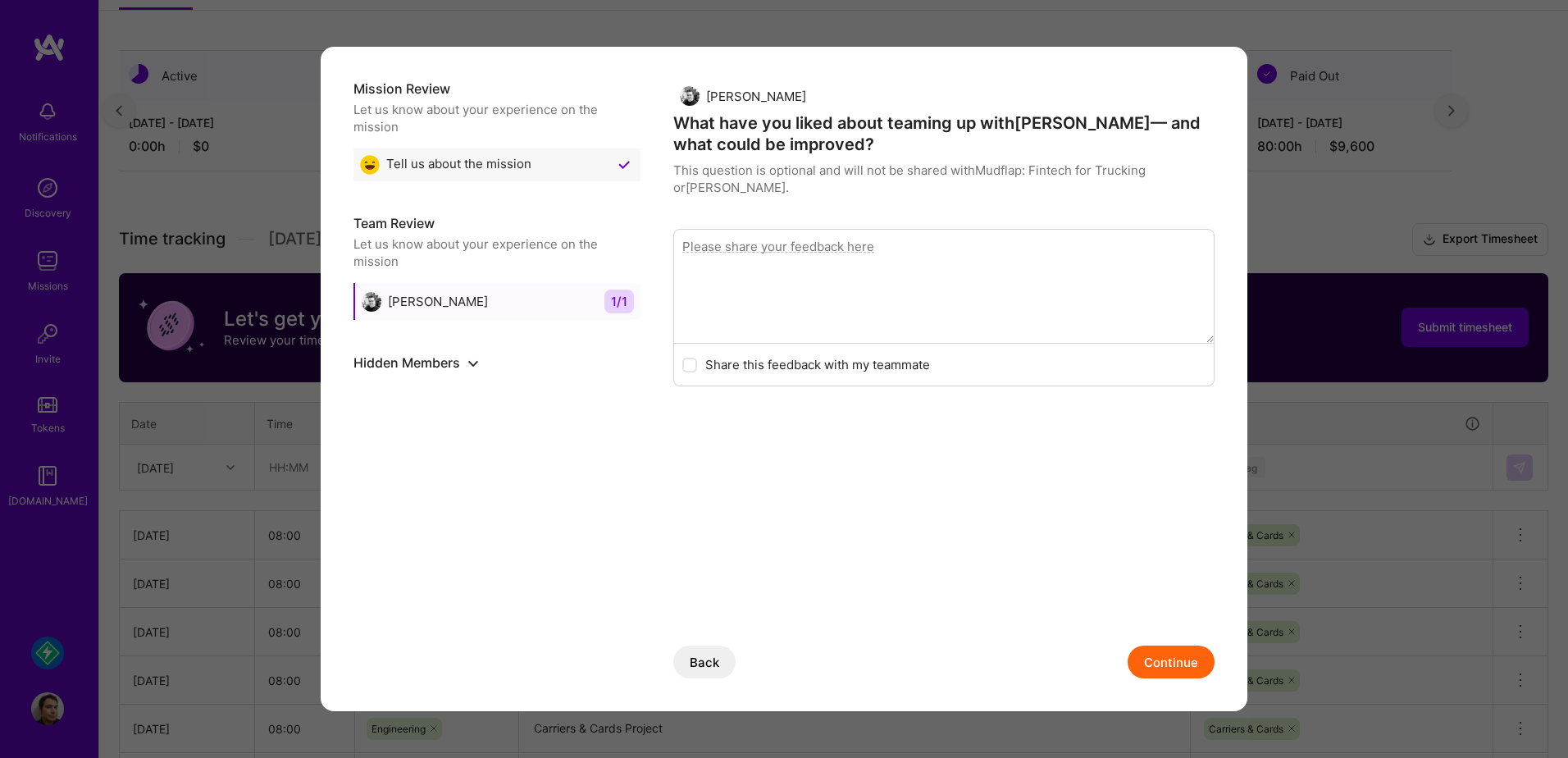
click at [1173, 661] on button "Continue" at bounding box center [1171, 661] width 87 height 32
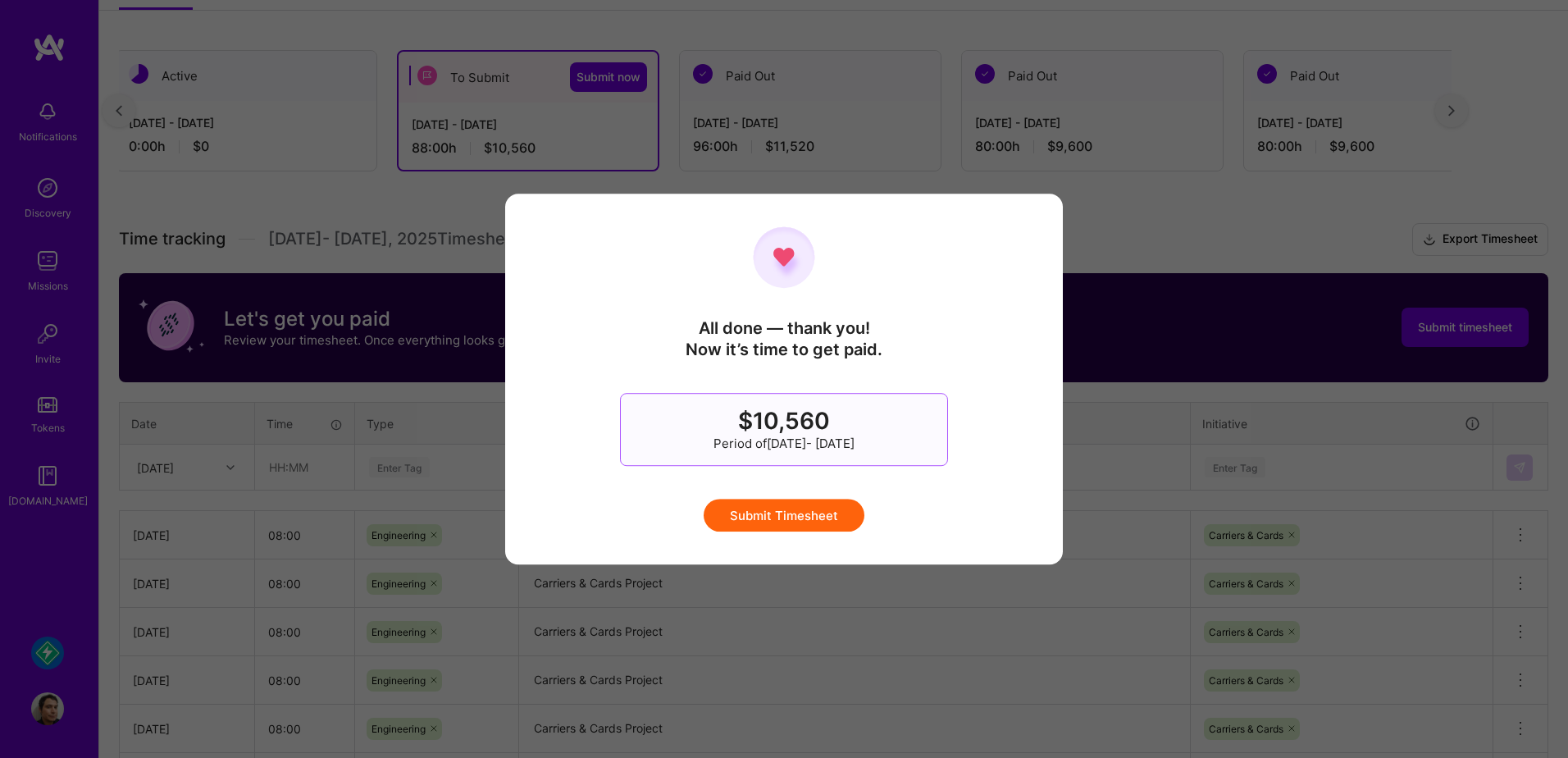
click at [848, 540] on div "All done — thank you! Now it’s time to get paid. $10,560 Period of [DATE] - [DA…" at bounding box center [784, 378] width 558 height 371
click at [835, 516] on button "Submit Timesheet" at bounding box center [784, 515] width 161 height 32
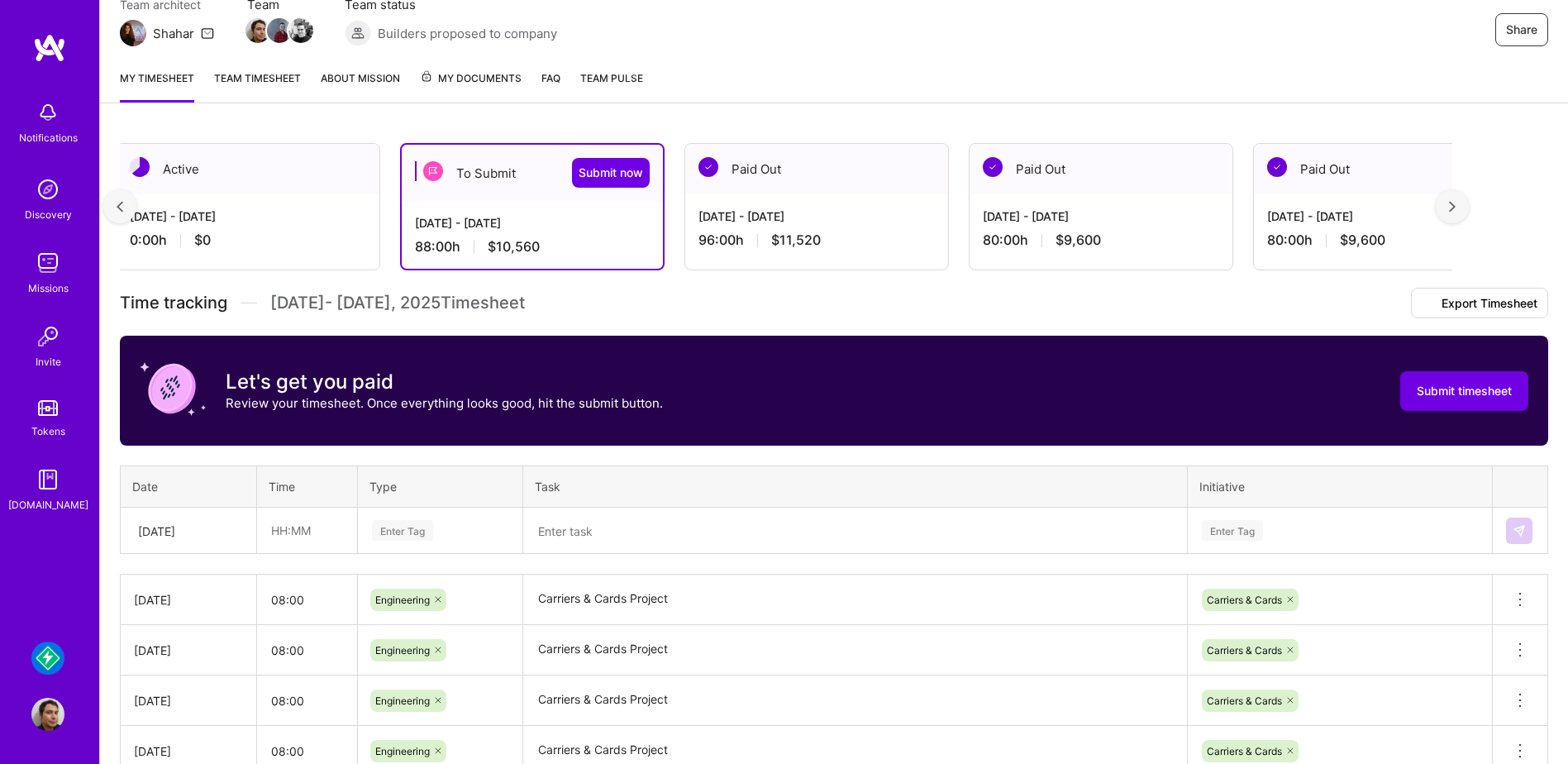
scroll to position [0, 0]
